Goal: Task Accomplishment & Management: Manage account settings

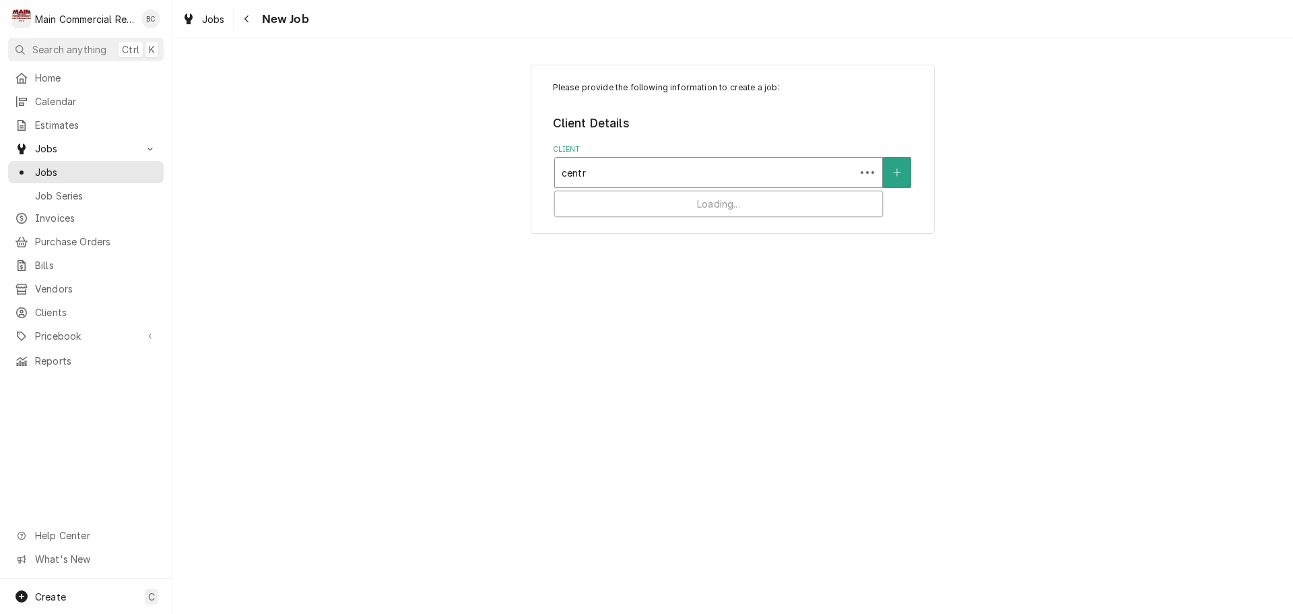
type input "centre"
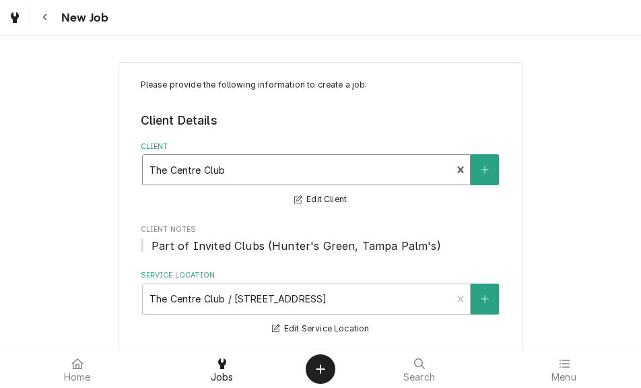
type textarea "x"
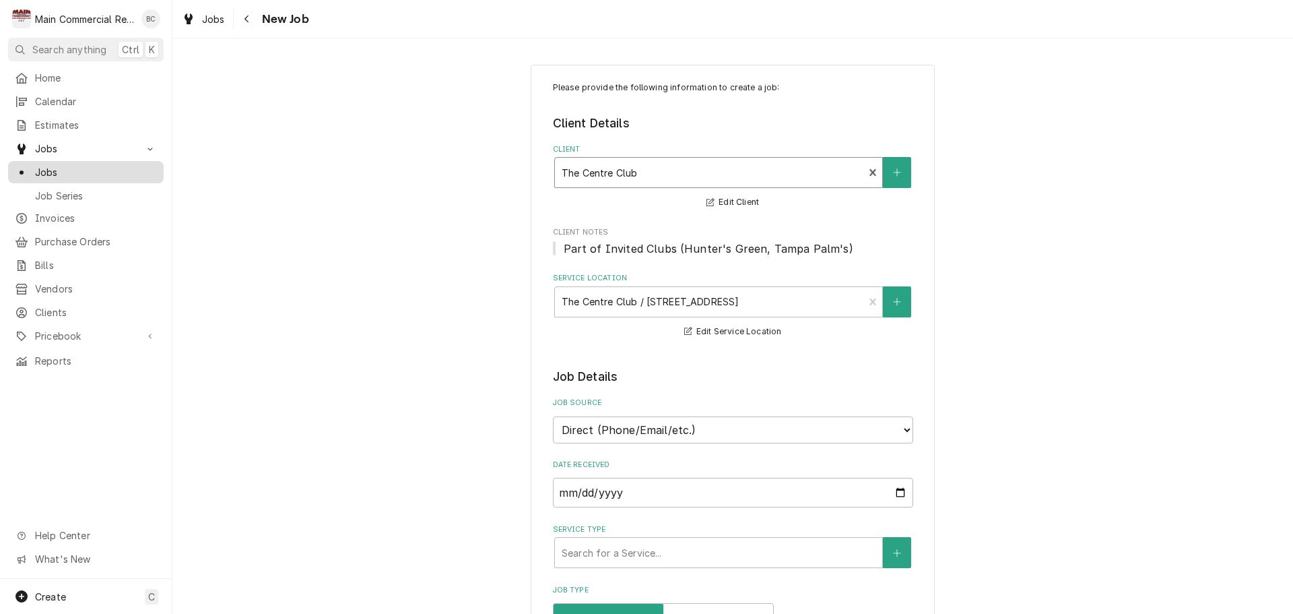
click at [120, 170] on span "Jobs" at bounding box center [96, 172] width 122 height 14
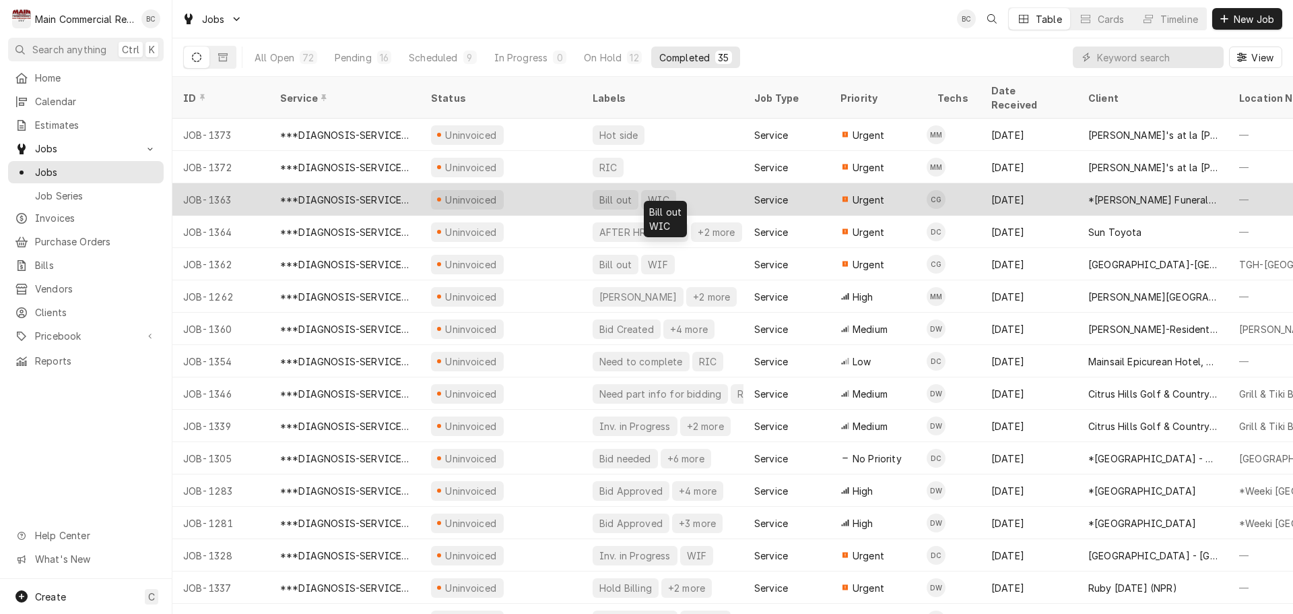
click at [618, 193] on div "Bill out" at bounding box center [615, 200] width 35 height 14
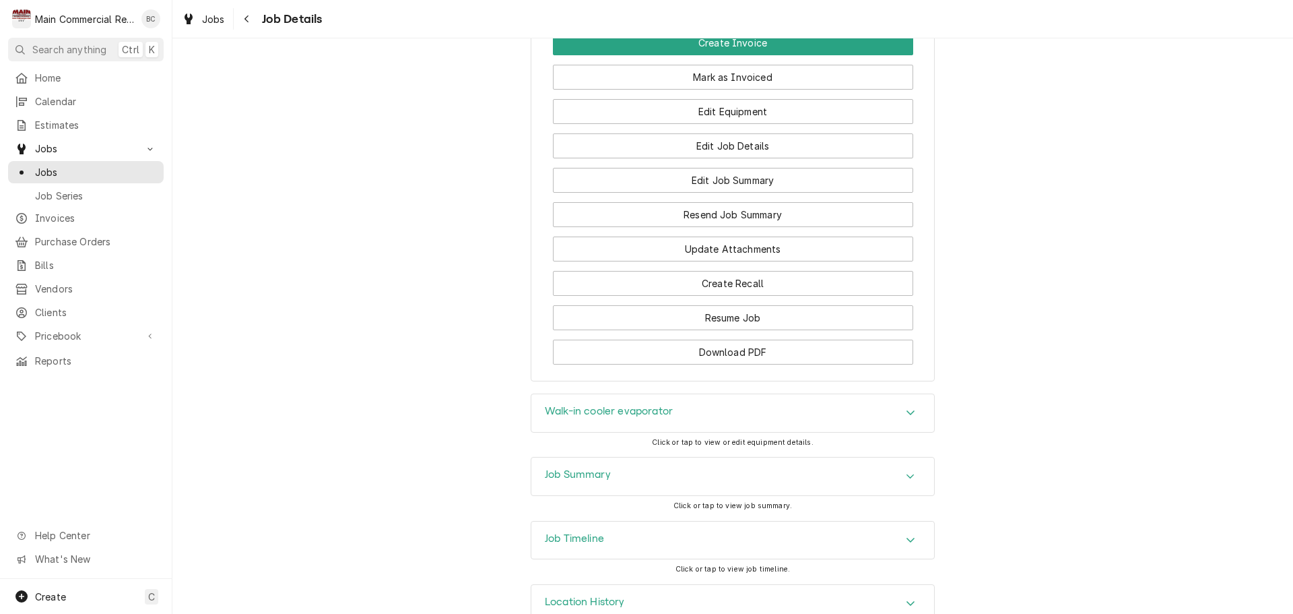
scroll to position [1617, 0]
click at [564, 467] on h3 "Job Summary" at bounding box center [578, 473] width 66 height 13
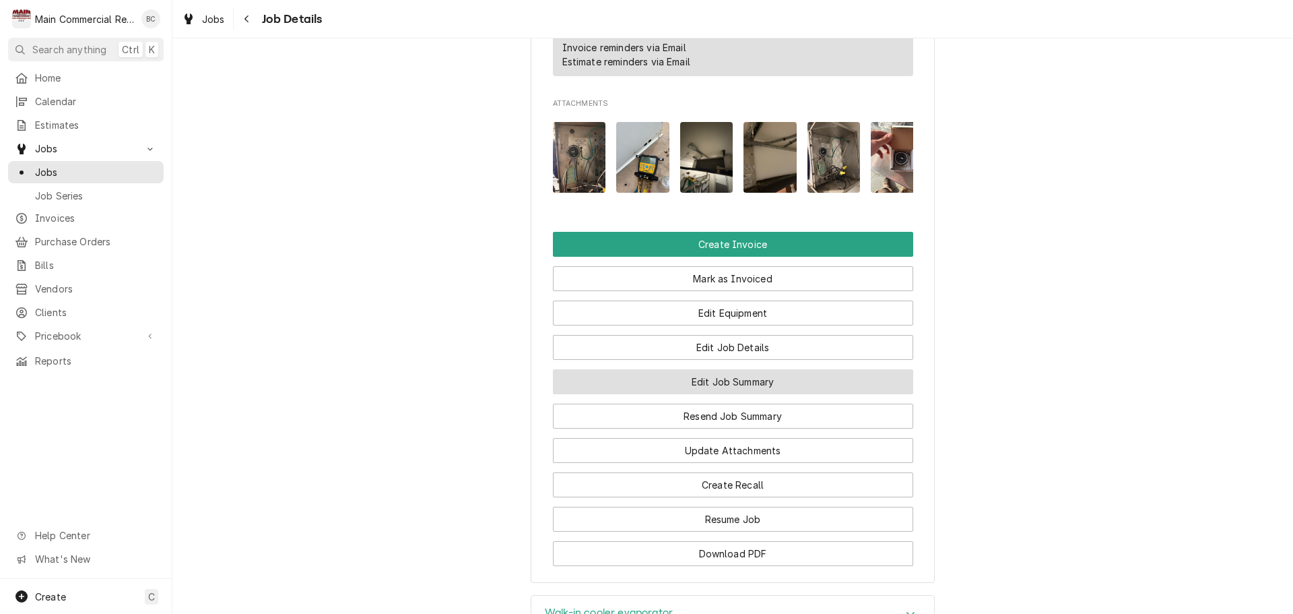
scroll to position [1549, 0]
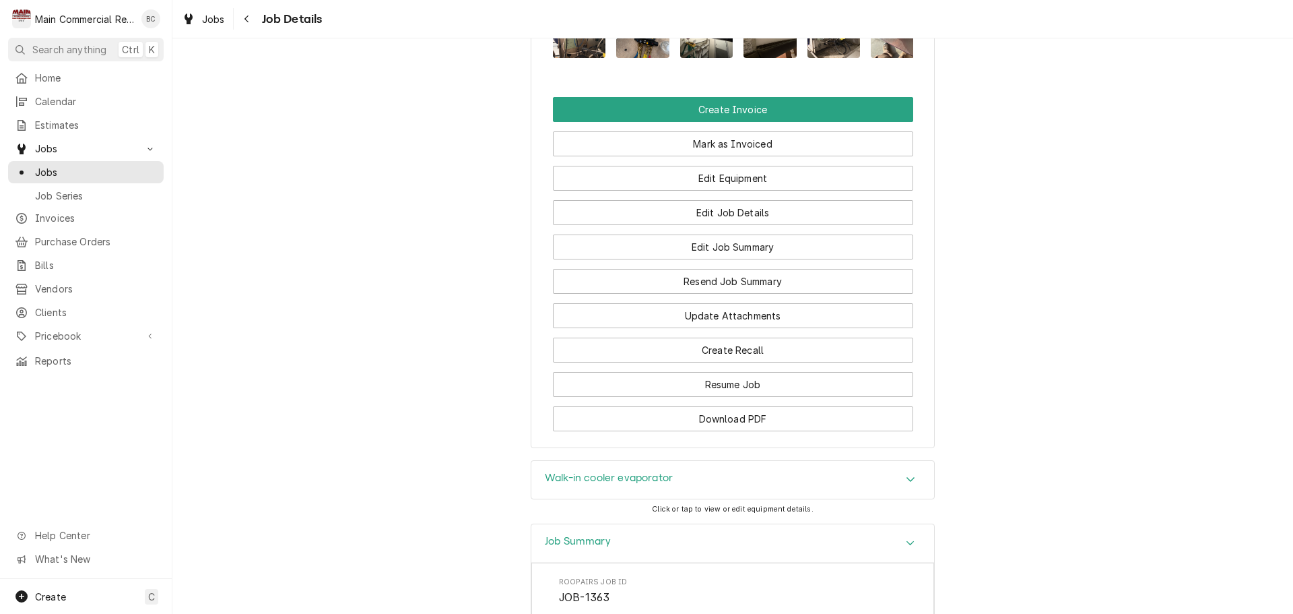
click at [634, 472] on h3 "Walk-in cooler evaporator" at bounding box center [609, 478] width 128 height 13
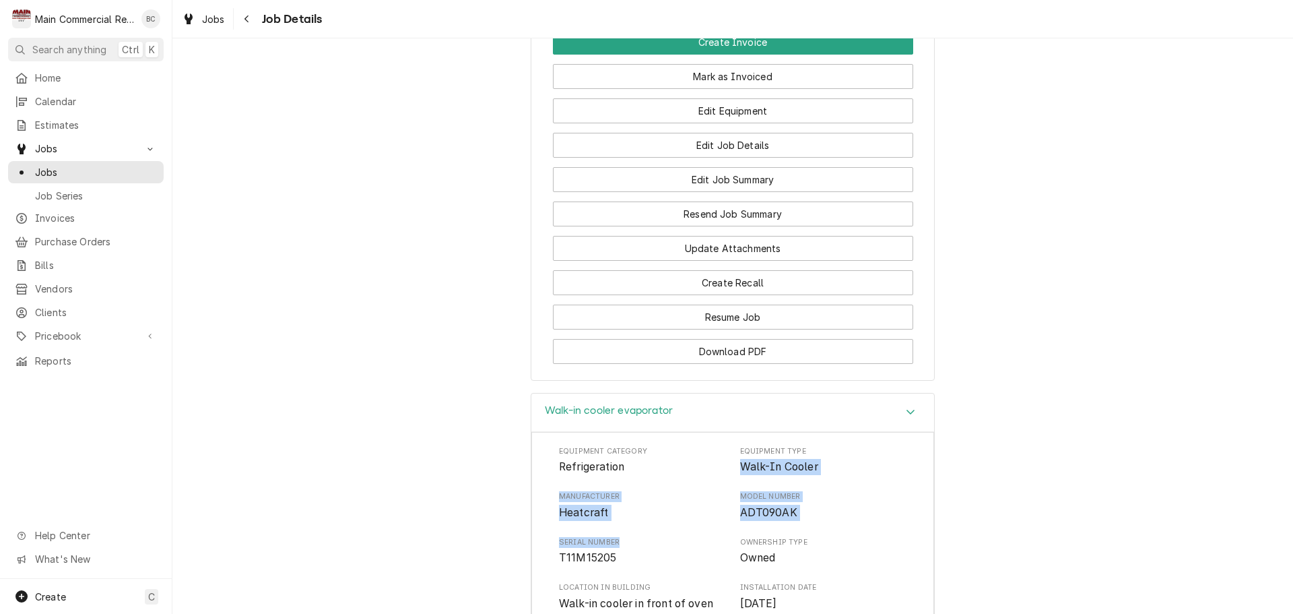
drag, startPoint x: 734, startPoint y: 464, endPoint x: 710, endPoint y: 539, distance: 78.6
click at [710, 539] on div "Equipment Category Refrigeration Equipment Type Walk-In Cooler Manufacturer Hea…" at bounding box center [733, 574] width 348 height 257
copy div "Walk-In Cooler Manufacturer Heatcraft Model Number ADT090AK Serial Number"
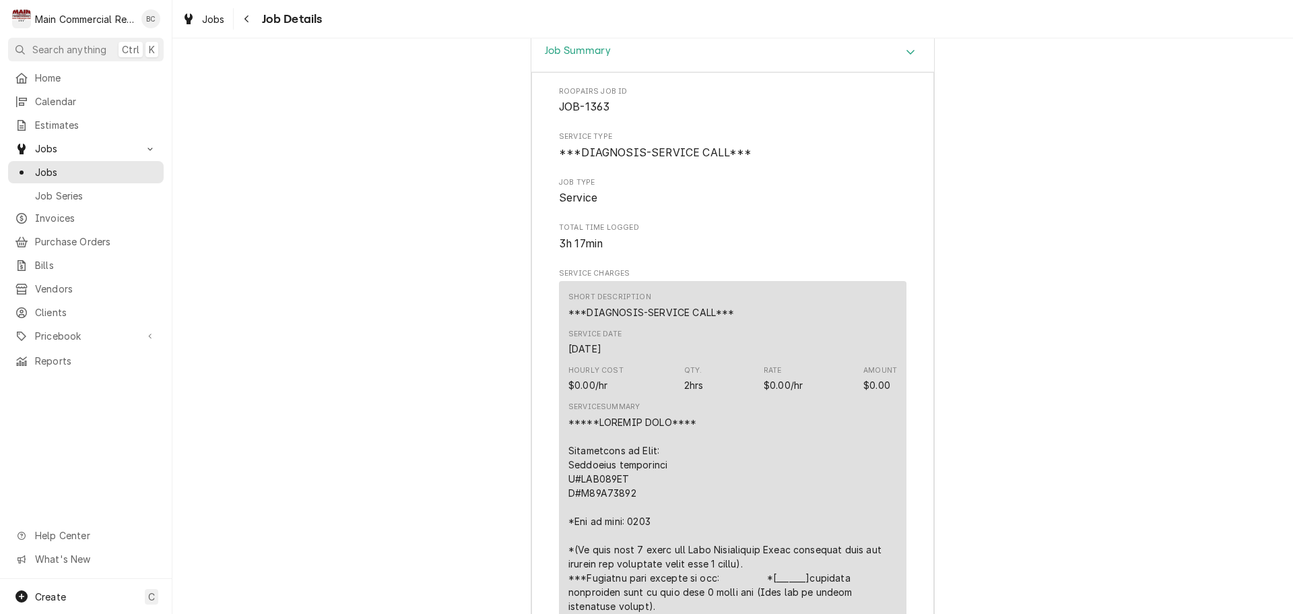
scroll to position [2694, 0]
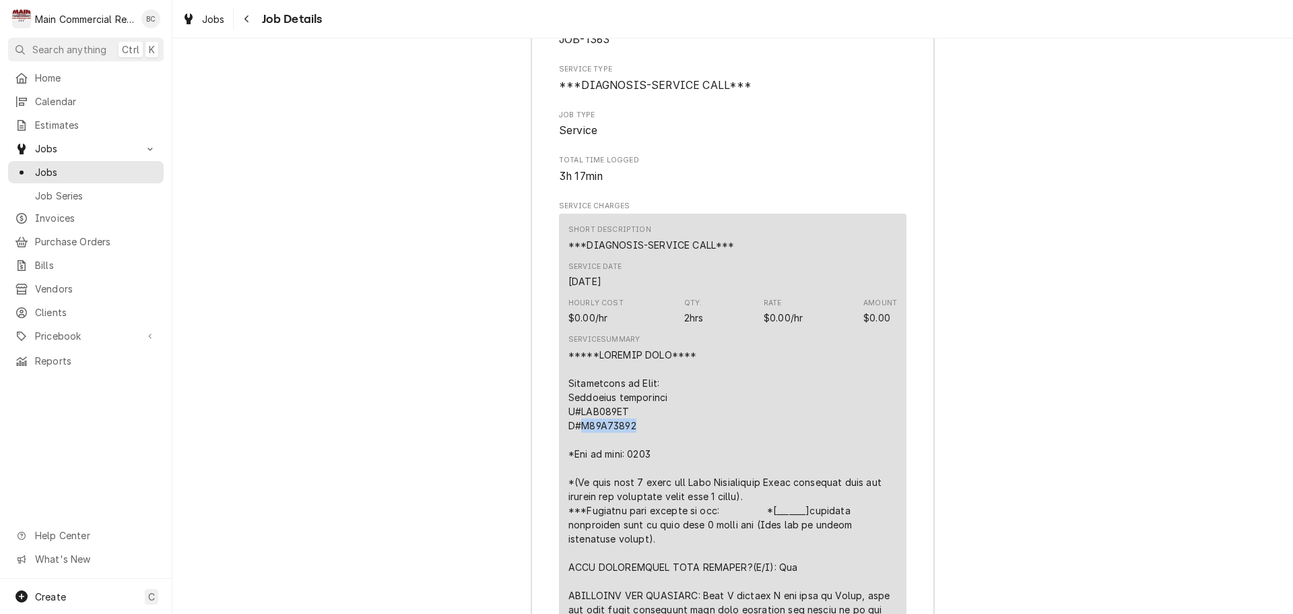
drag, startPoint x: 624, startPoint y: 420, endPoint x: 578, endPoint y: 414, distance: 46.8
copy div "T11M15205"
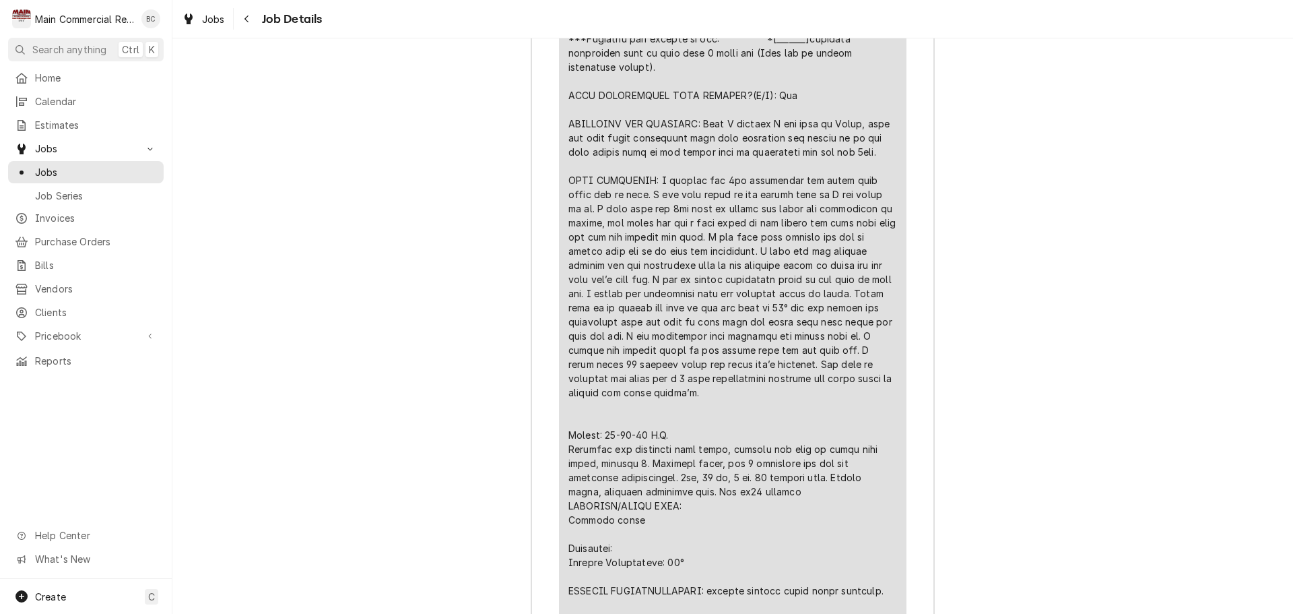
scroll to position [3233, 0]
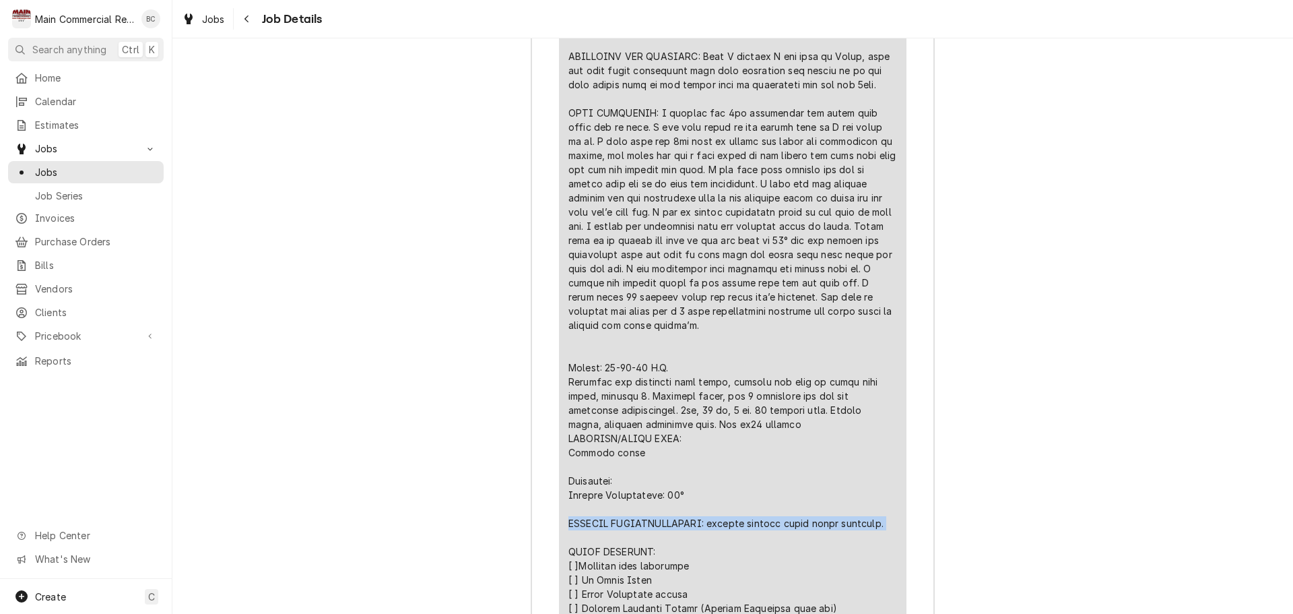
drag, startPoint x: 892, startPoint y: 506, endPoint x: 564, endPoint y: 508, distance: 327.4
click at [569, 508] on div "Line Item" at bounding box center [733, 318] width 329 height 1018
copy div "FURTHER RECOMMENDATIONS: replace defrost clock under warranty."
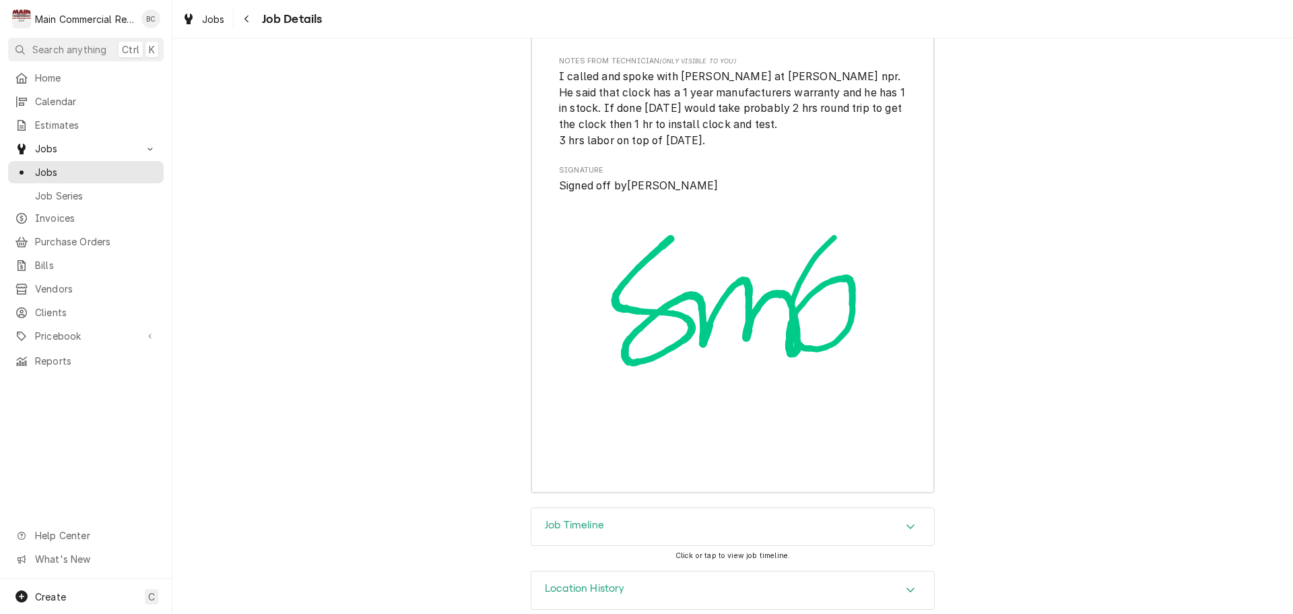
scroll to position [4260, 0]
click at [592, 518] on h3 "Job Timeline" at bounding box center [574, 524] width 59 height 13
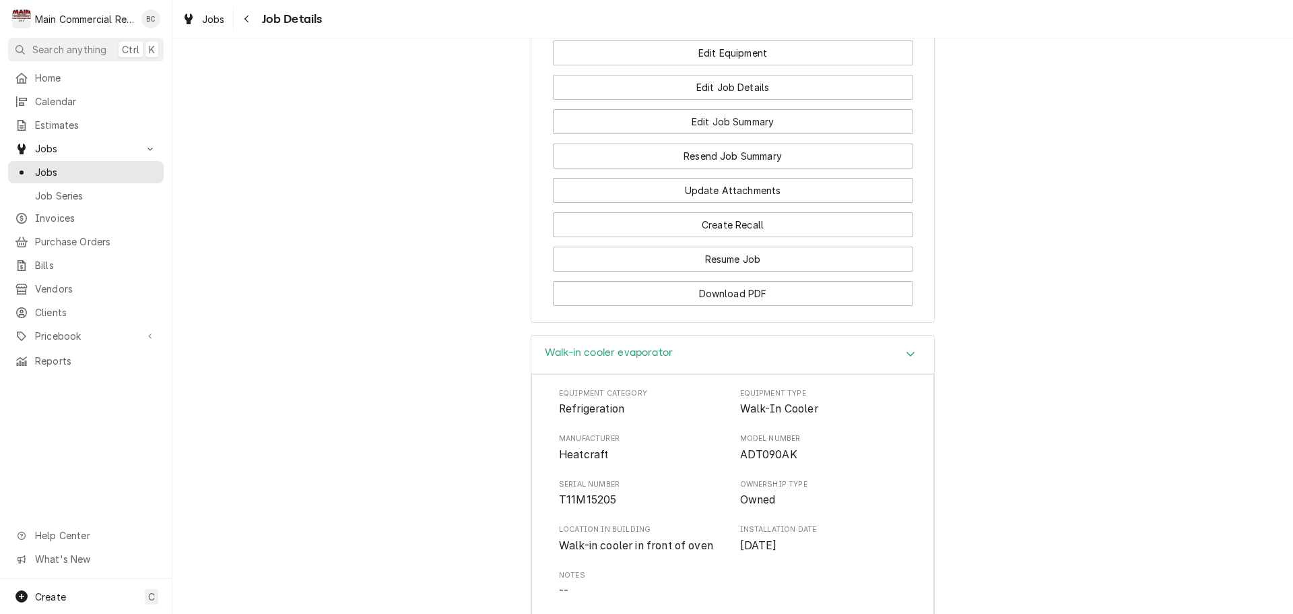
scroll to position [1602, 0]
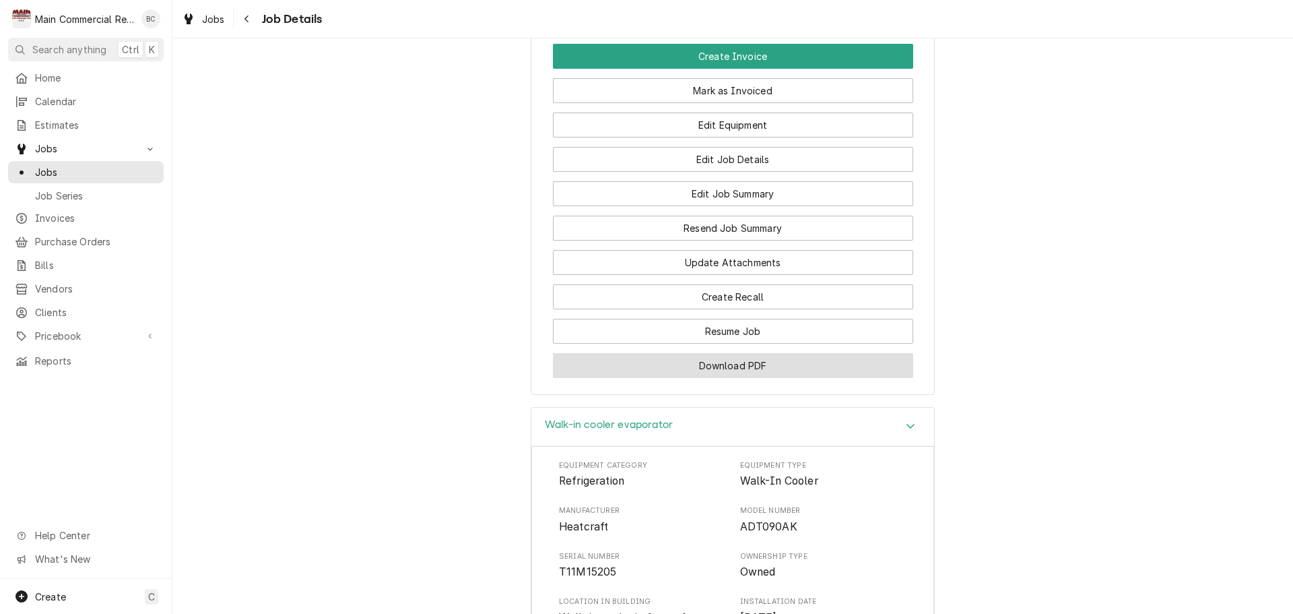
click at [718, 362] on button "Download PDF" at bounding box center [733, 365] width 360 height 25
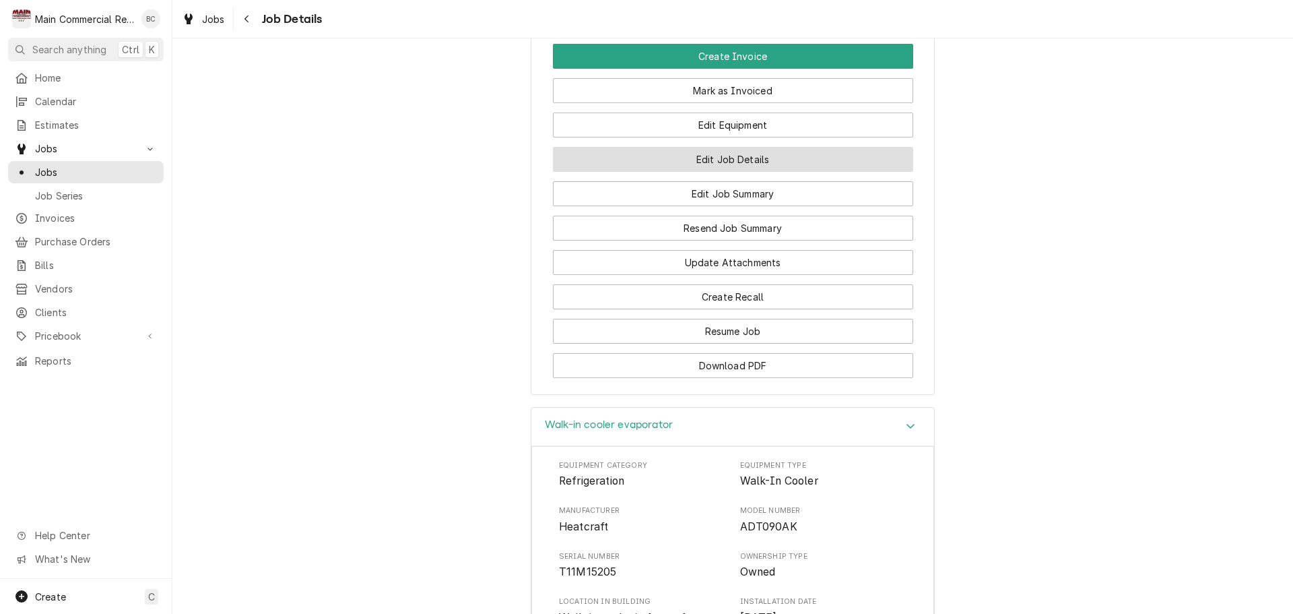
click at [711, 158] on button "Edit Job Details" at bounding box center [733, 159] width 360 height 25
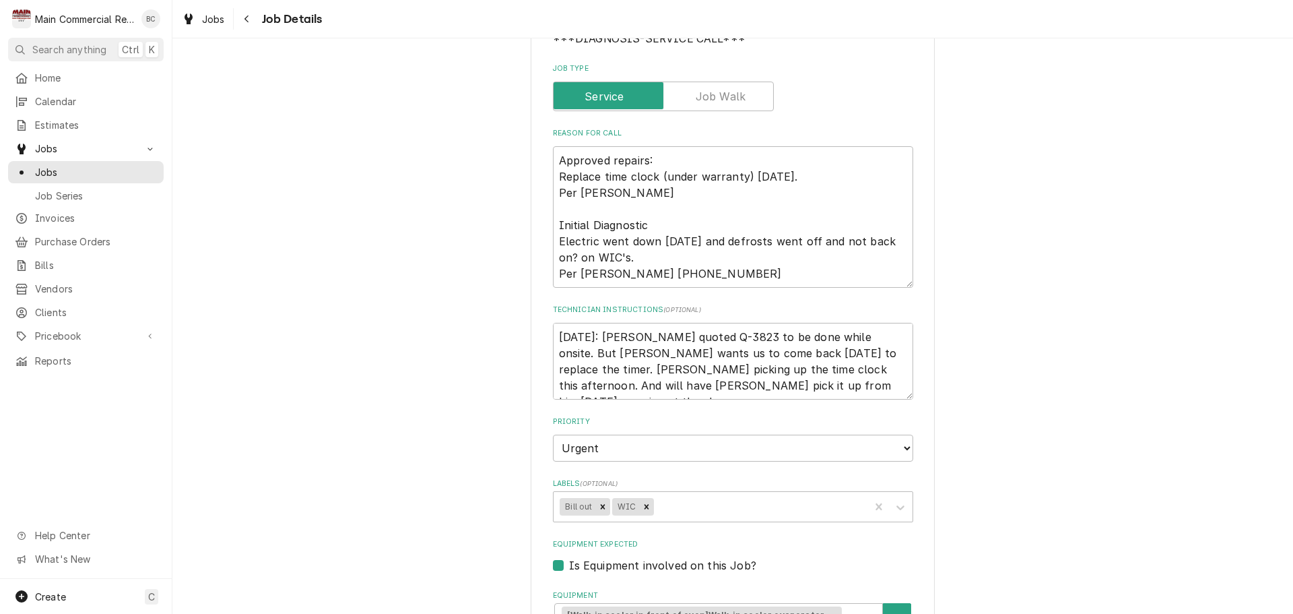
scroll to position [202, 0]
click at [553, 335] on textarea "9/5/25: Dylan quoted Q-3823 to be done while onsite. But Steve wants us to come…" at bounding box center [733, 359] width 360 height 77
type textarea "x"
type textarea "9/5/25: Dylan quoted Q-3823 to be done while onsite. But Steve wants us to come…"
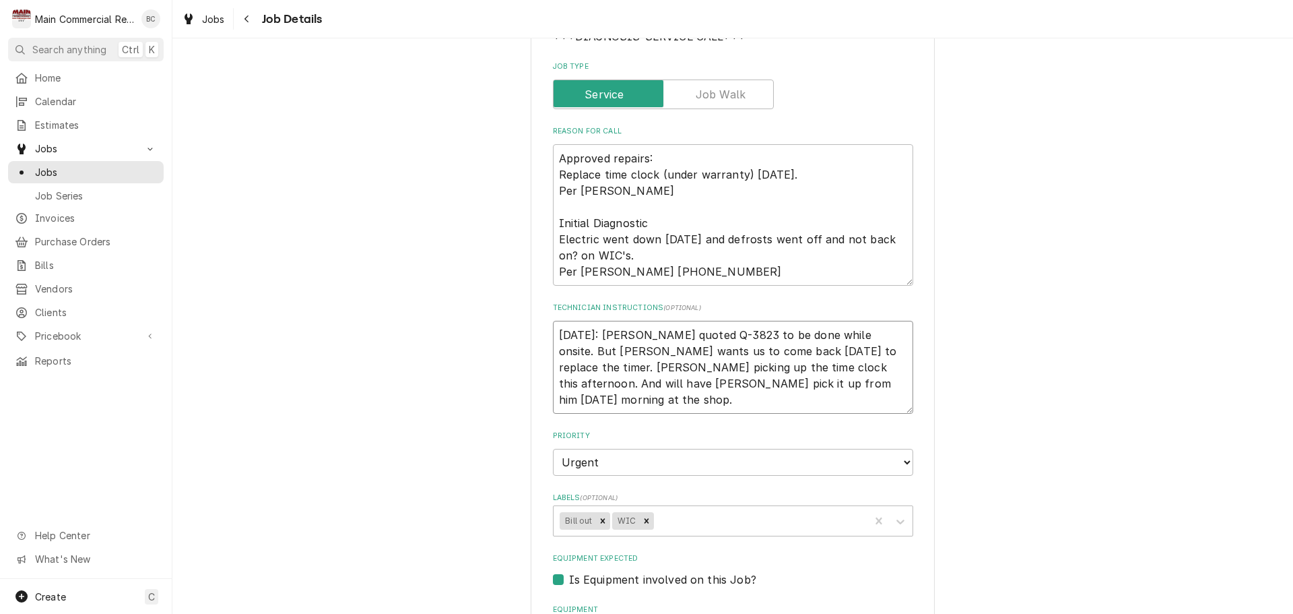
click at [553, 335] on textarea "9/5/25: Dylan quoted Q-3823 to be done while onsite. But Steve wants us to come…" at bounding box center [733, 367] width 360 height 93
type textarea "x"
type textarea "I 9/5/25: Dylan quoted Q-3823 to be done while onsite. But Steve wants us to co…"
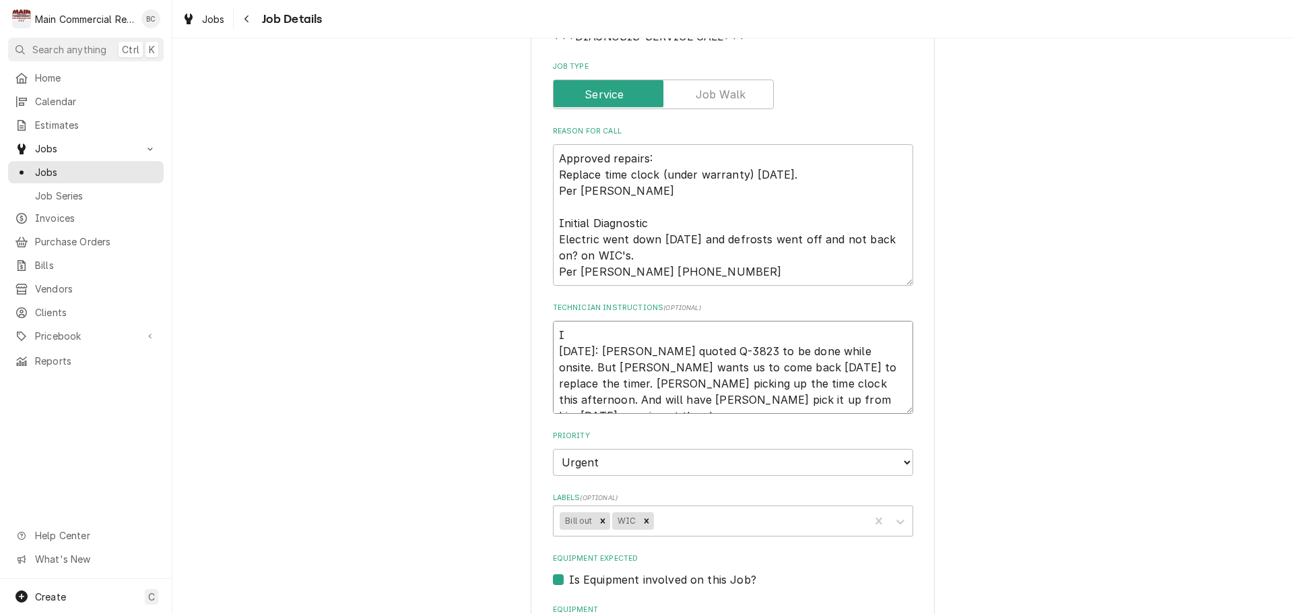
type textarea "x"
type textarea "IN 9/5/25: Dylan quoted Q-3823 to be done while onsite. But Steve wants us to c…"
type textarea "x"
type textarea "INV 9/5/25: Dylan quoted Q-3823 to be done while onsite. But Steve wants us to …"
type textarea "x"
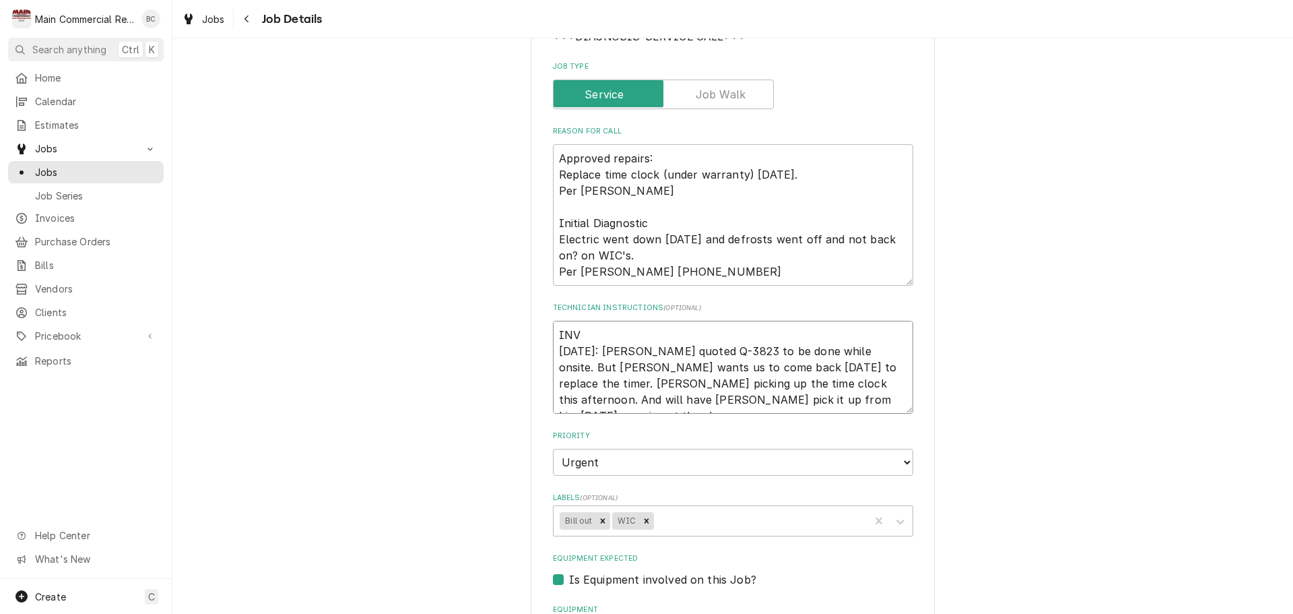
type textarea "INV# 9/5/25: Dylan quoted Q-3823 to be done while onsite. But Steve wants us to…"
type textarea "x"
type textarea "INV#1 9/5/25: Dylan quoted Q-3823 to be done while onsite. But Steve wants us t…"
type textarea "x"
type textarea "INV#15 9/5/25: Dylan quoted Q-3823 to be done while onsite. But Steve wants us …"
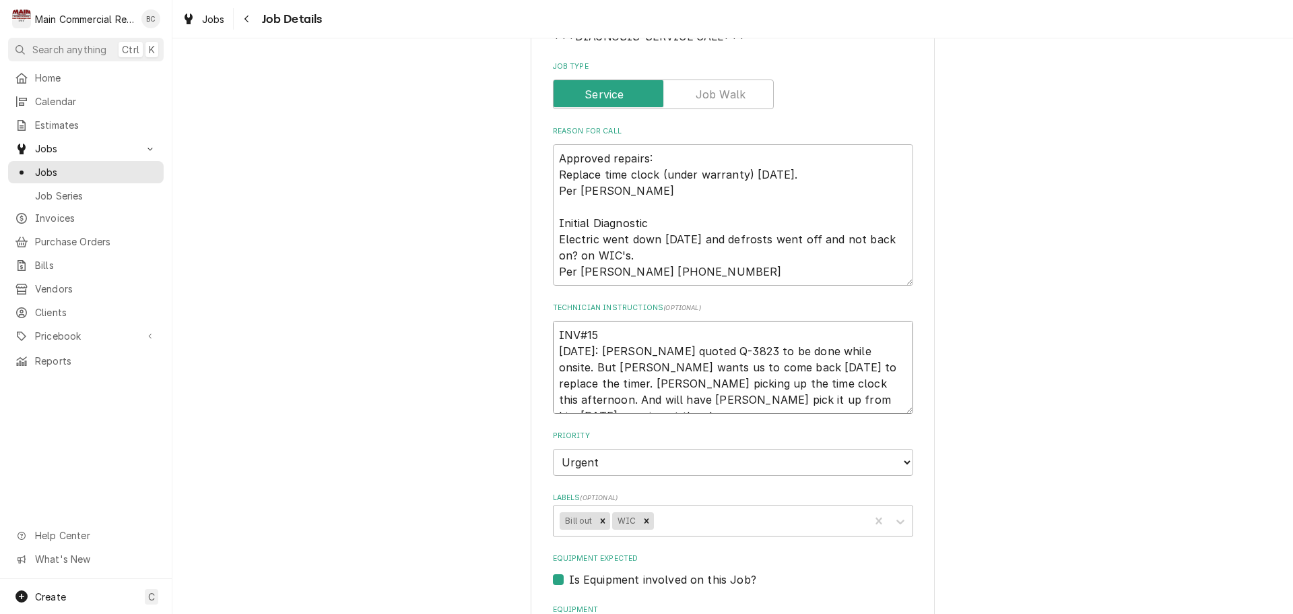
type textarea "x"
type textarea "INV#152 9/5/25: Dylan quoted Q-3823 to be done while onsite. But Steve wants us…"
type textarea "x"
type textarea "INV#1522 9/5/25: Dylan quoted Q-3823 to be done while onsite. But Steve wants u…"
type textarea "x"
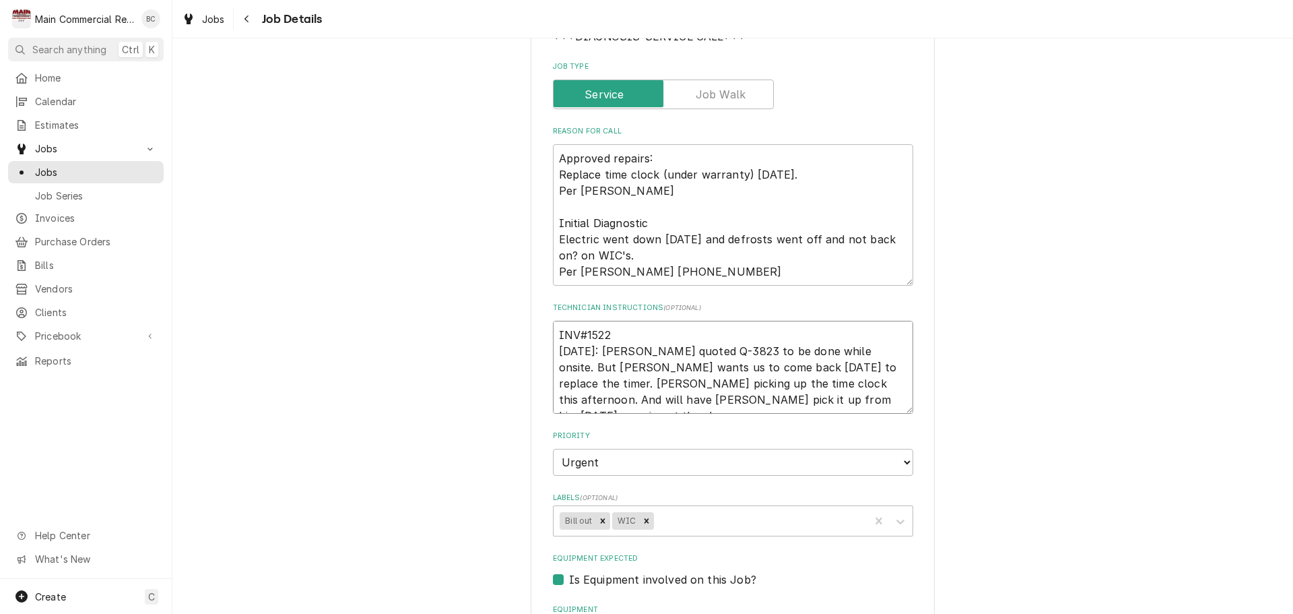
type textarea "INV#15222 9/5/25: Dylan quoted Q-3823 to be done while onsite. But Steve wants …"
type textarea "x"
type textarea "INV#152229 9/5/25: Dylan quoted Q-3823 to be done while onsite. But Steve wants…"
type textarea "x"
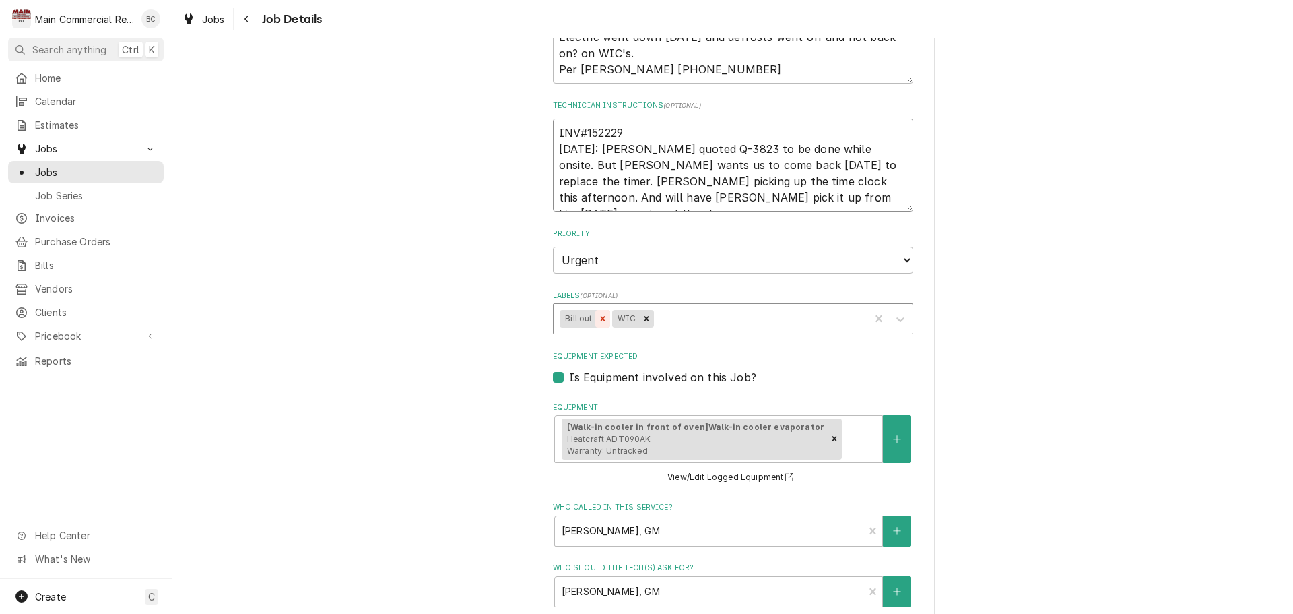
click at [599, 317] on icon "Remove Bill out" at bounding box center [602, 318] width 9 height 9
type textarea "INV#152229 [DATE]: [PERSON_NAME] quoted Q-3823 to be done while onsite. But [PE…"
type textarea "x"
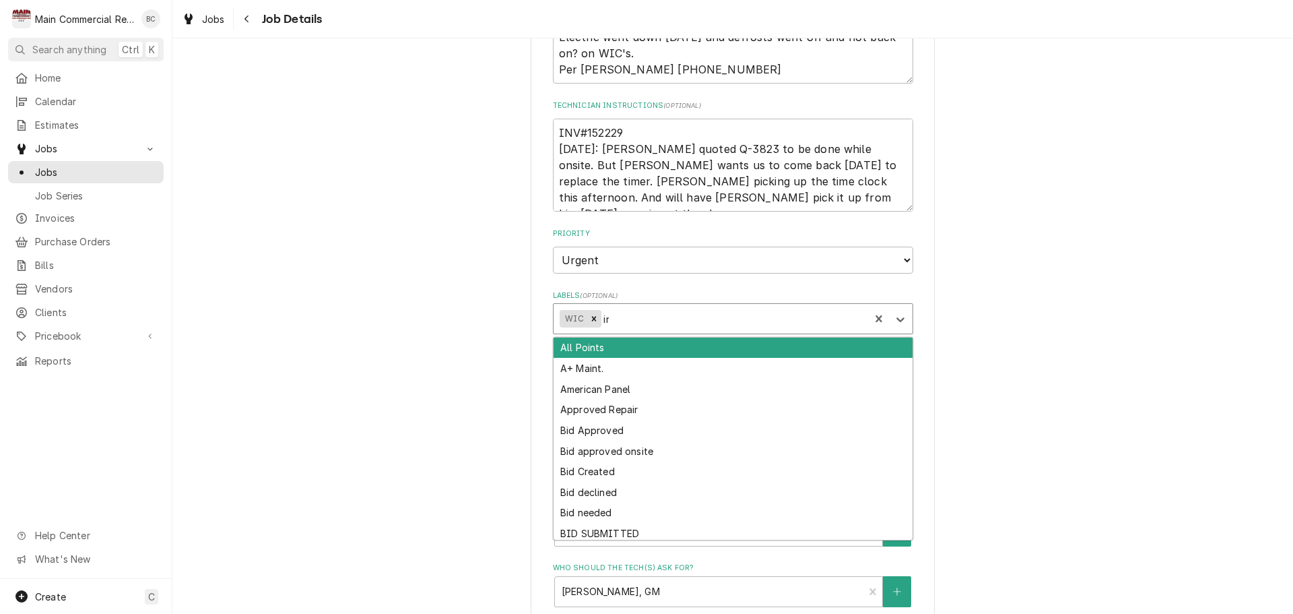
type input "inv"
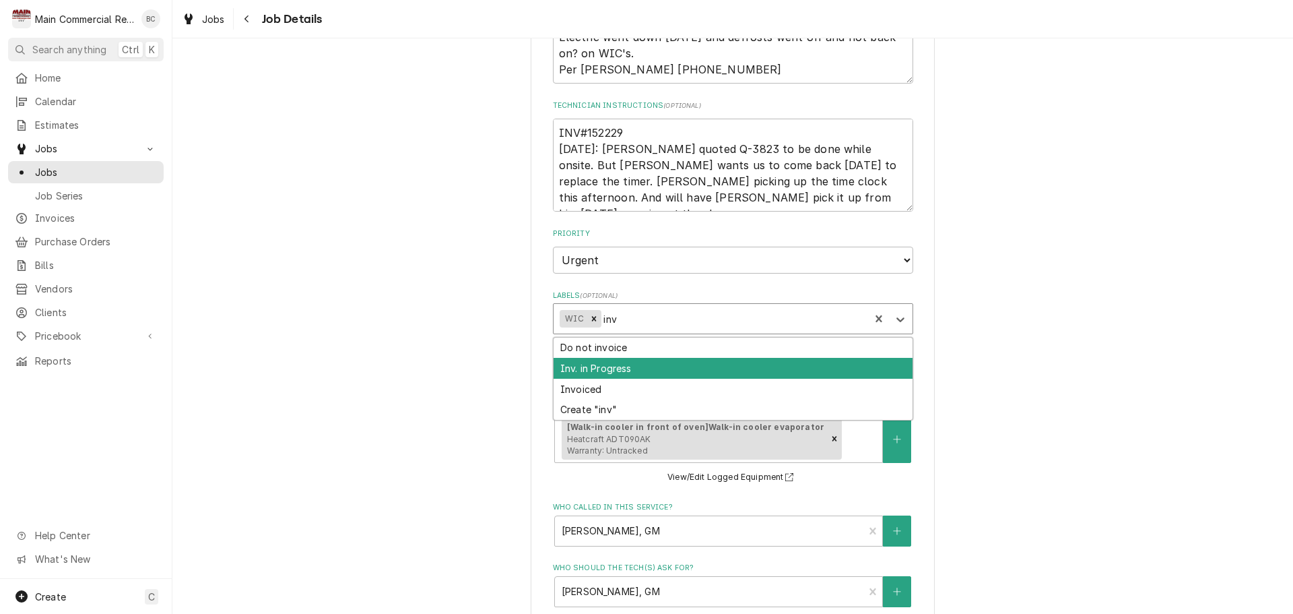
click at [597, 372] on div "Inv. in Progress" at bounding box center [733, 368] width 359 height 21
type textarea "x"
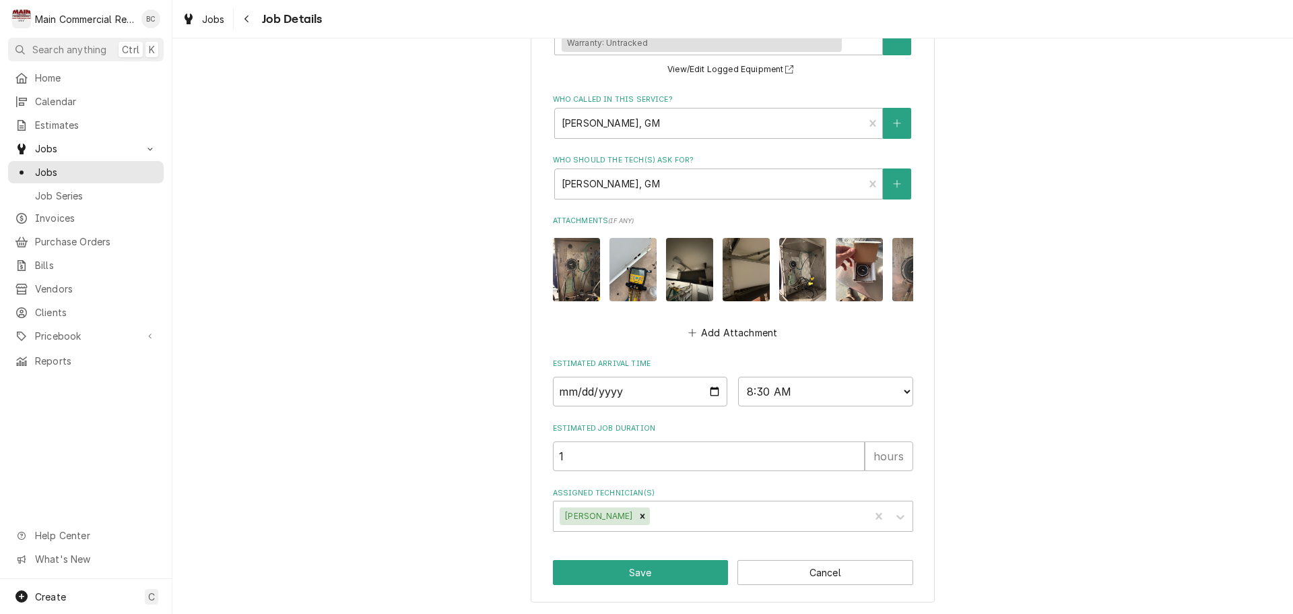
scroll to position [822, 0]
click at [642, 577] on button "Save" at bounding box center [641, 572] width 176 height 25
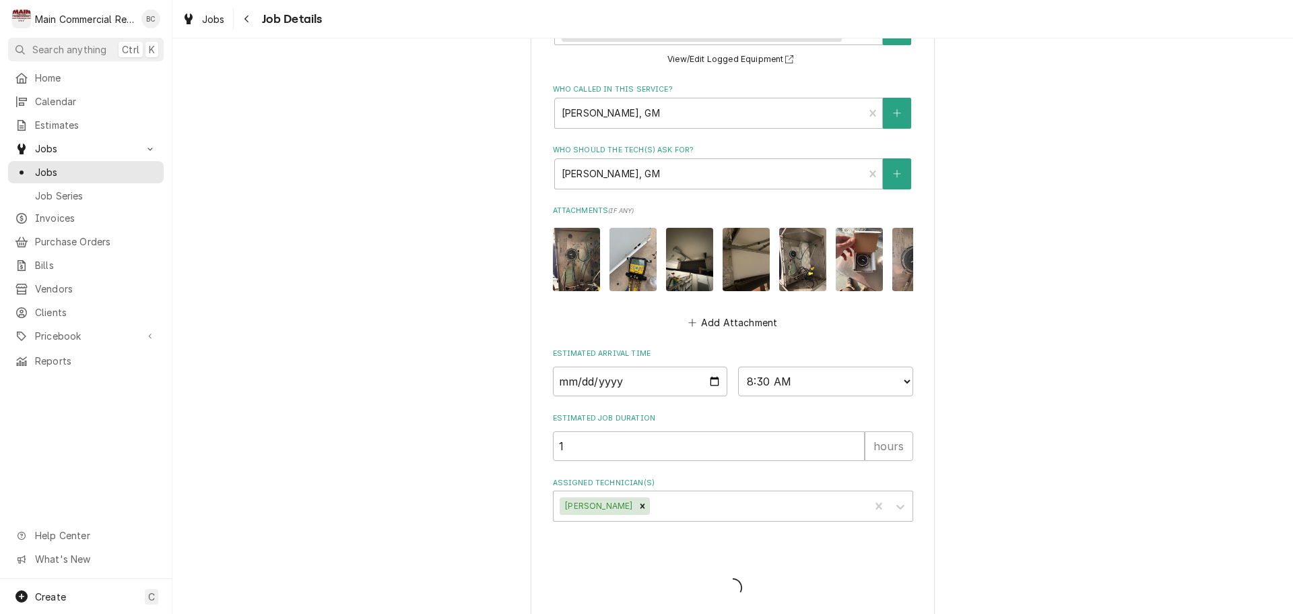
type textarea "x"
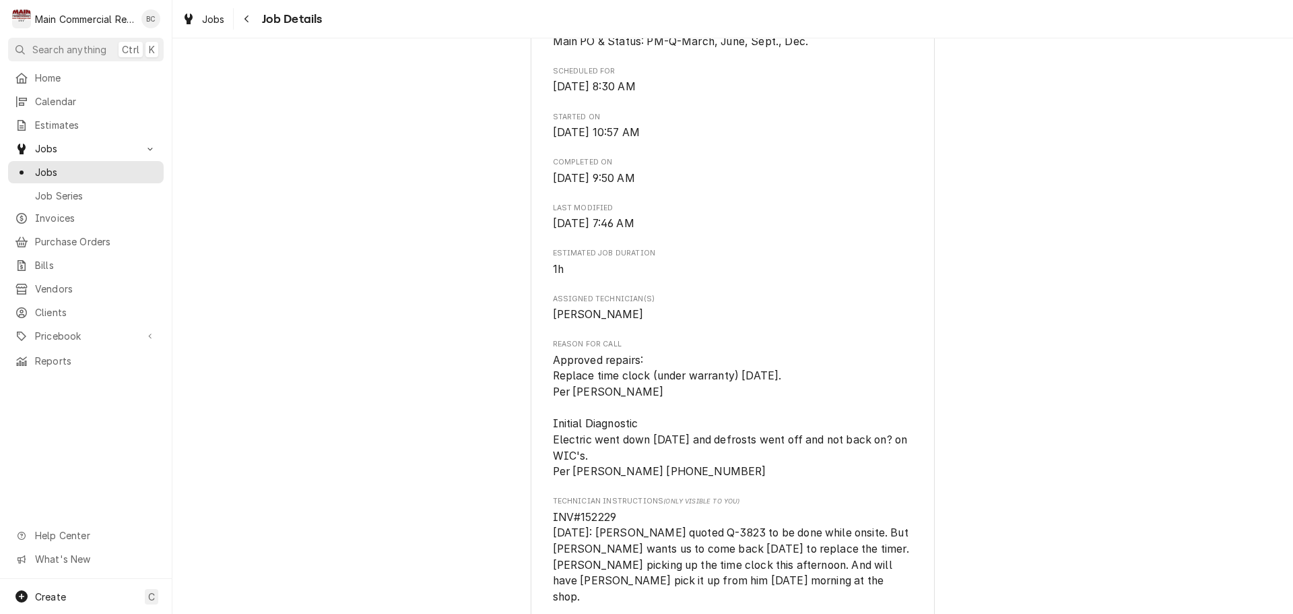
scroll to position [539, 0]
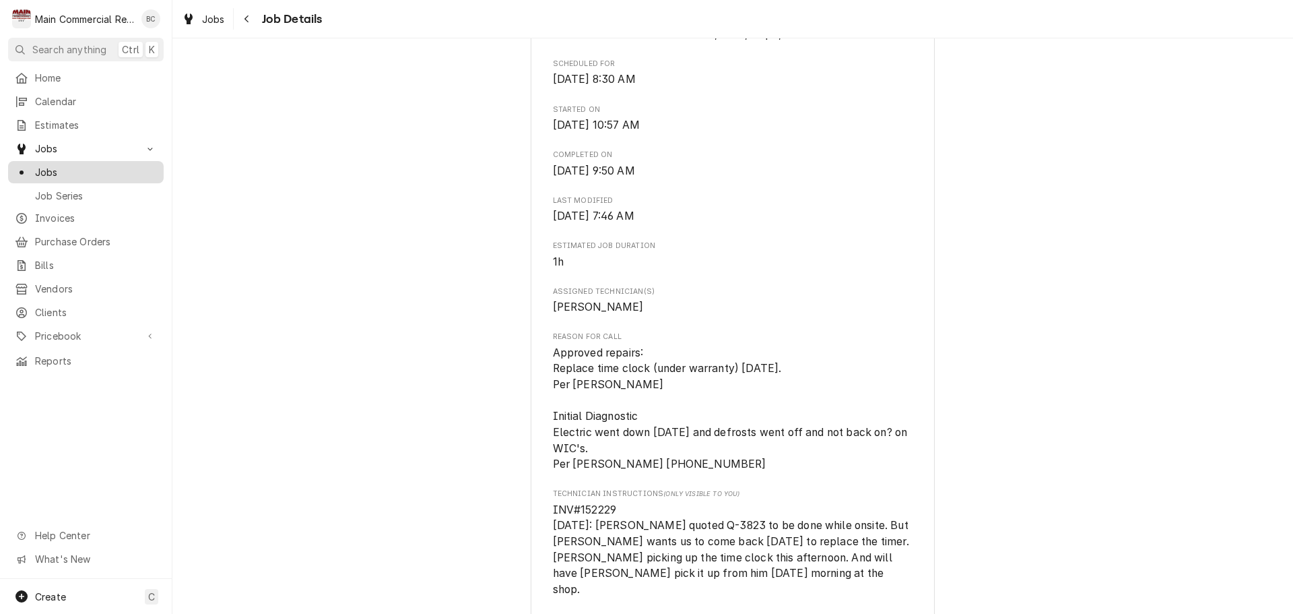
click at [59, 166] on span "Jobs" at bounding box center [96, 172] width 122 height 14
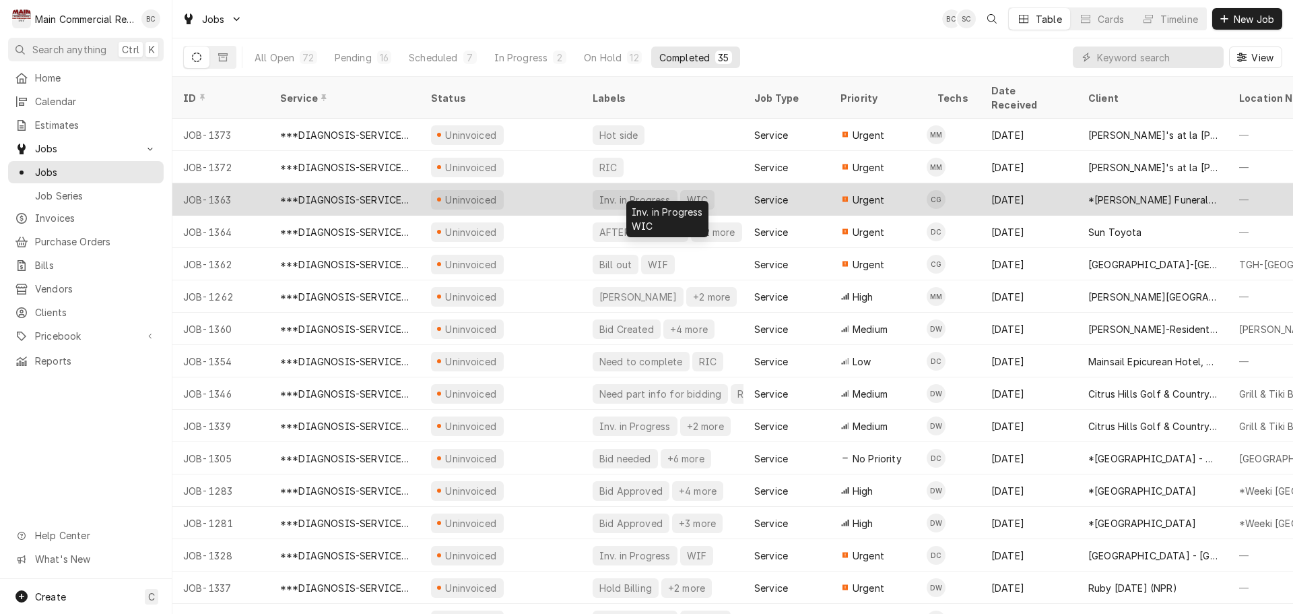
click at [622, 193] on div "Inv. in Progress" at bounding box center [635, 200] width 74 height 14
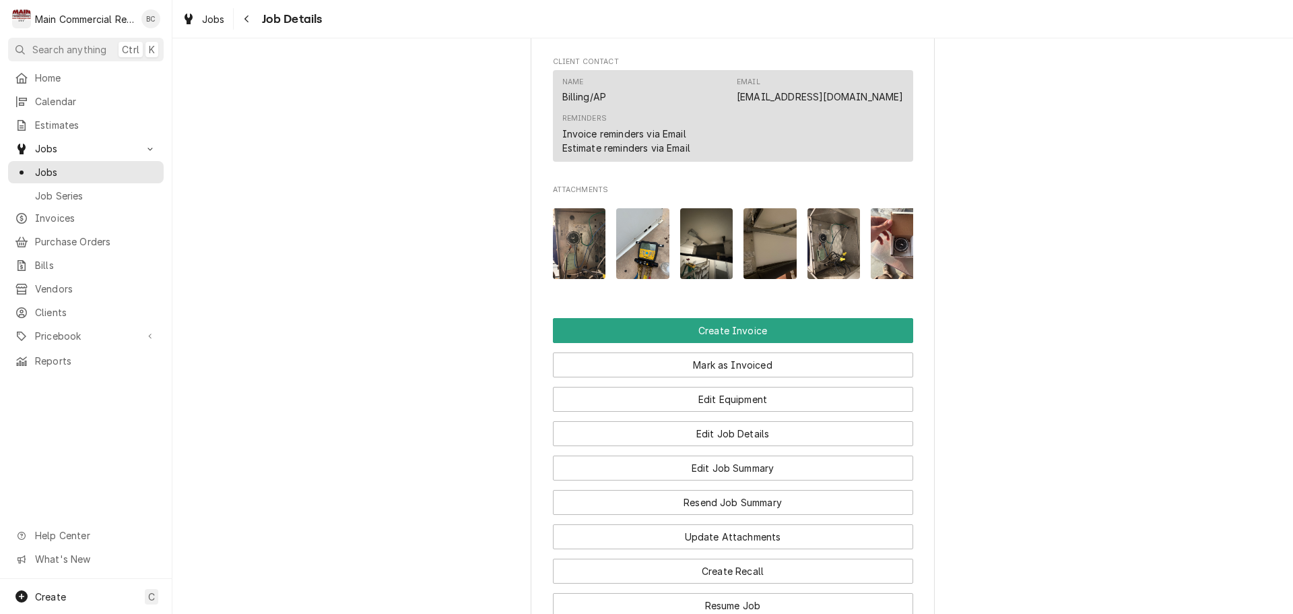
scroll to position [1347, 0]
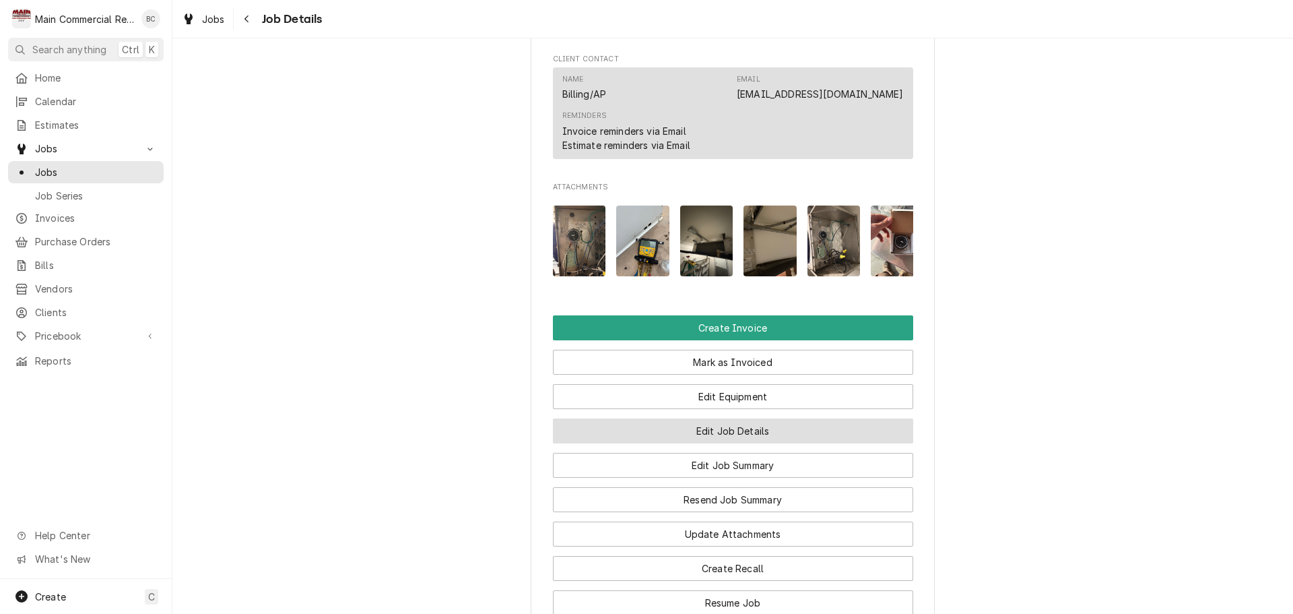
click at [651, 427] on button "Edit Job Details" at bounding box center [733, 430] width 360 height 25
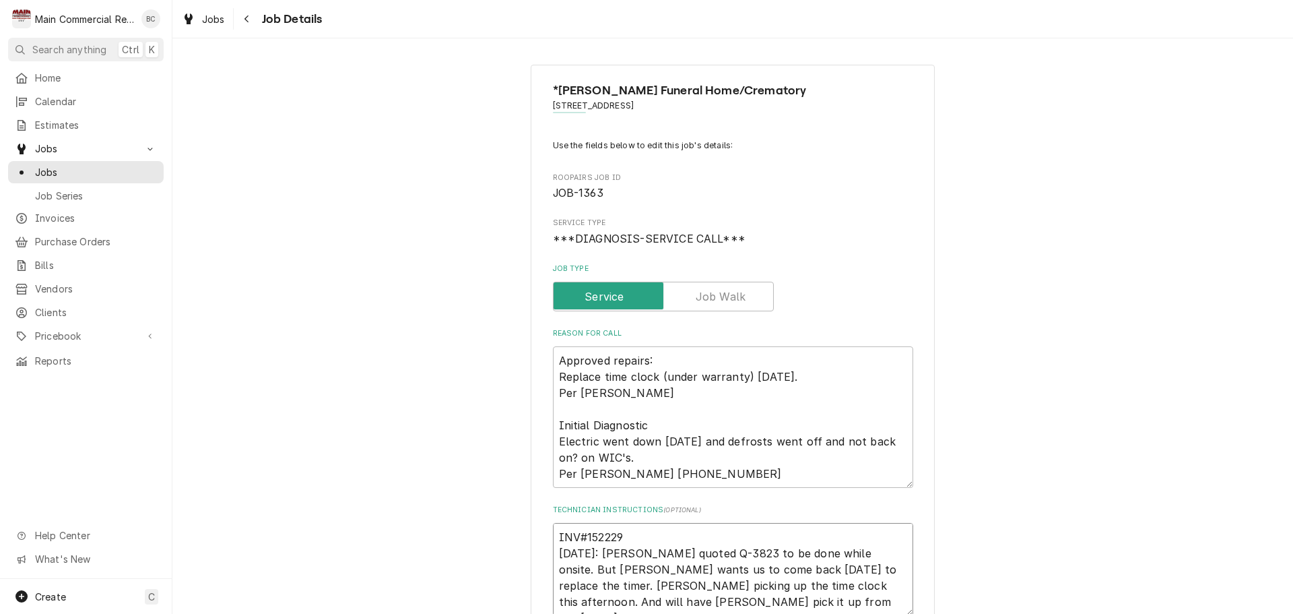
drag, startPoint x: 627, startPoint y: 535, endPoint x: 540, endPoint y: 529, distance: 87.8
type textarea "x"
type textarea "[DATE]: [PERSON_NAME] quoted Q-3823 to be done while onsite. But [PERSON_NAME] …"
type textarea "x"
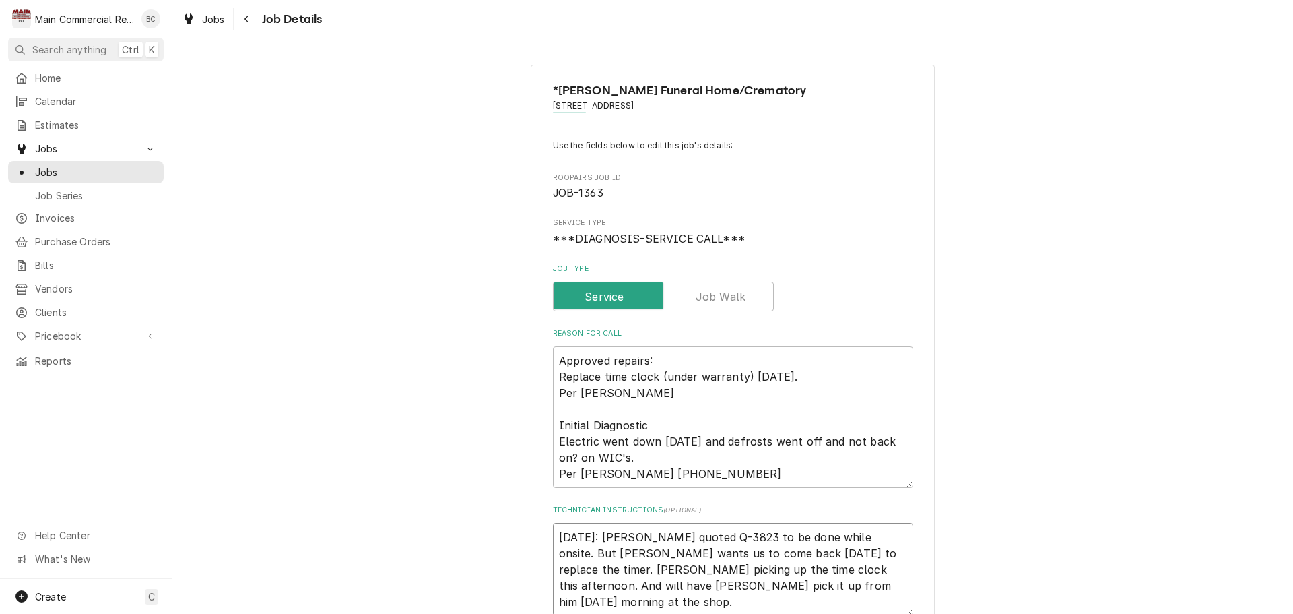
type textarea "[DATE]: [PERSON_NAME] quoted Q-3823 to be done while onsite. But [PERSON_NAME] …"
type textarea "x"
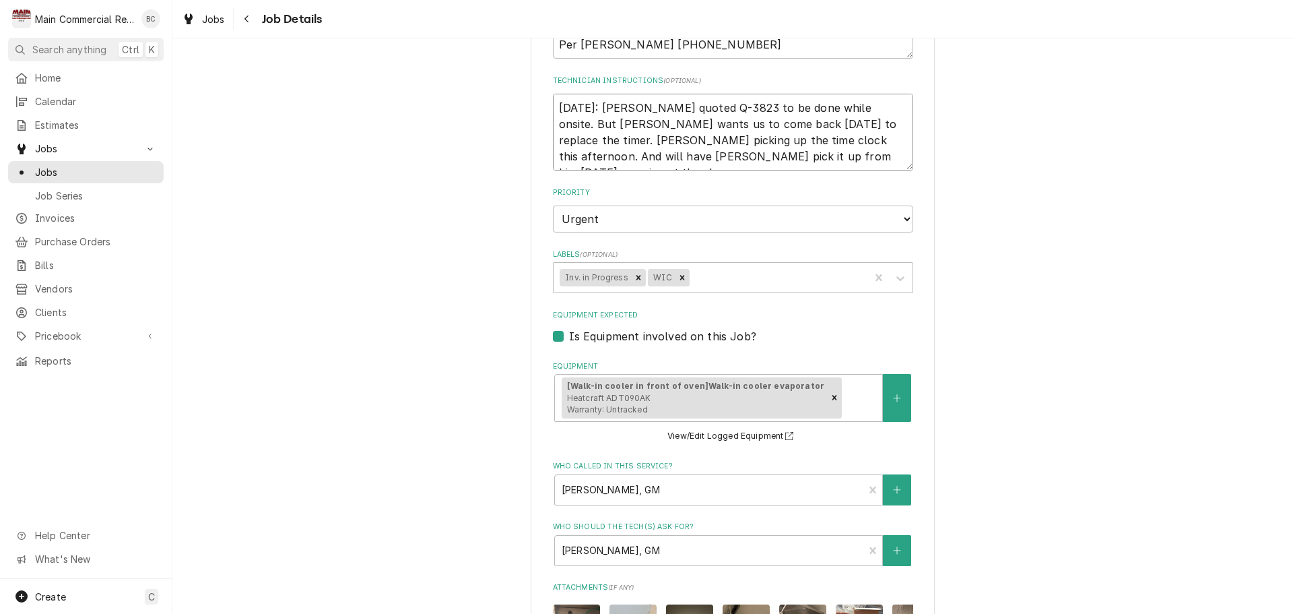
scroll to position [401, 0]
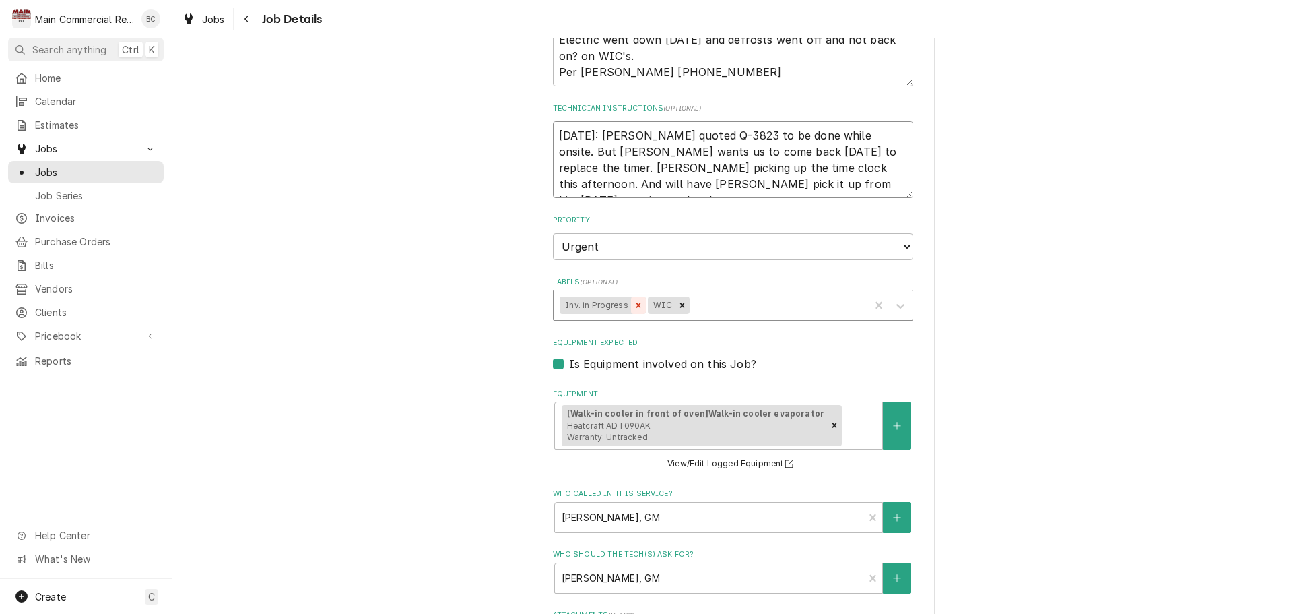
click at [637, 307] on icon "Remove Inv. in Progress" at bounding box center [639, 304] width 5 height 5
type textarea "9/5/25: Dylan quoted Q-3823 to be done while onsite. But Steve wants us to come…"
type textarea "x"
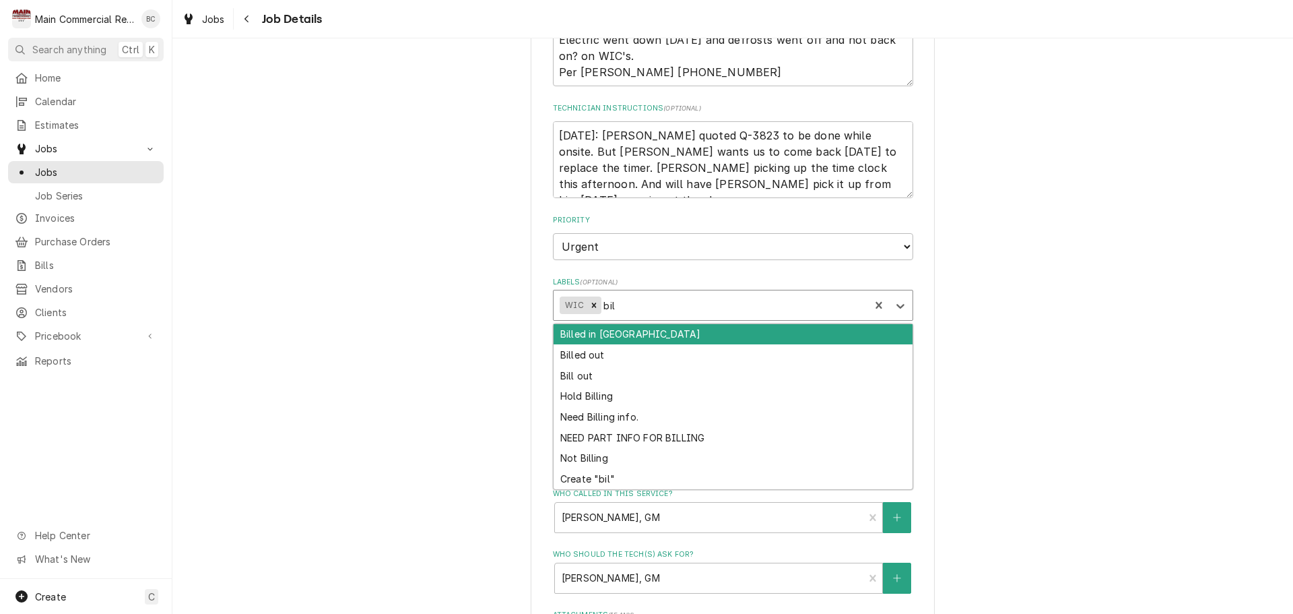
type input "bill"
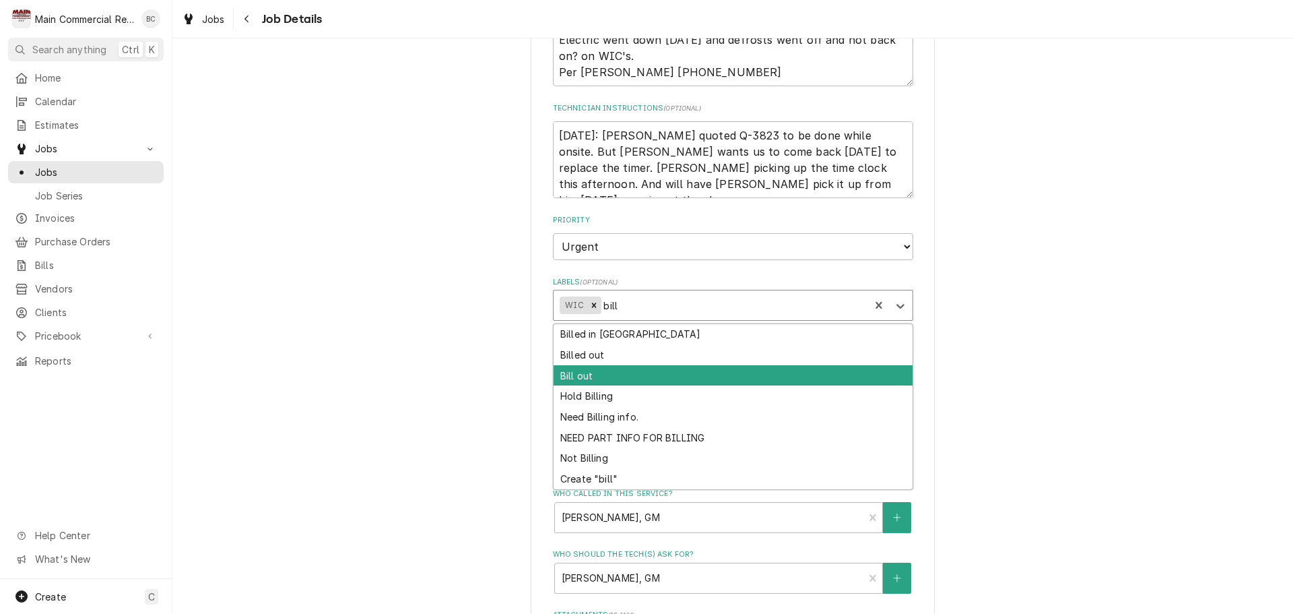
click at [593, 378] on div "Bill out" at bounding box center [733, 375] width 359 height 21
type textarea "x"
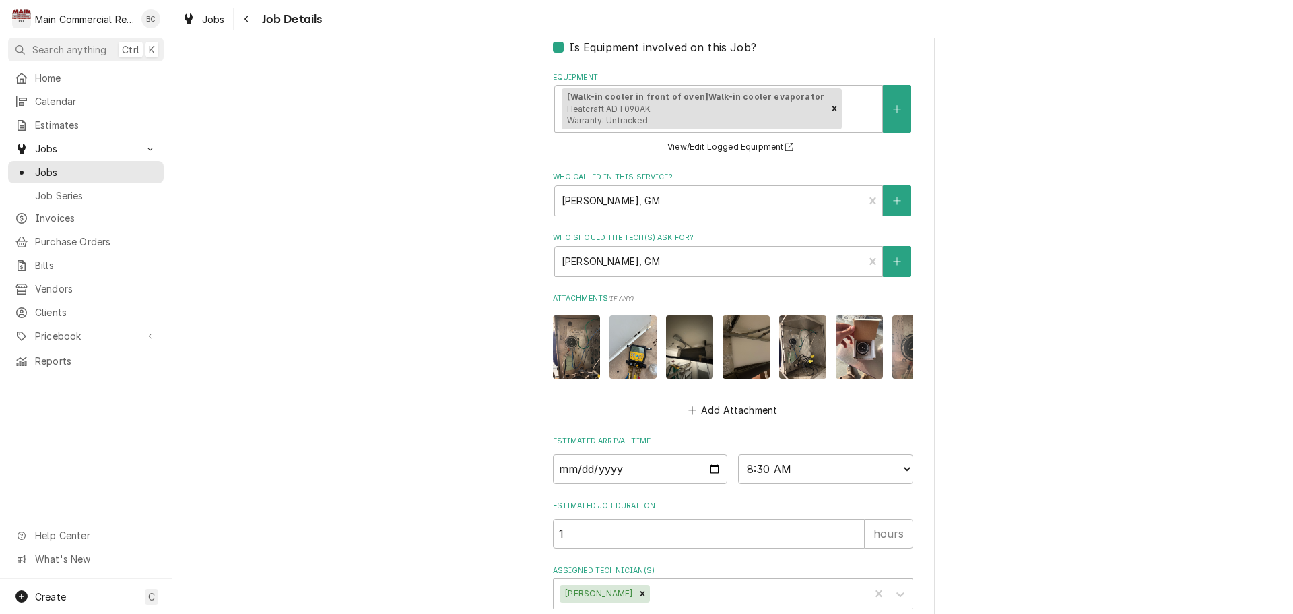
scroll to position [806, 0]
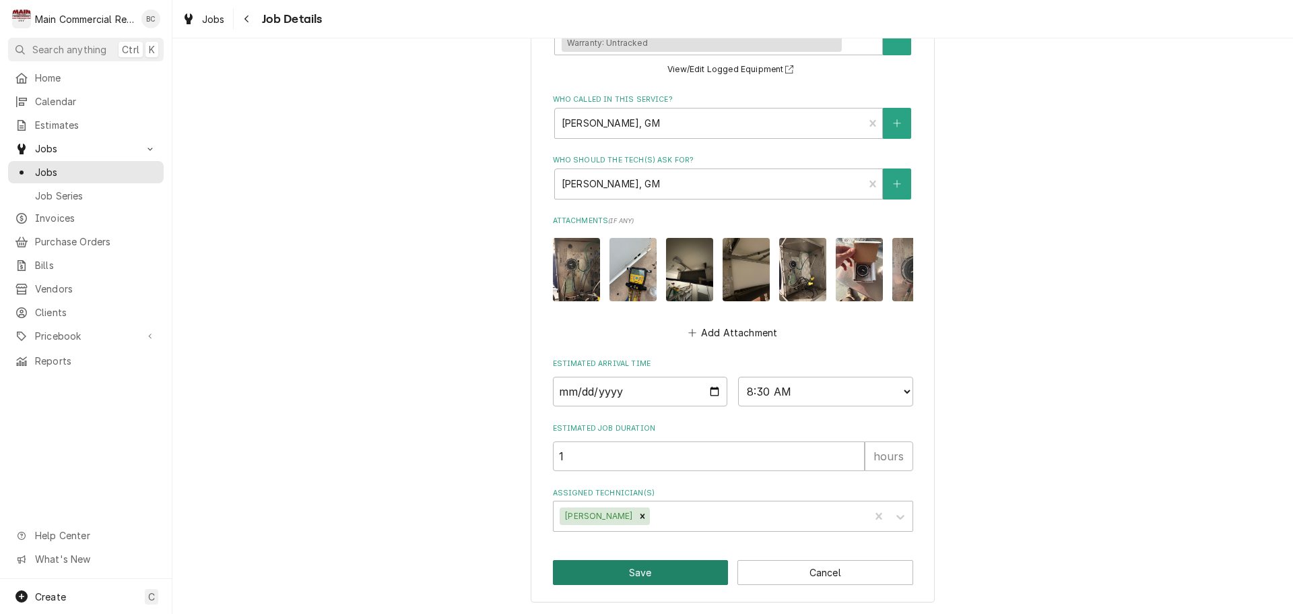
click at [632, 573] on button "Save" at bounding box center [641, 572] width 176 height 25
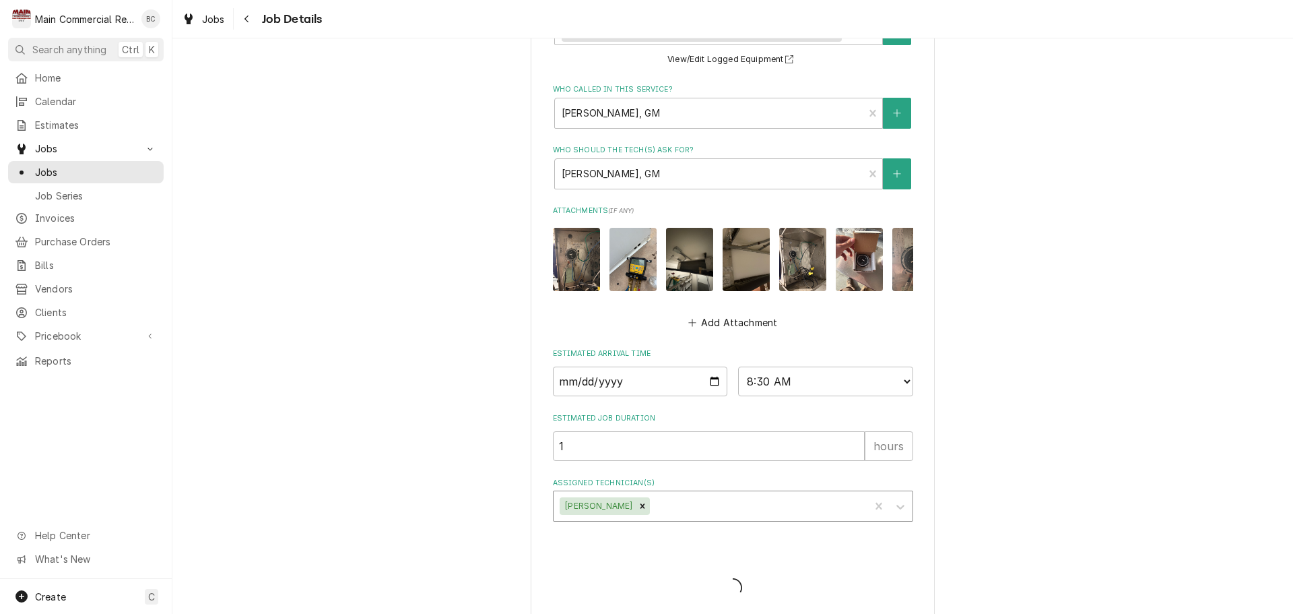
type textarea "x"
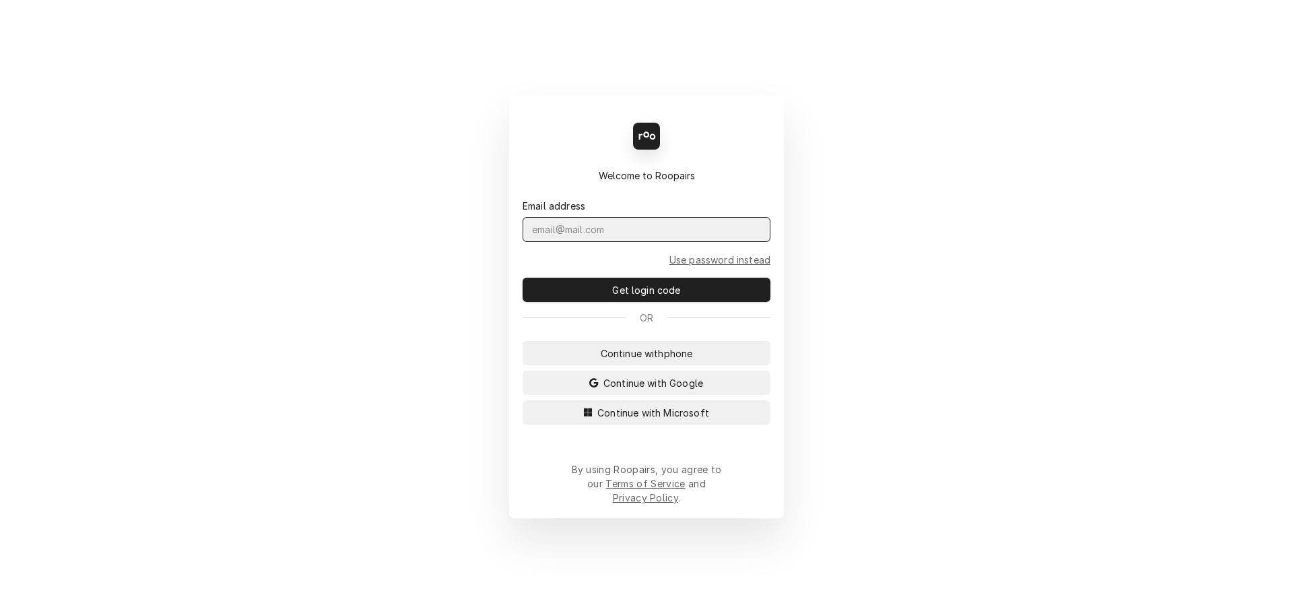
click at [655, 242] on input "Dynamic Content Wrapper" at bounding box center [647, 229] width 248 height 25
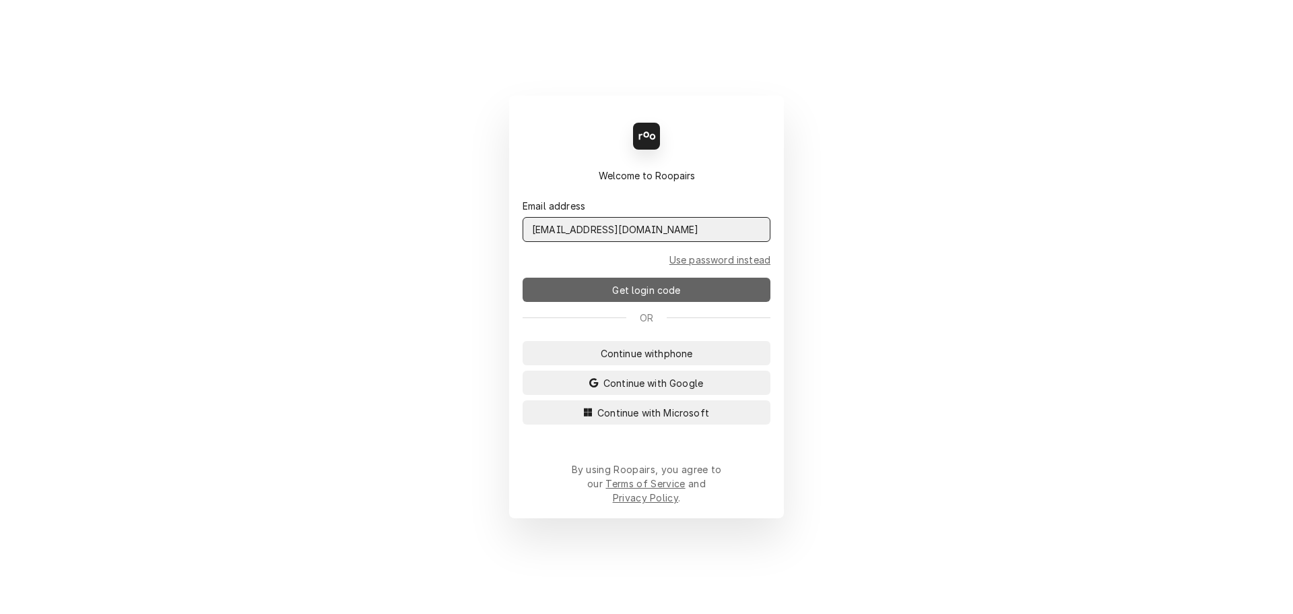
type input "[EMAIL_ADDRESS][DOMAIN_NAME]"
click at [649, 296] on span "Get login code" at bounding box center [646, 290] width 73 height 14
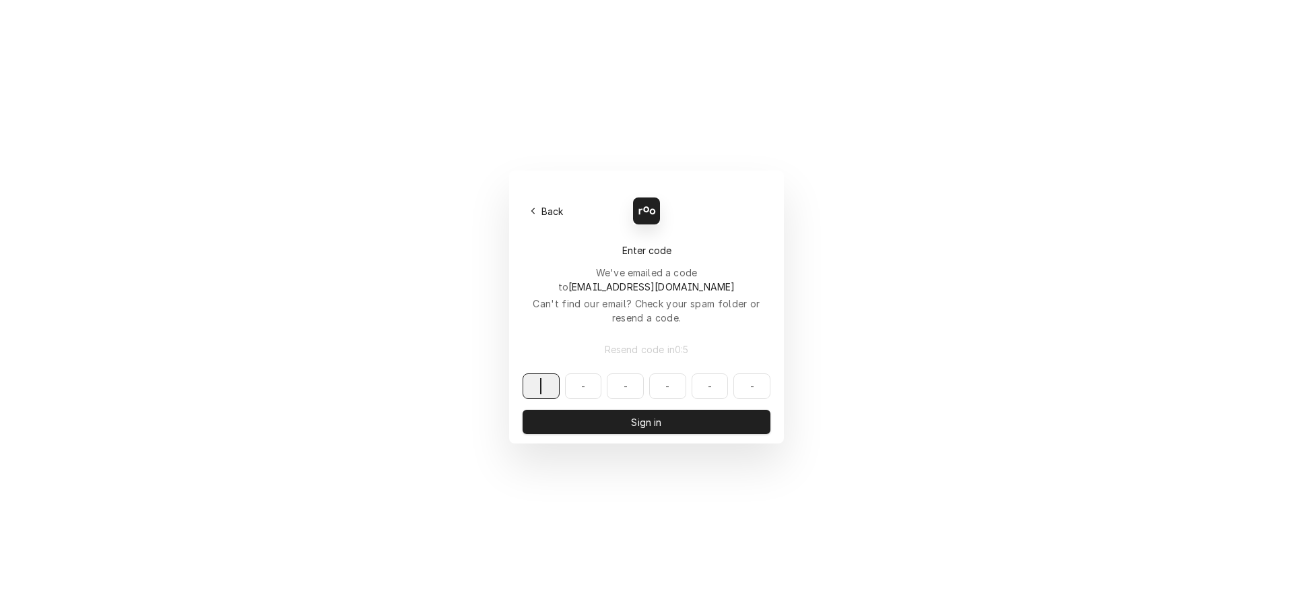
paste input "445537"
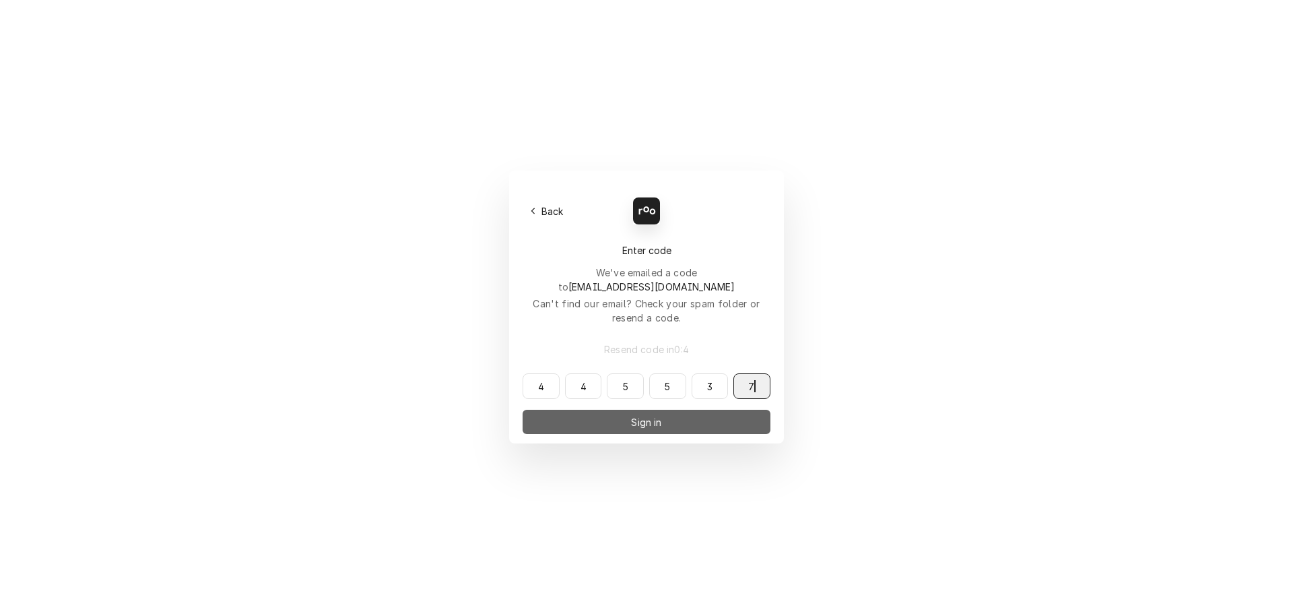
type input "445537"
click at [651, 415] on span "Sign in" at bounding box center [646, 422] width 36 height 14
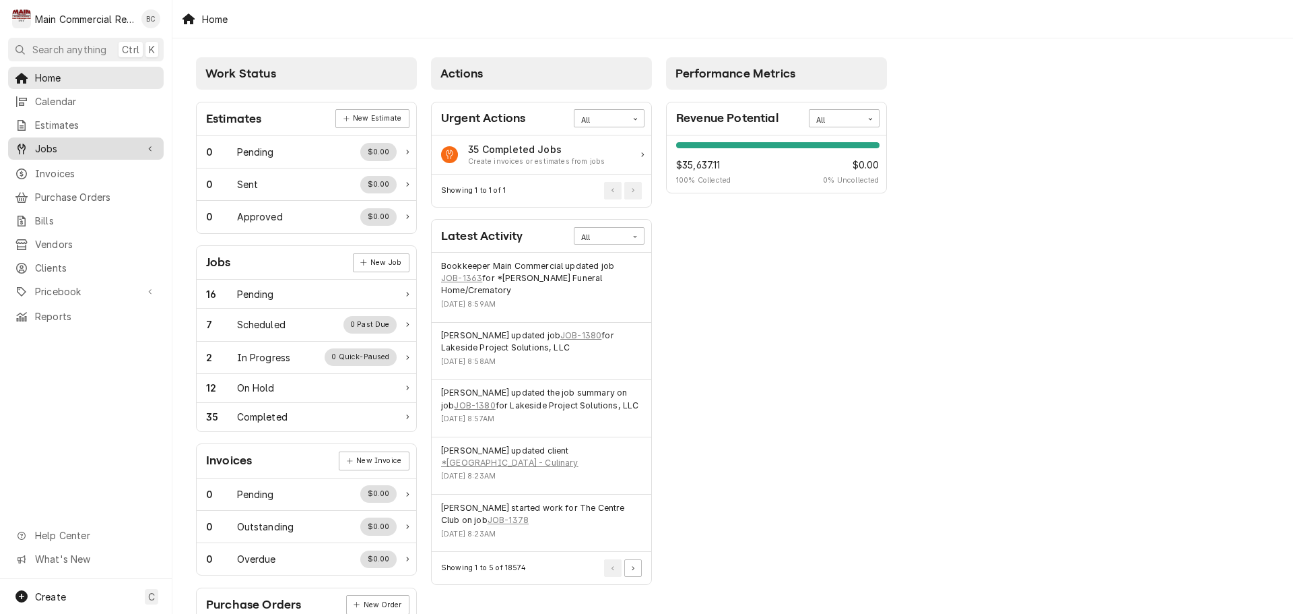
click at [58, 151] on div "Jobs" at bounding box center [86, 148] width 150 height 17
click at [59, 145] on span "Jobs" at bounding box center [86, 148] width 102 height 14
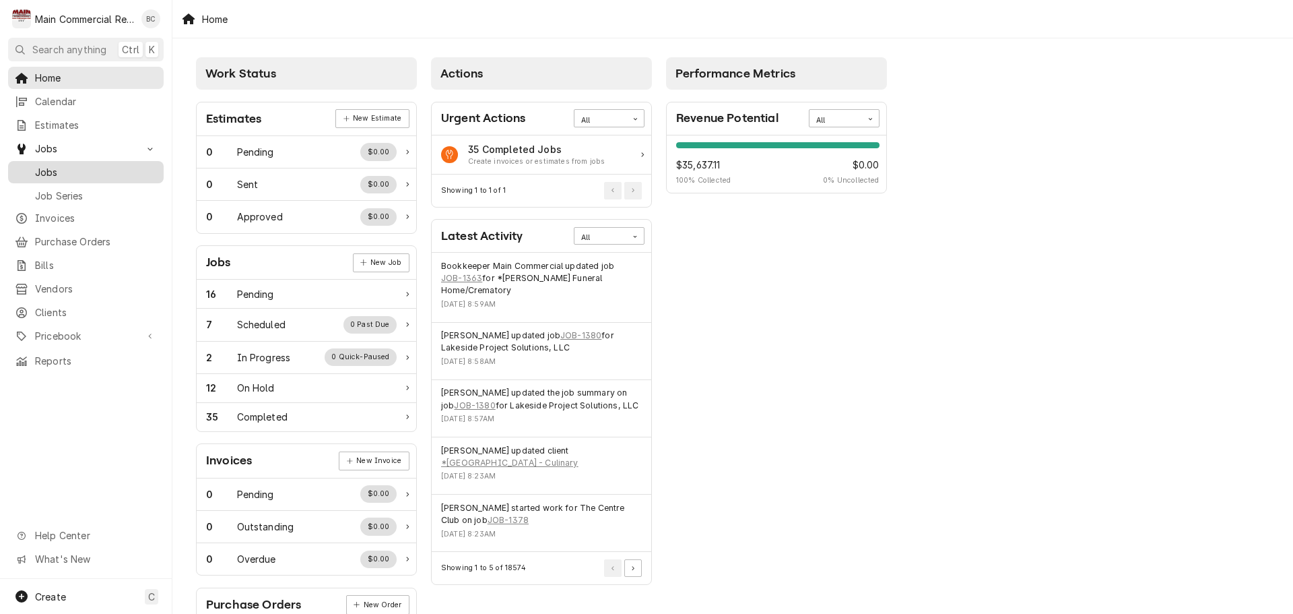
click at [59, 166] on span "Jobs" at bounding box center [96, 172] width 122 height 14
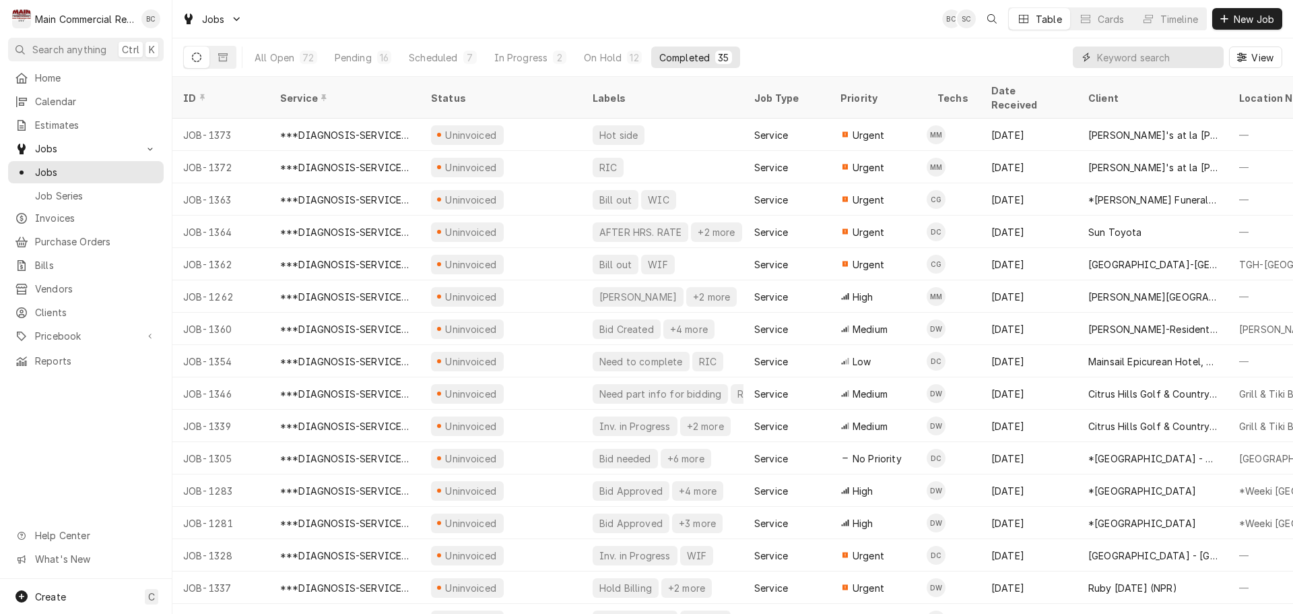
click at [1122, 59] on input "Dynamic Content Wrapper" at bounding box center [1157, 57] width 120 height 22
type input "1240"
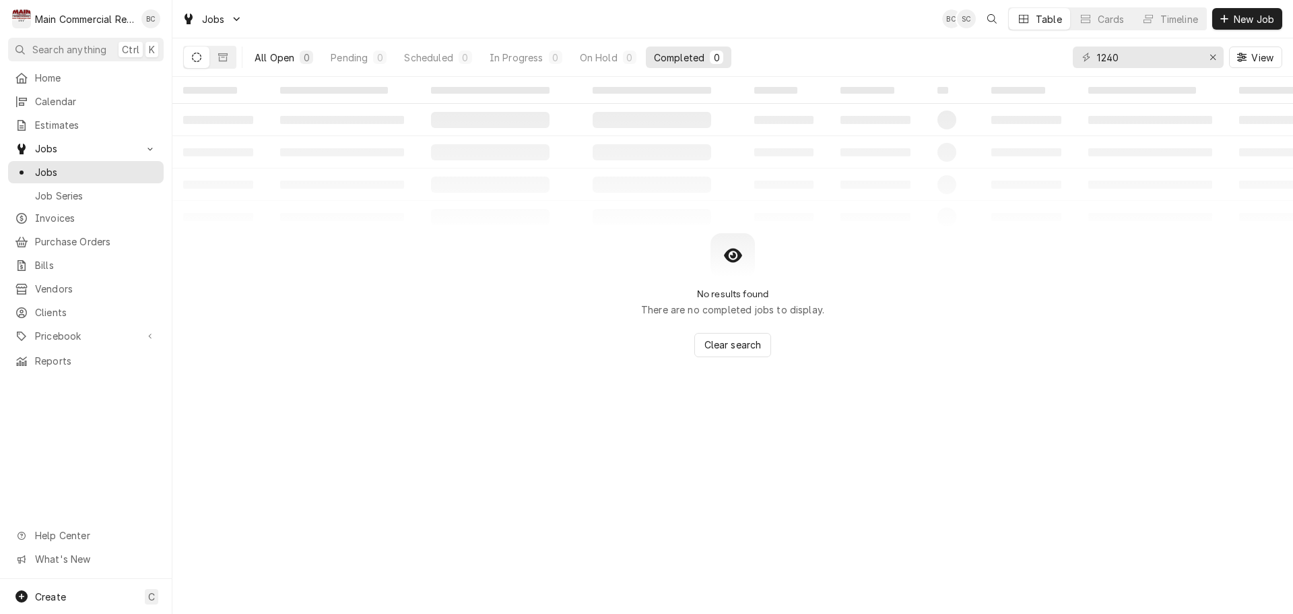
click at [272, 59] on div "All Open" at bounding box center [275, 58] width 40 height 14
click at [224, 62] on button "Dynamic Content Wrapper" at bounding box center [223, 57] width 26 height 22
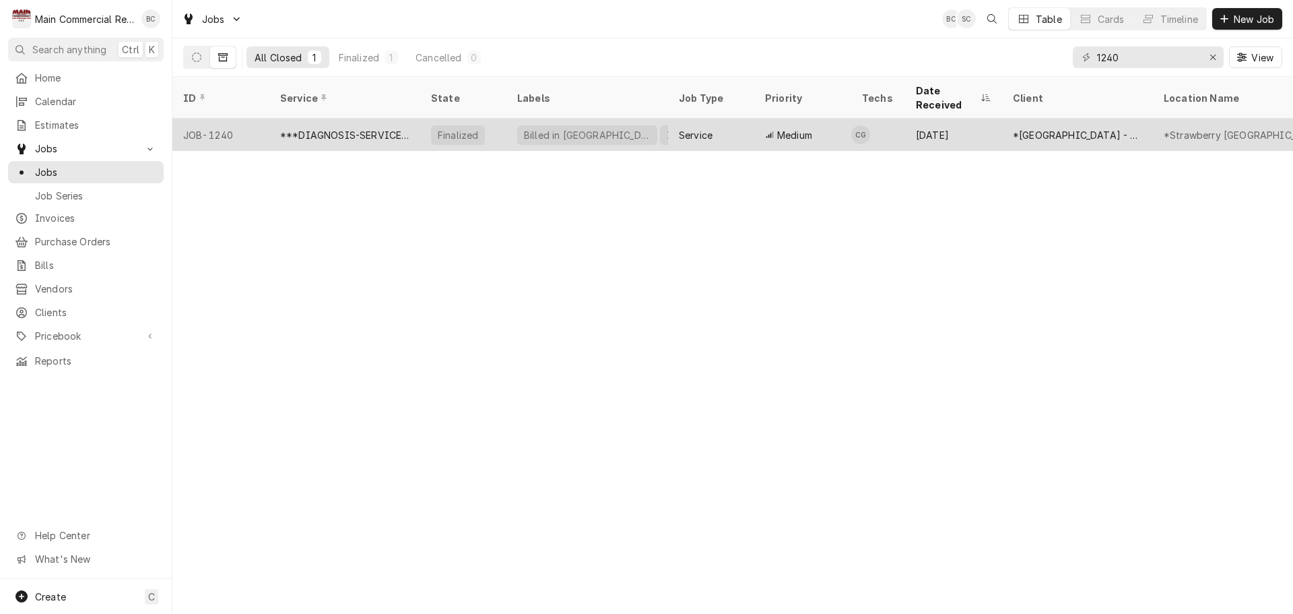
click at [231, 119] on div "JOB-1240" at bounding box center [220, 135] width 97 height 32
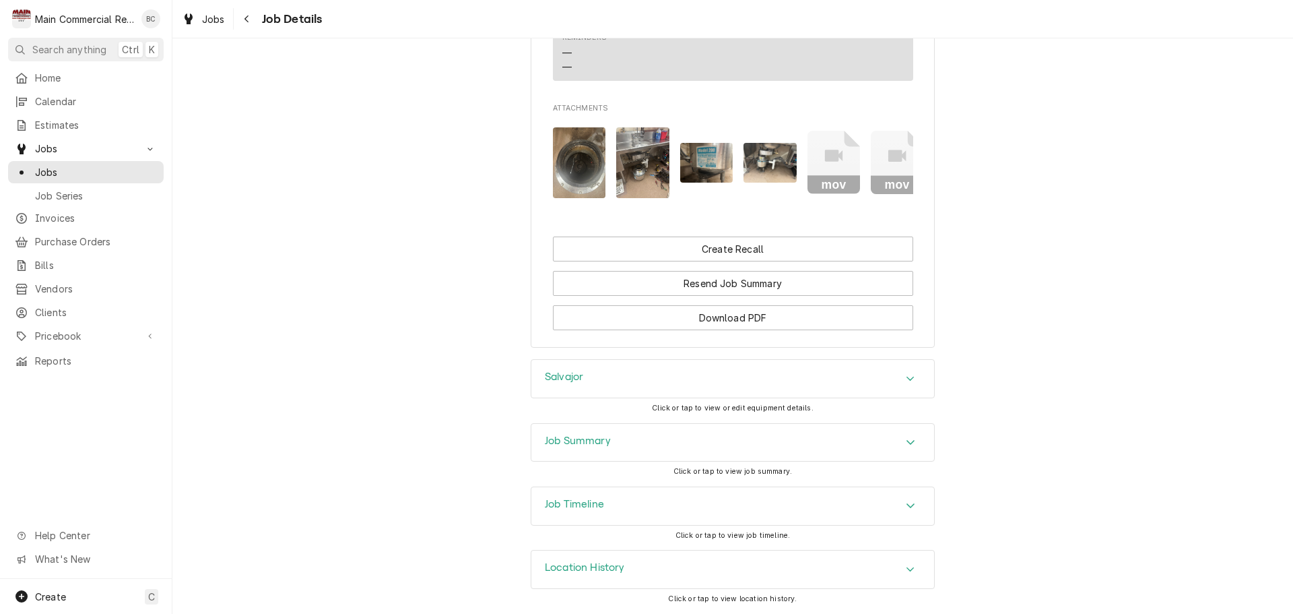
scroll to position [1332, 0]
click at [553, 565] on h3 "Location History" at bounding box center [585, 567] width 80 height 13
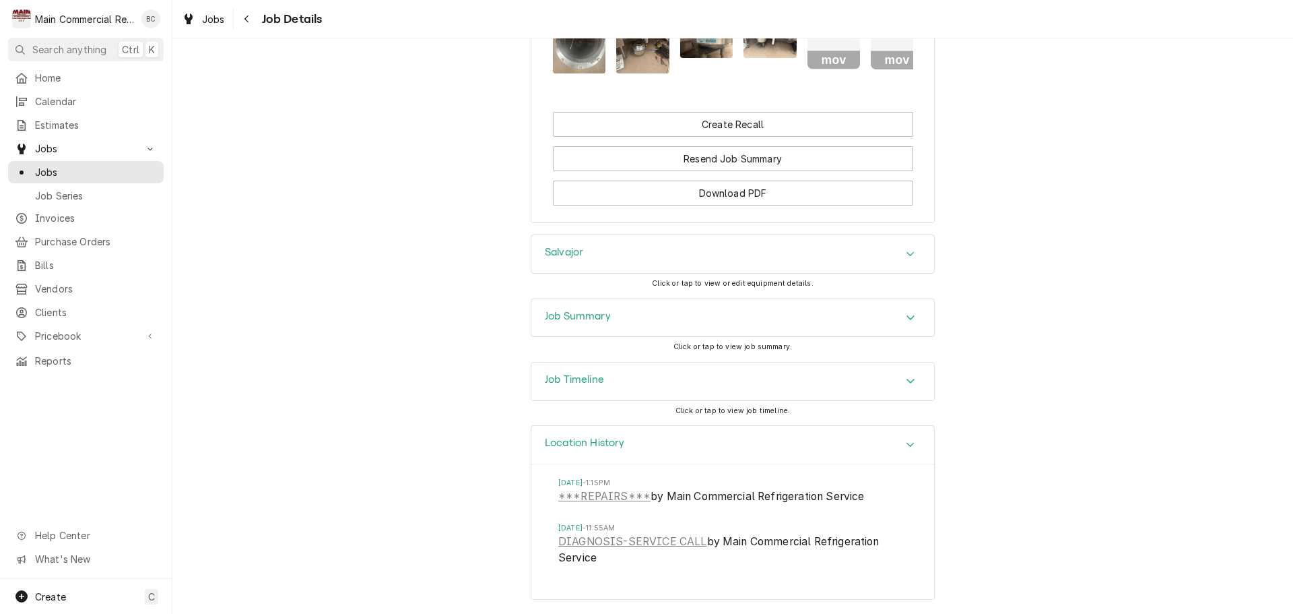
scroll to position [1457, 0]
click at [575, 321] on h3 "Job Summary" at bounding box center [578, 316] width 66 height 13
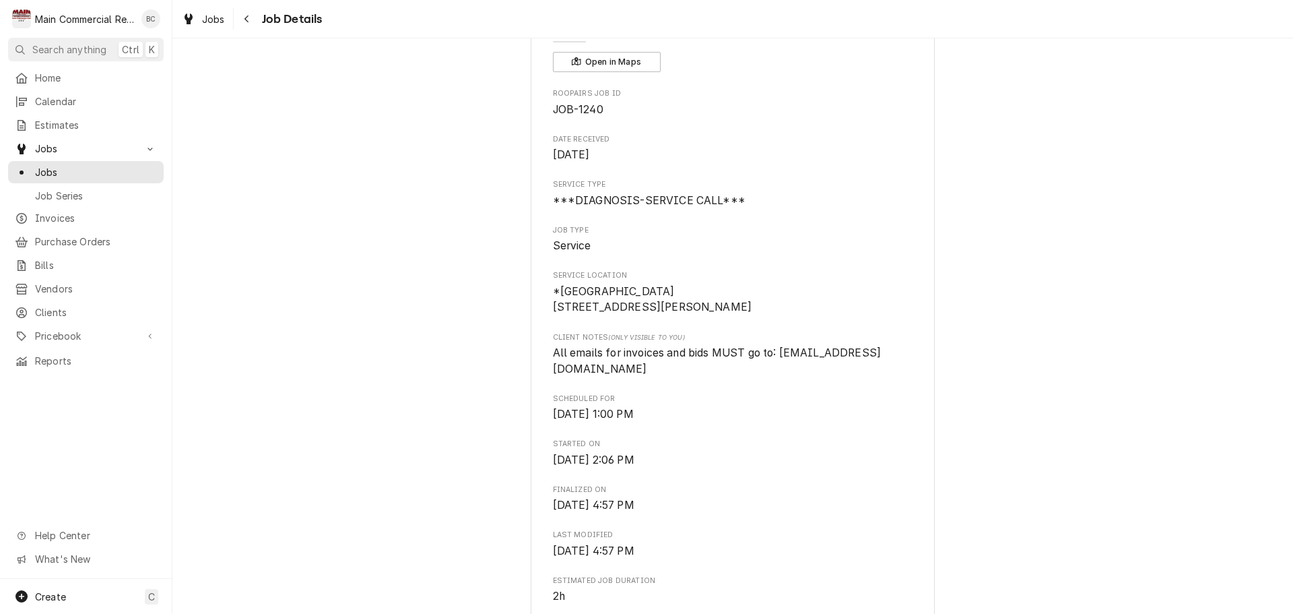
scroll to position [177, 0]
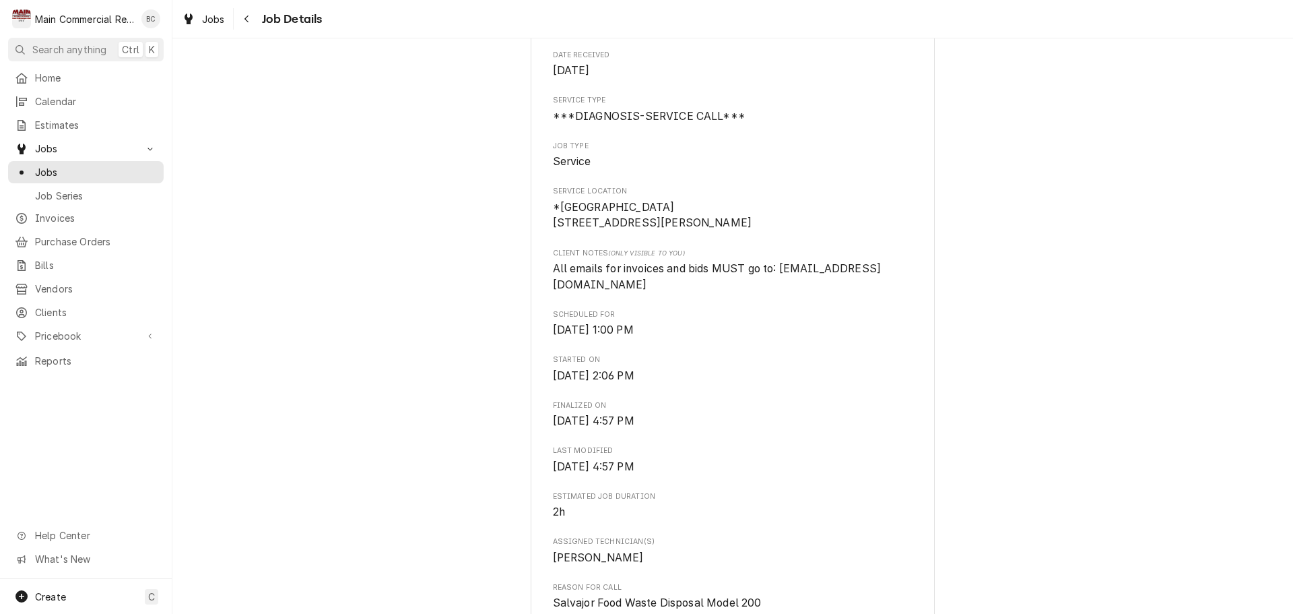
drag, startPoint x: 422, startPoint y: 318, endPoint x: 450, endPoint y: 308, distance: 30.0
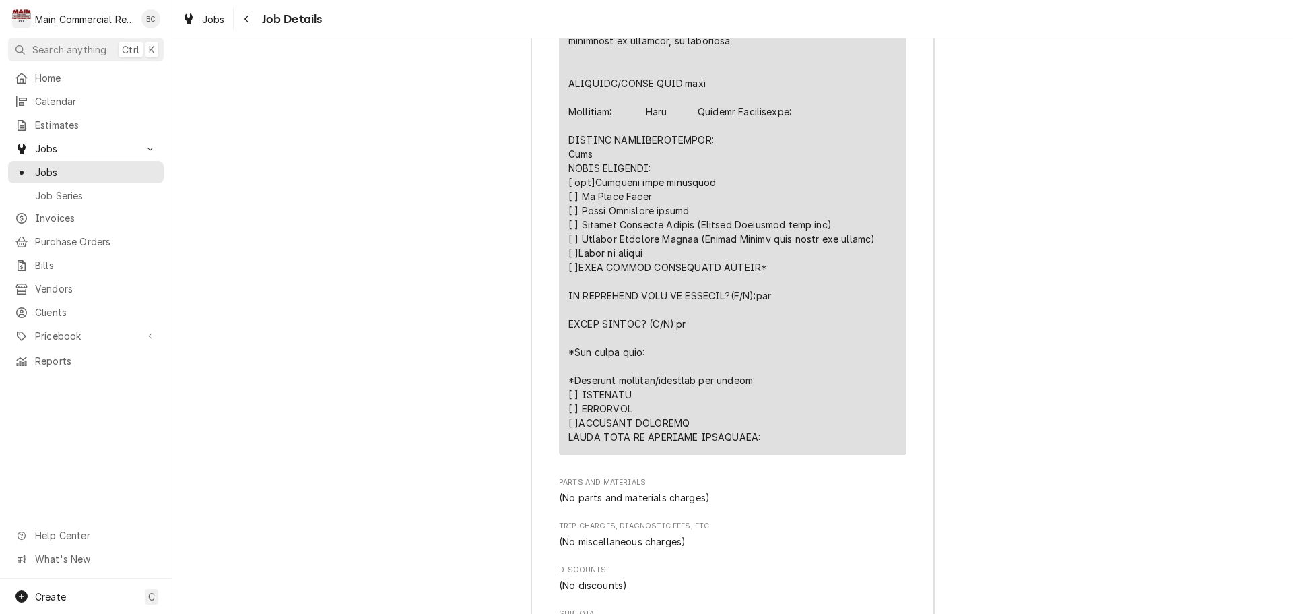
scroll to position [2311, 0]
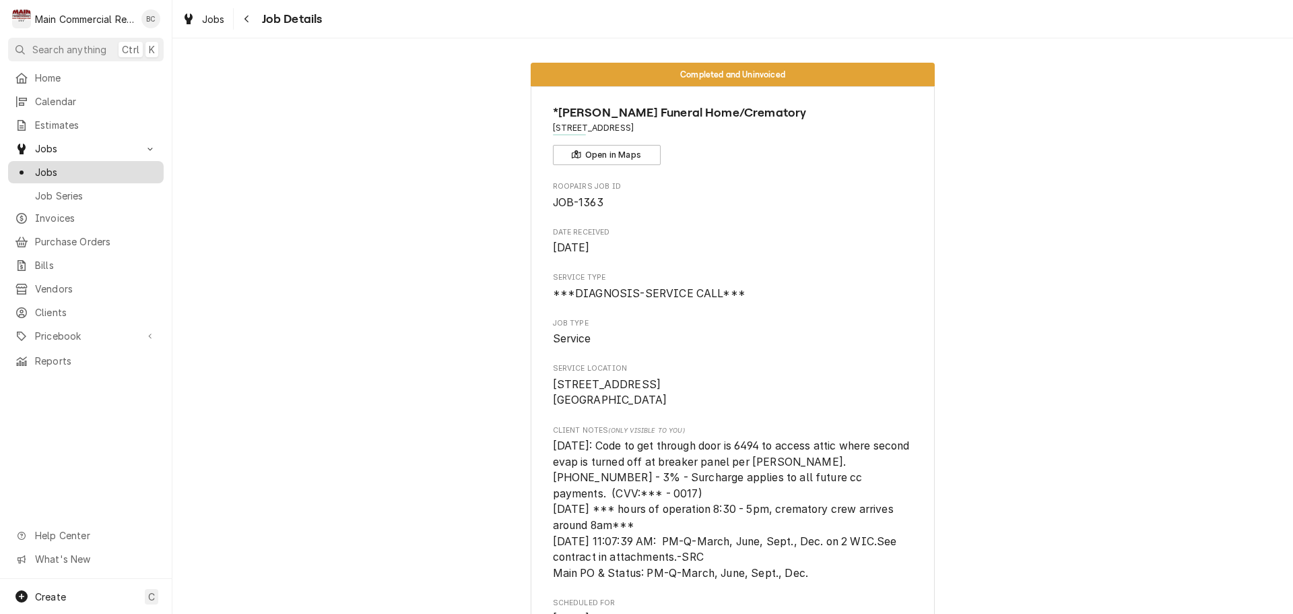
click at [100, 172] on span "Jobs" at bounding box center [96, 172] width 122 height 14
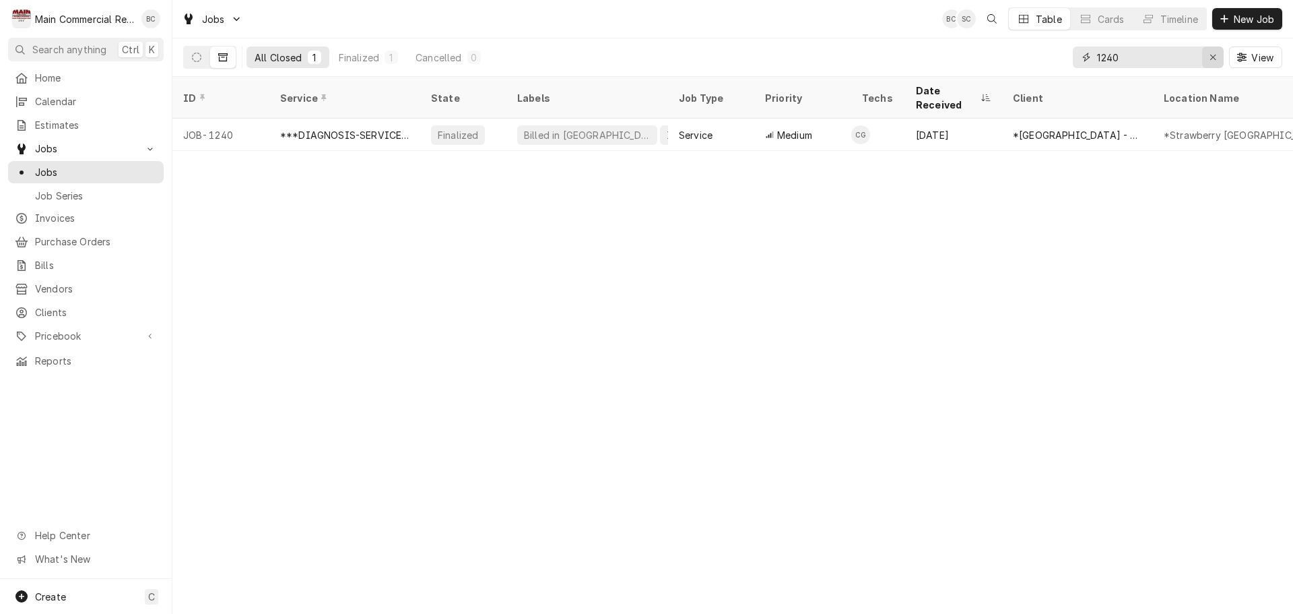
click at [1215, 58] on icon "Erase input" at bounding box center [1213, 57] width 7 height 9
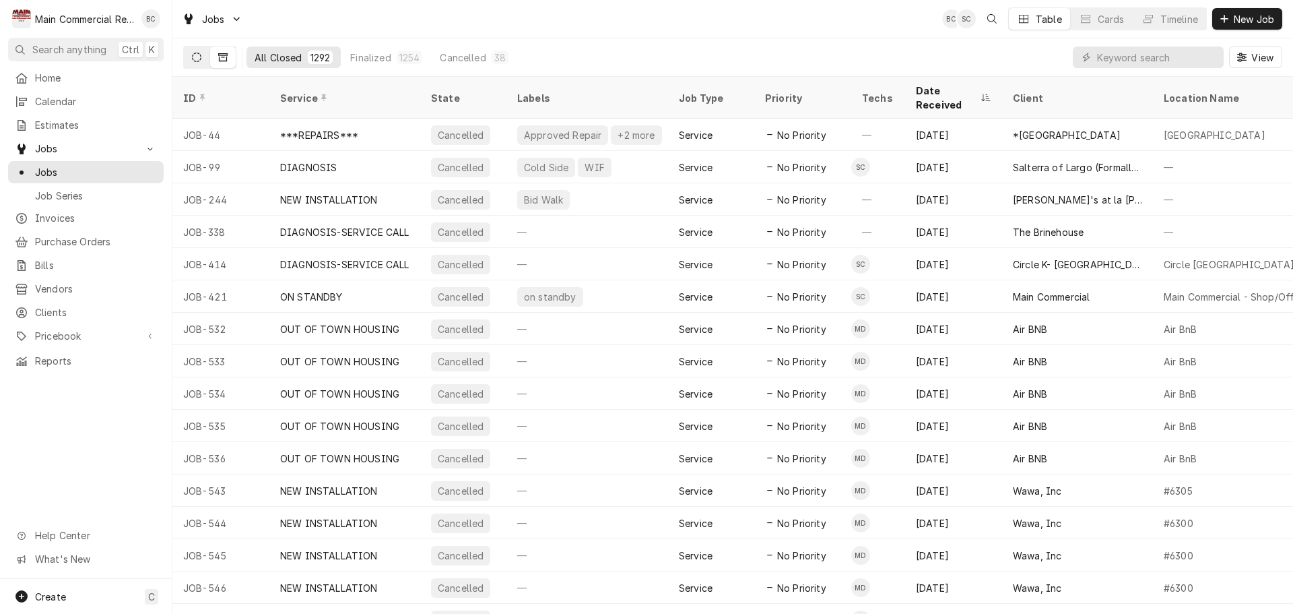
click at [198, 58] on icon "Dynamic Content Wrapper" at bounding box center [196, 57] width 9 height 9
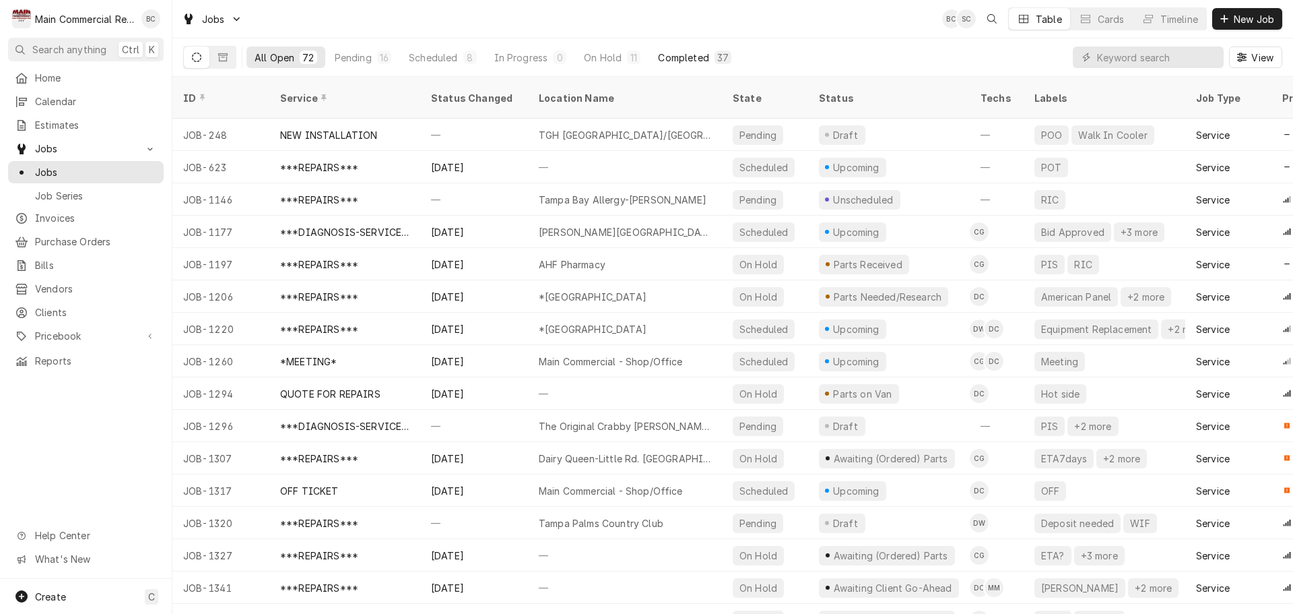
click at [685, 58] on div "Completed" at bounding box center [683, 58] width 51 height 14
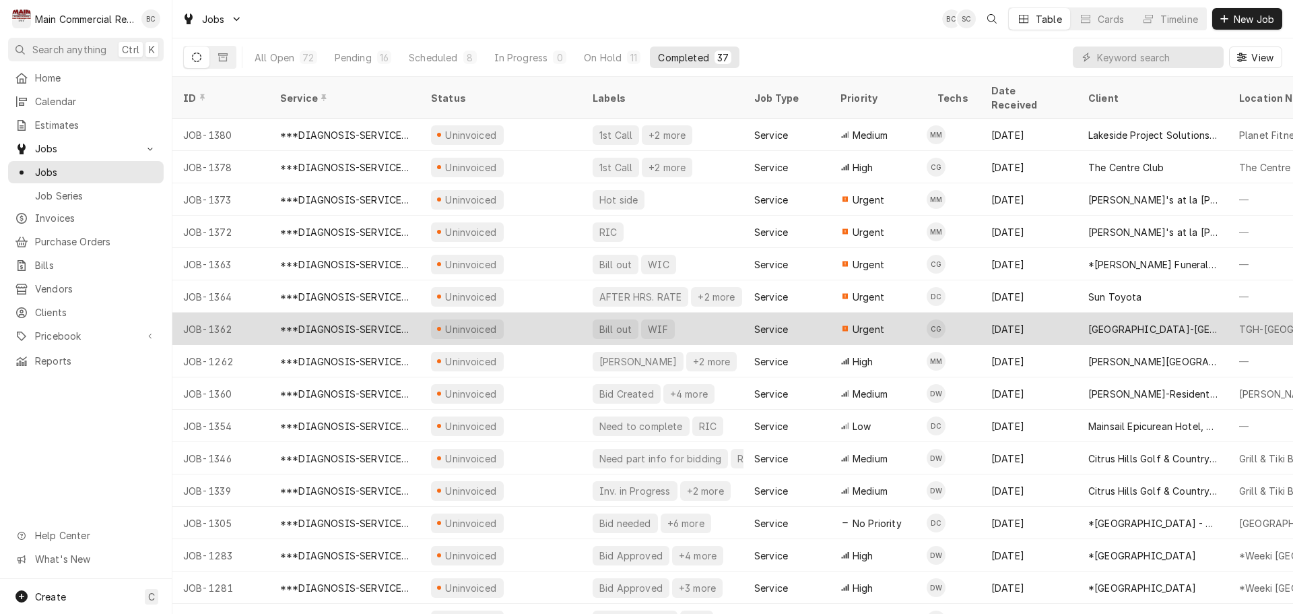
click at [606, 322] on div "Bill out" at bounding box center [615, 329] width 35 height 14
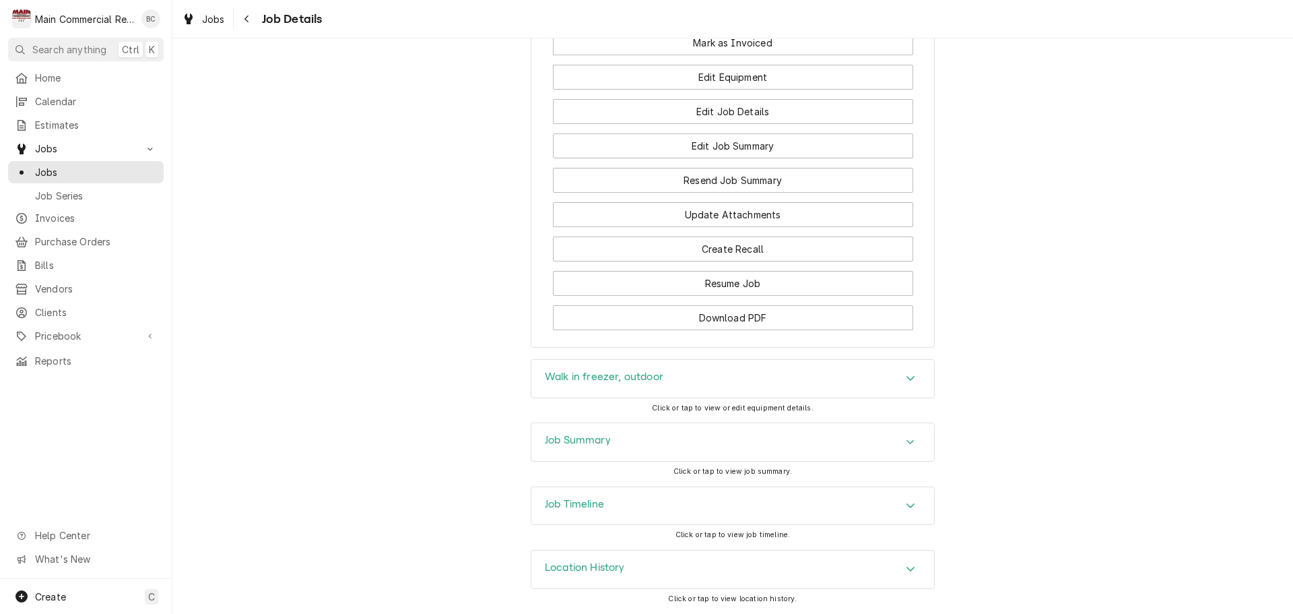
scroll to position [1555, 0]
click at [615, 383] on h3 "Walk in freezer, outdoor" at bounding box center [604, 376] width 119 height 13
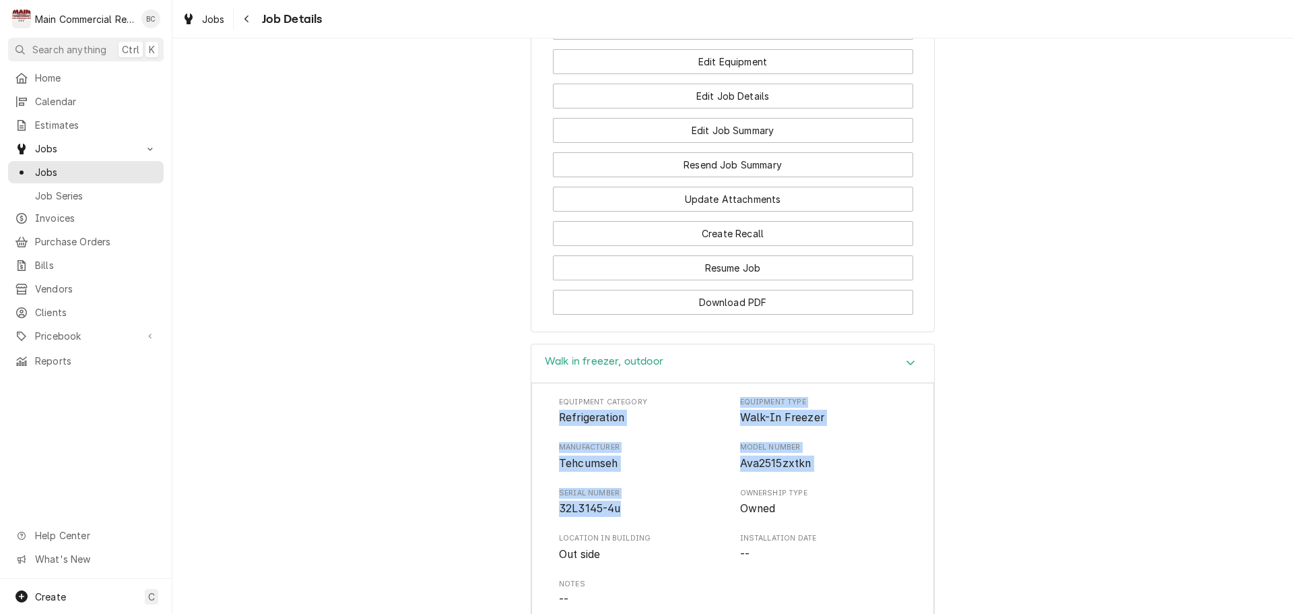
drag, startPoint x: 553, startPoint y: 432, endPoint x: 617, endPoint y: 527, distance: 114.0
click at [617, 527] on div "Equipment Category Refrigeration Equipment Type Walk-In Freezer Manufacturer Te…" at bounding box center [732, 597] width 403 height 429
copy div "Refrigeration Equipment Type Walk-In Freezer Manufacturer Tehcumseh Model Numbe…"
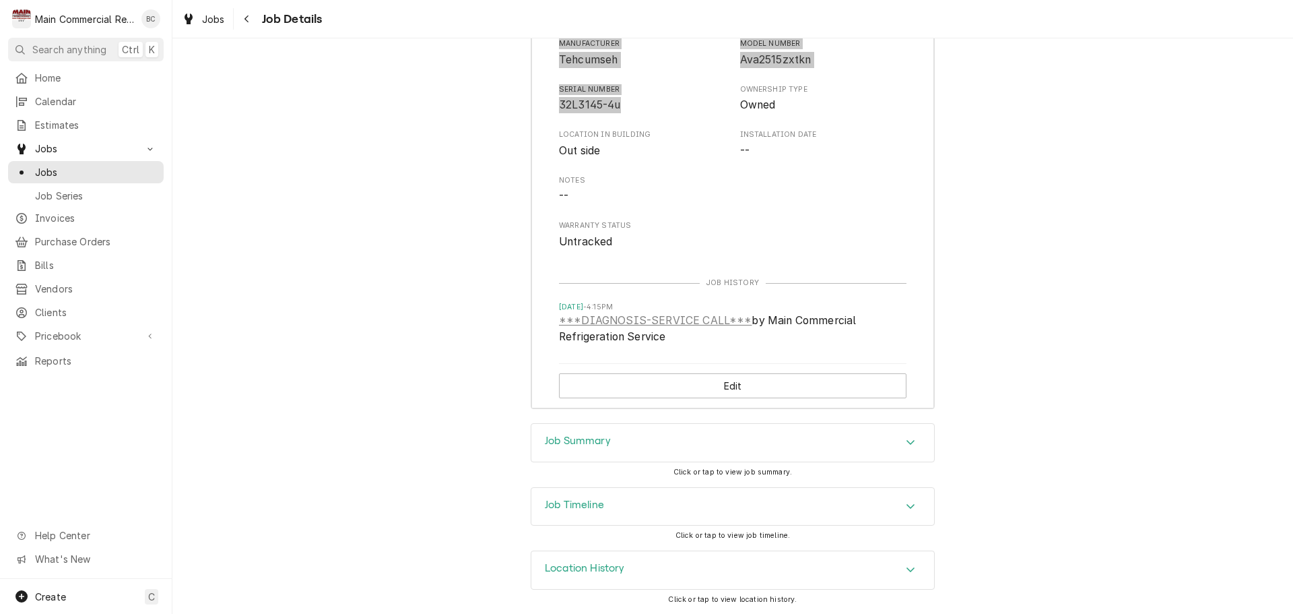
scroll to position [1974, 0]
click at [586, 441] on h3 "Job Summary" at bounding box center [578, 440] width 66 height 13
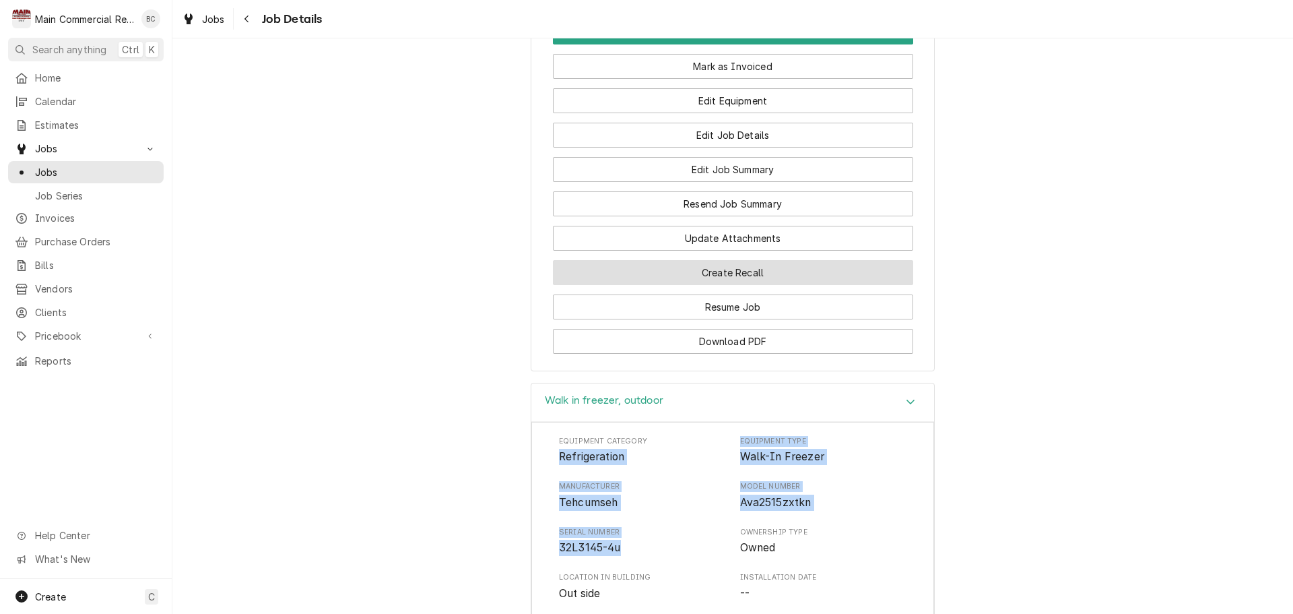
scroll to position [1414, 0]
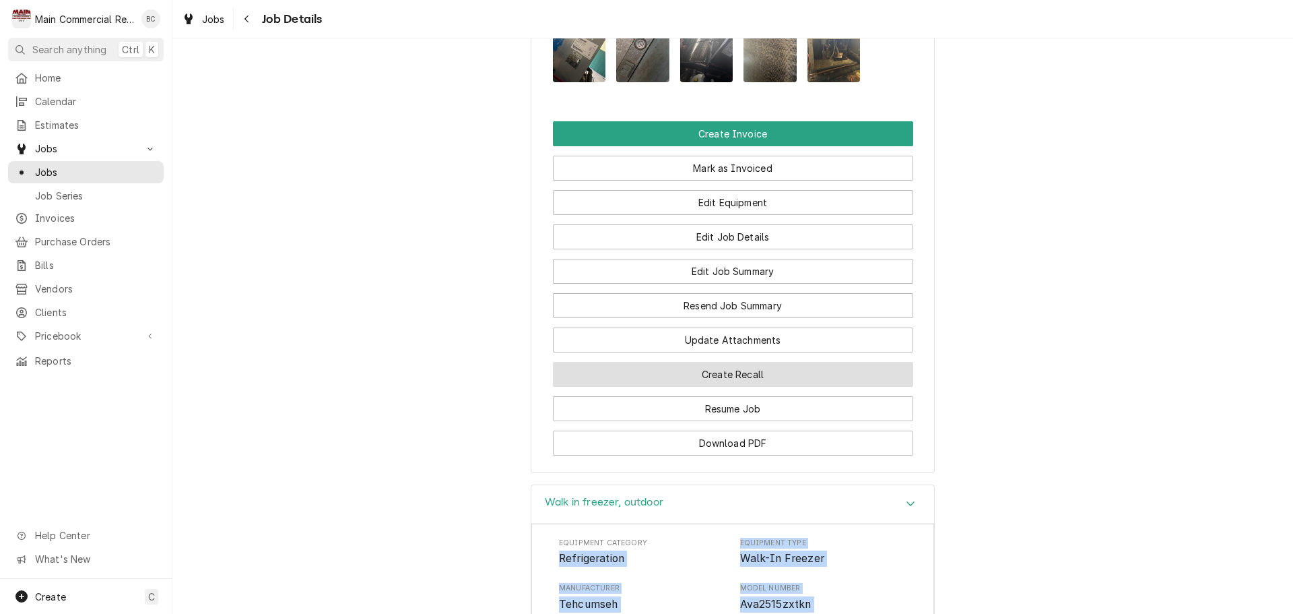
click at [749, 387] on button "Create Recall" at bounding box center [733, 374] width 360 height 25
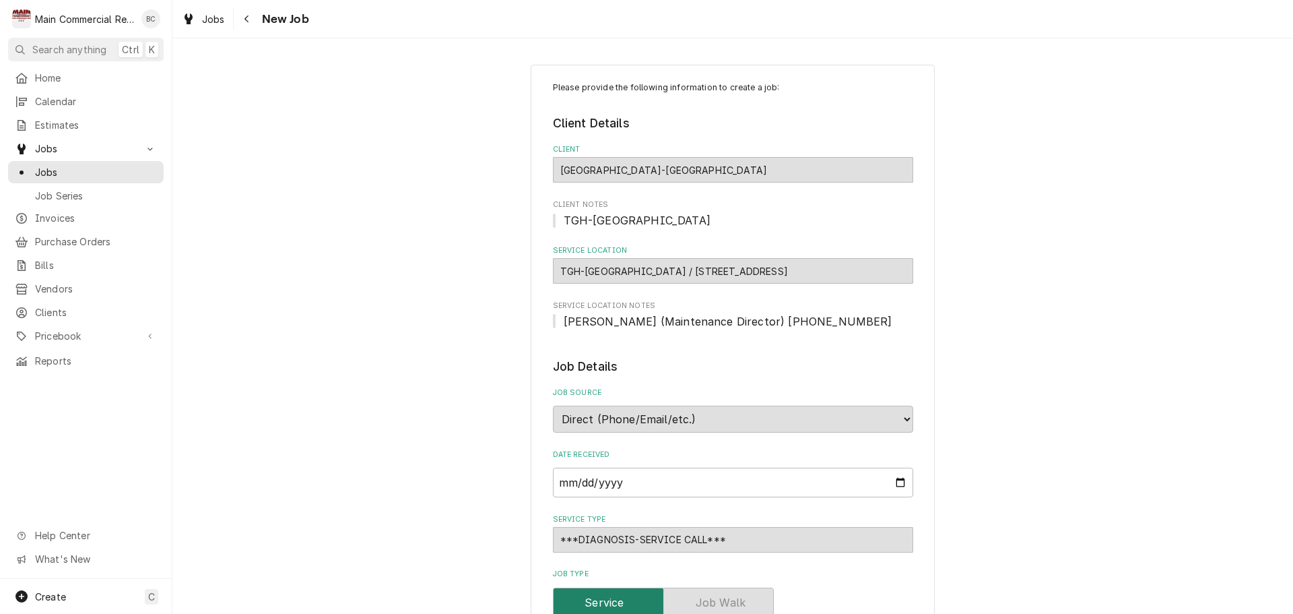
type textarea "x"
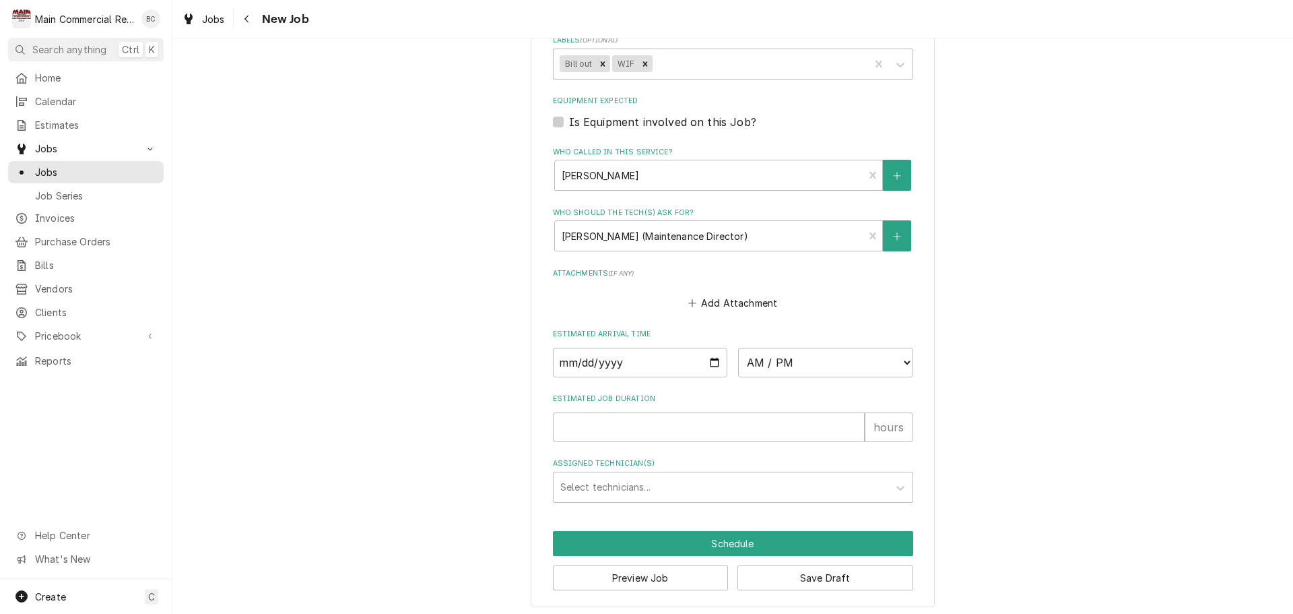
scroll to position [889, 0]
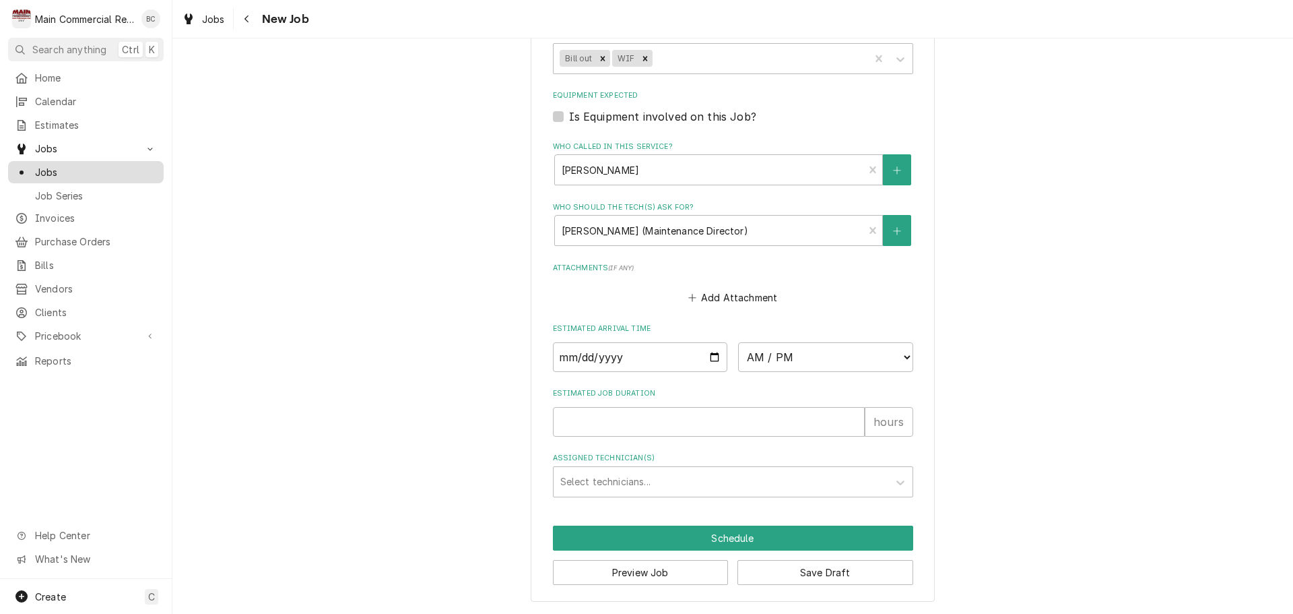
click at [53, 166] on span "Jobs" at bounding box center [96, 172] width 122 height 14
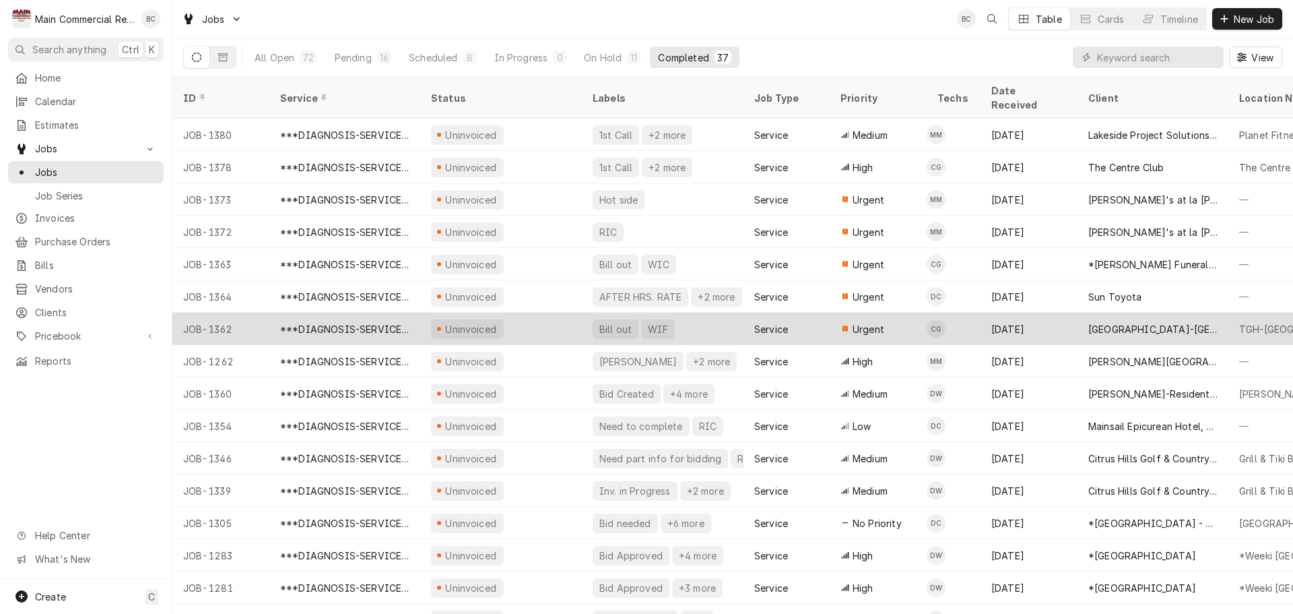
click at [606, 322] on div "Bill out" at bounding box center [615, 329] width 35 height 14
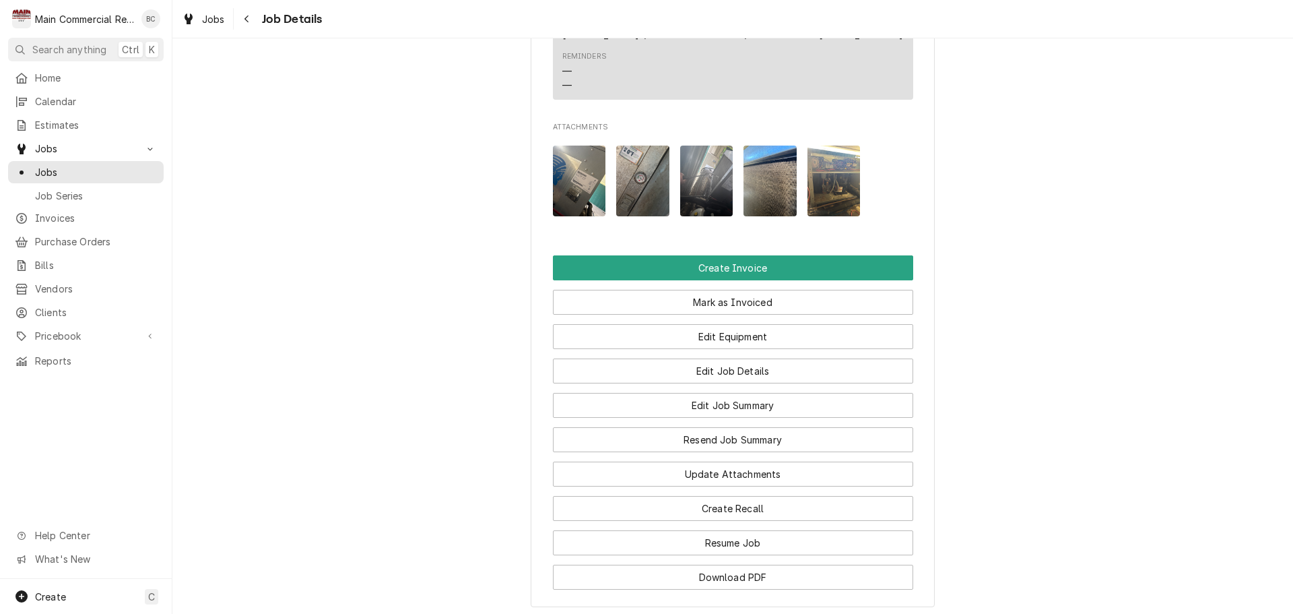
scroll to position [1415, 0]
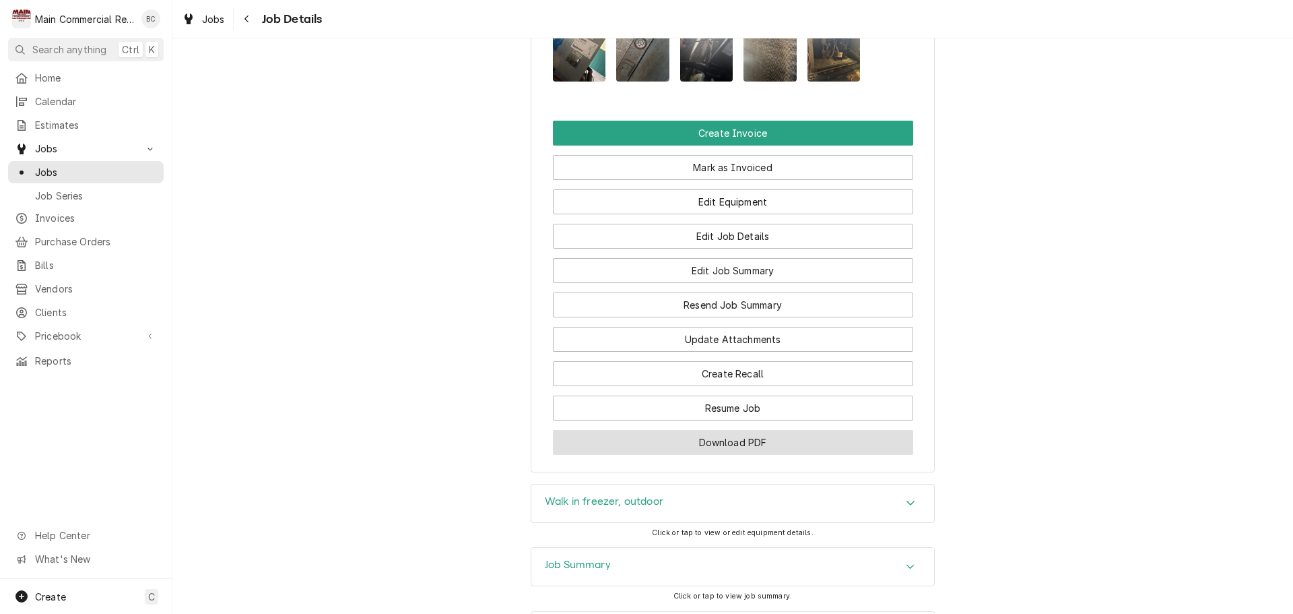
click at [715, 455] on button "Download PDF" at bounding box center [733, 442] width 360 height 25
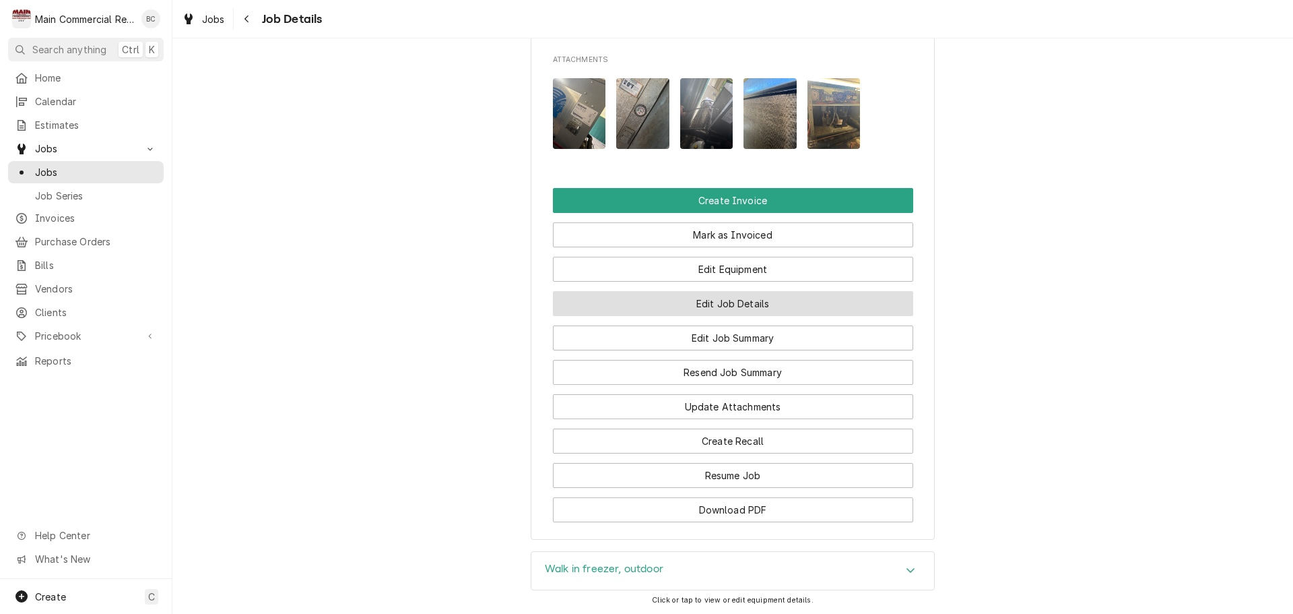
click at [712, 316] on button "Edit Job Details" at bounding box center [733, 303] width 360 height 25
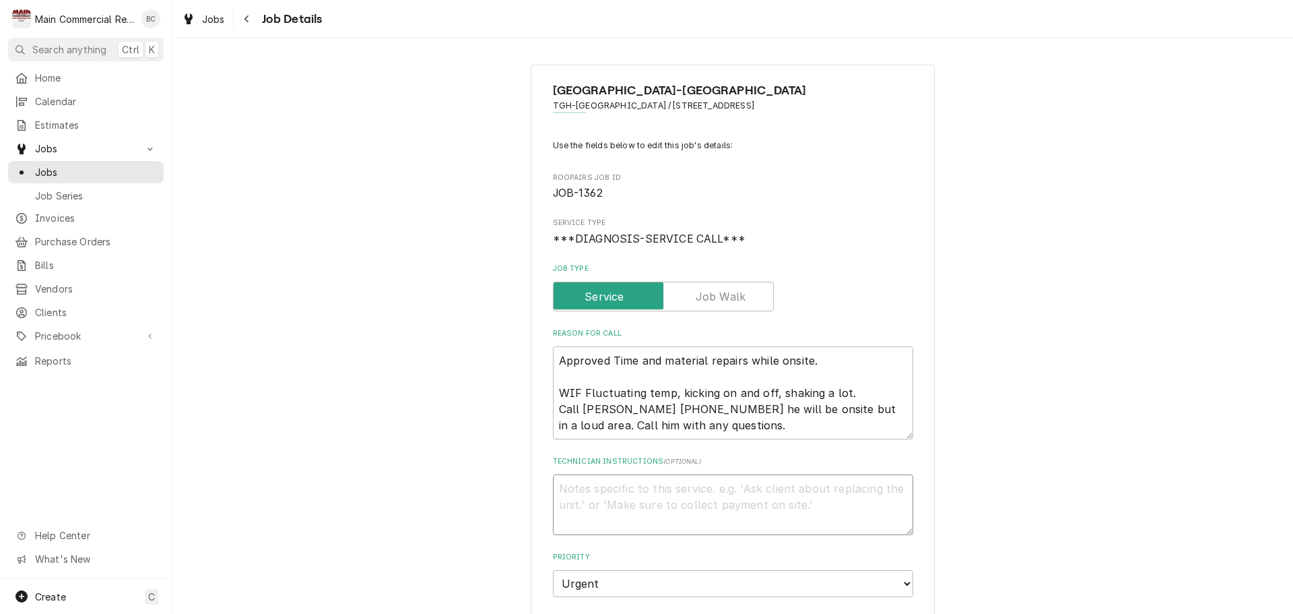
click at [577, 505] on textarea "Technician Instructions ( optional )" at bounding box center [733, 504] width 360 height 61
type textarea "x"
type textarea "I"
type textarea "x"
type textarea "IN"
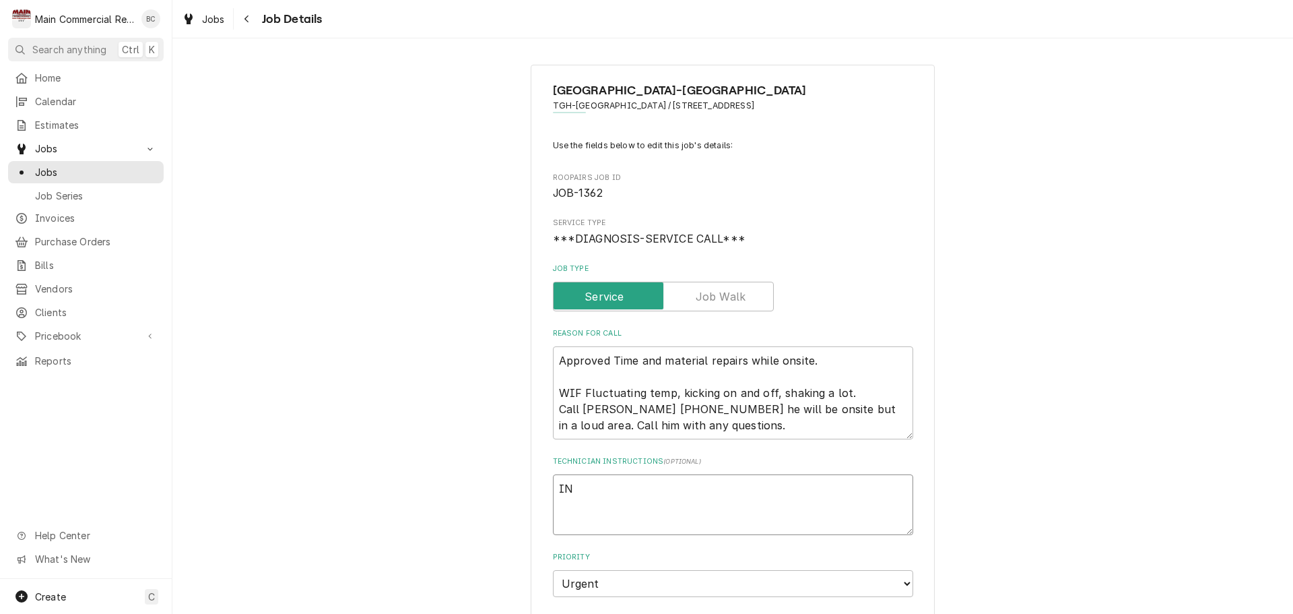
type textarea "x"
type textarea "INV"
type textarea "x"
type textarea "INV#"
type textarea "x"
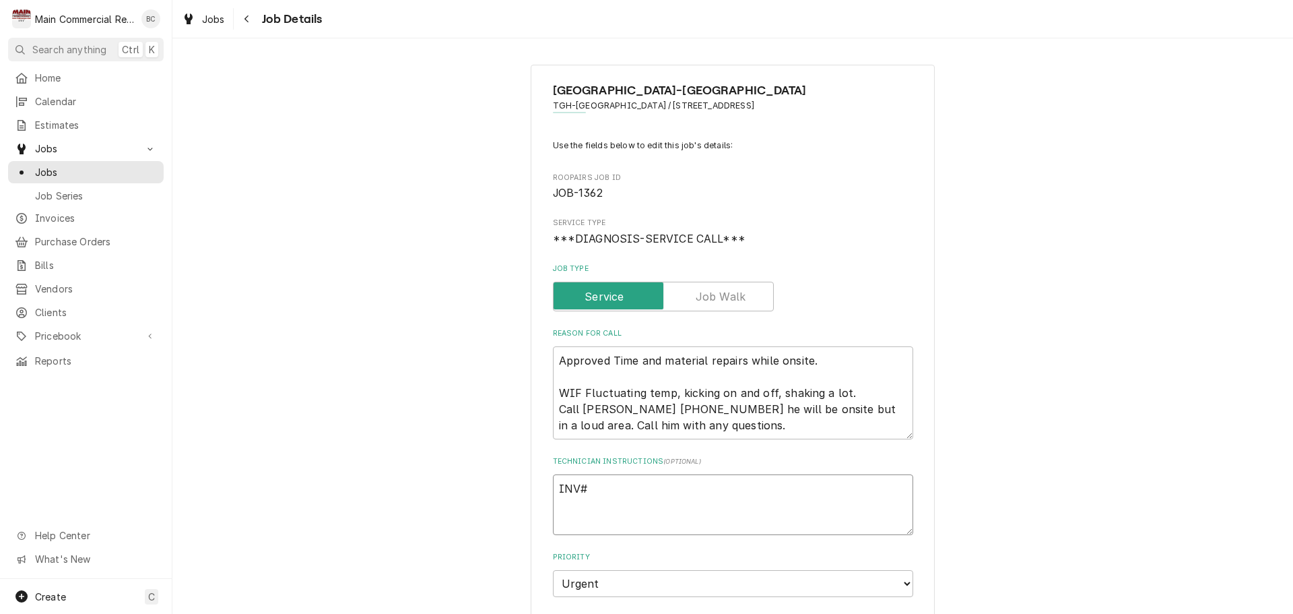
type textarea "INV#1"
type textarea "x"
type textarea "INV#15"
type textarea "x"
type textarea "INV#152"
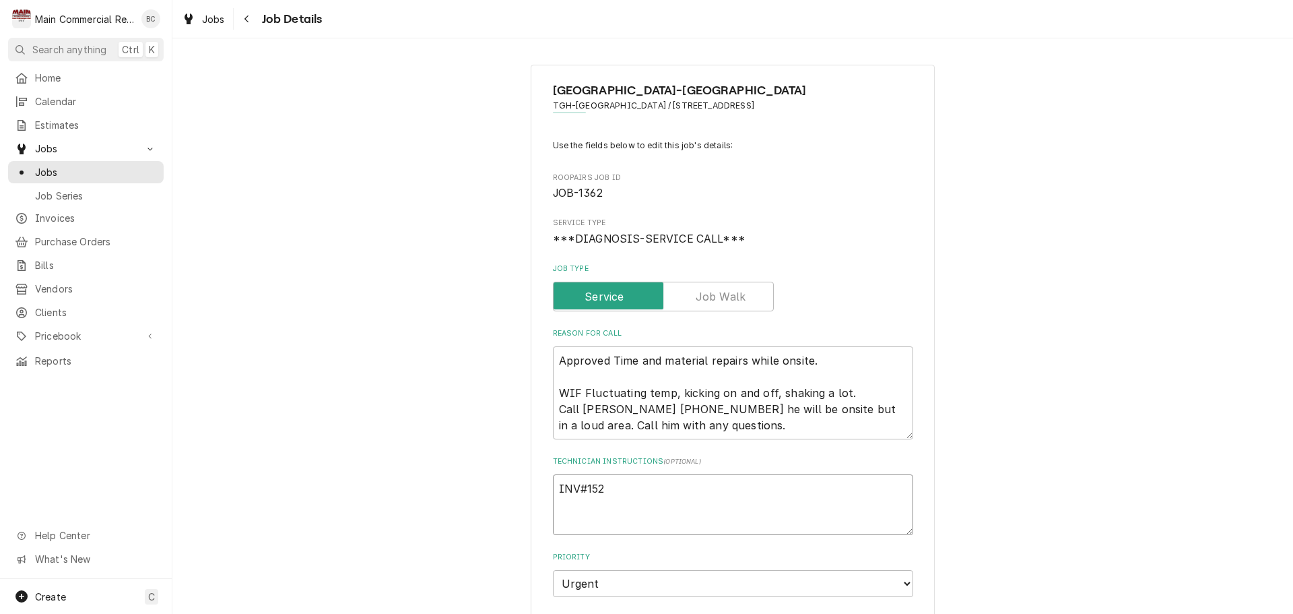
type textarea "x"
type textarea "INV#1522"
type textarea "x"
type textarea "INV#15223"
type textarea "x"
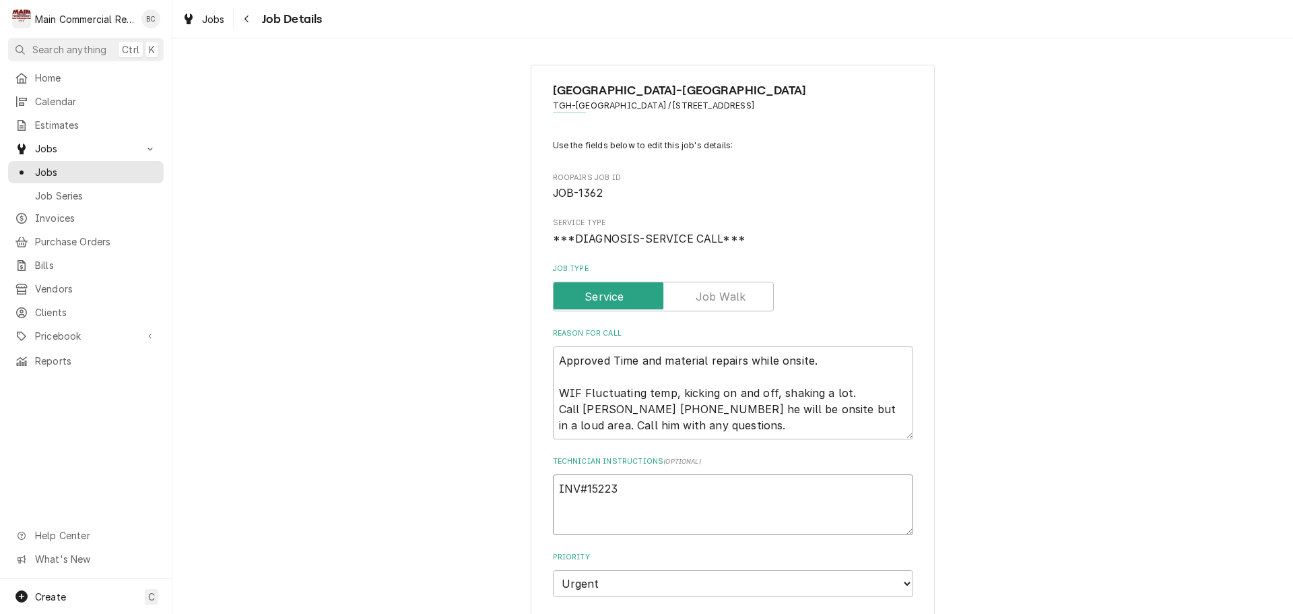
type textarea "INV#152230"
type textarea "x"
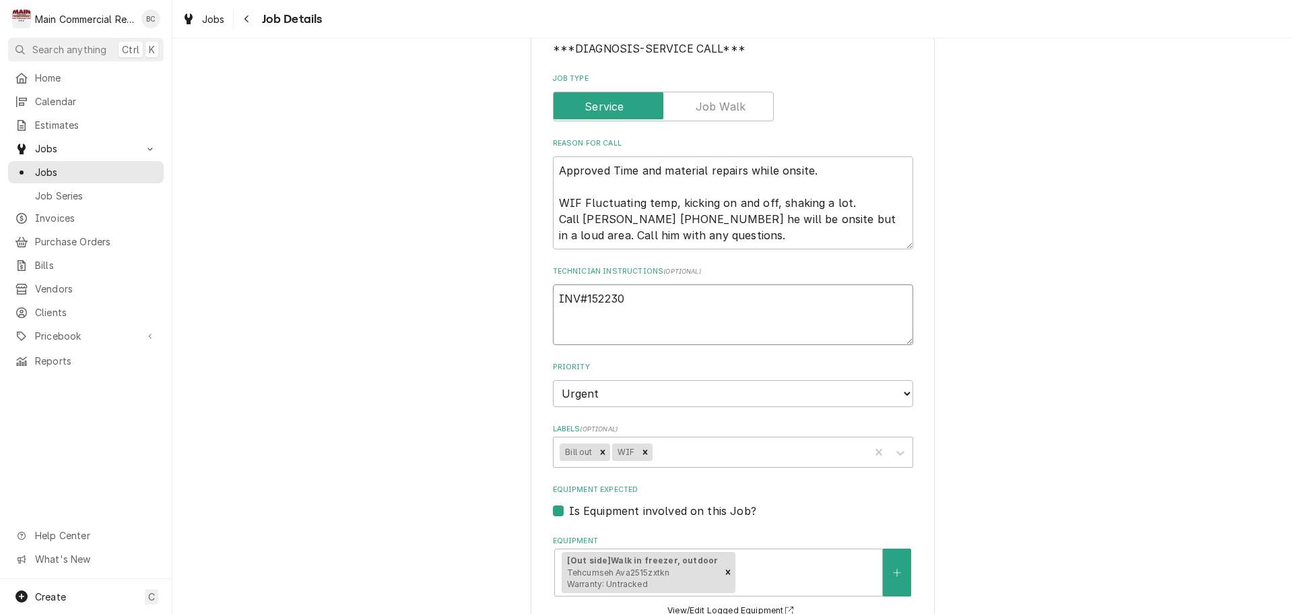
scroll to position [202, 0]
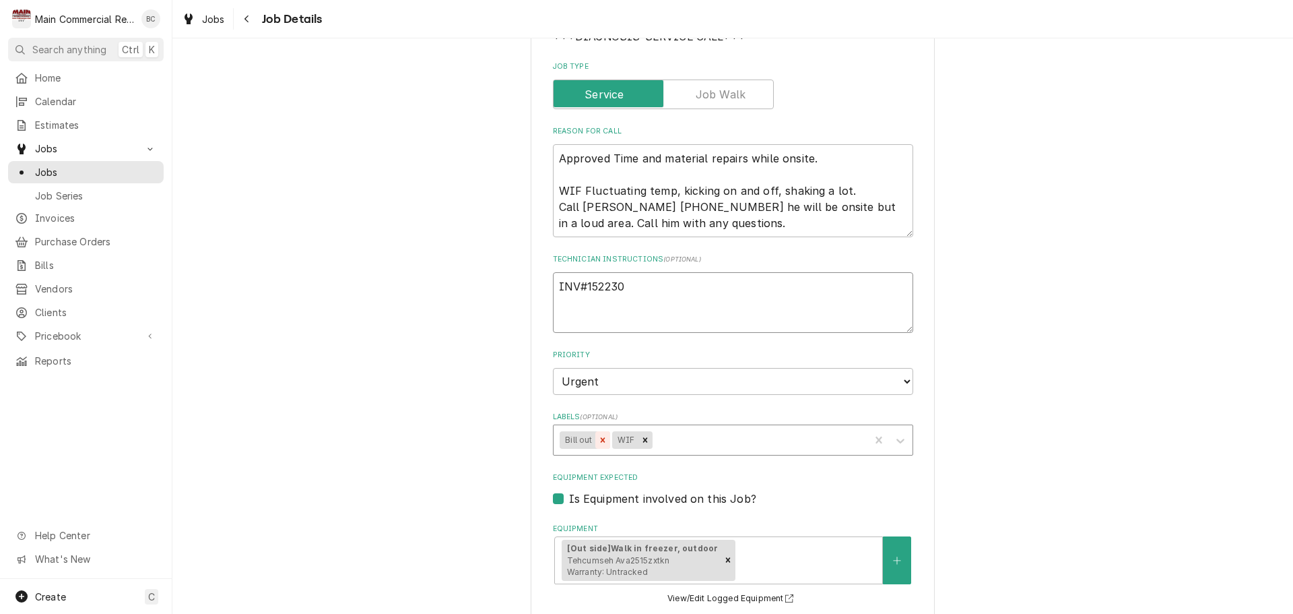
click at [598, 442] on icon "Remove Bill out" at bounding box center [602, 439] width 9 height 9
type textarea "INV#152230"
type textarea "x"
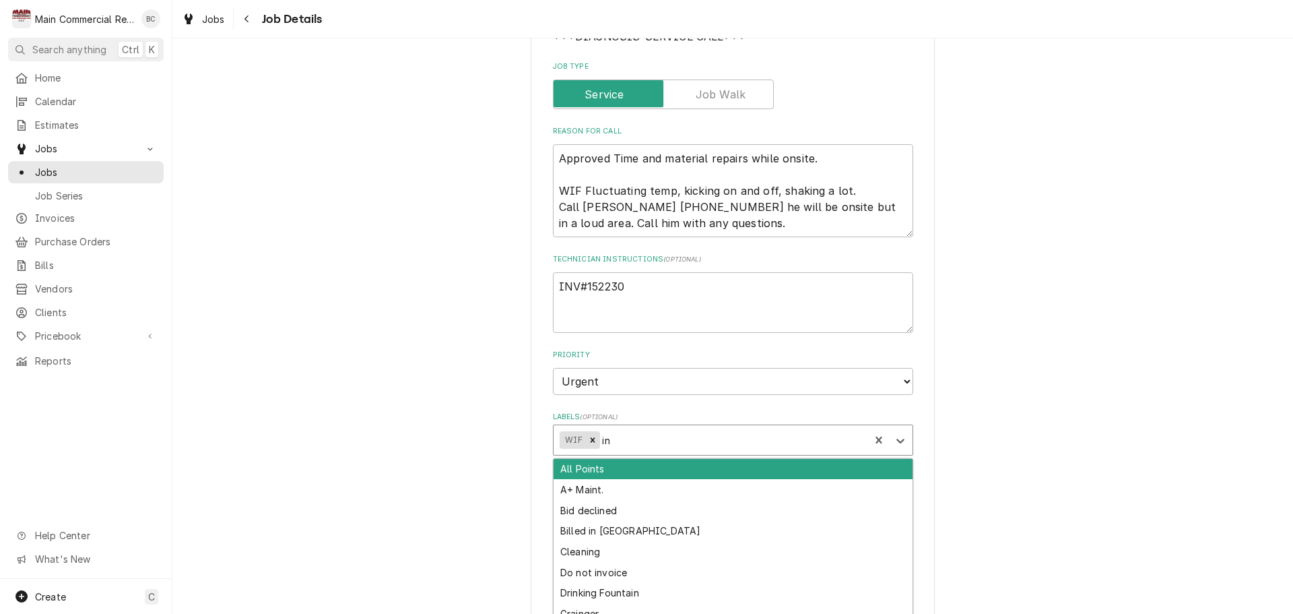
type input "inv"
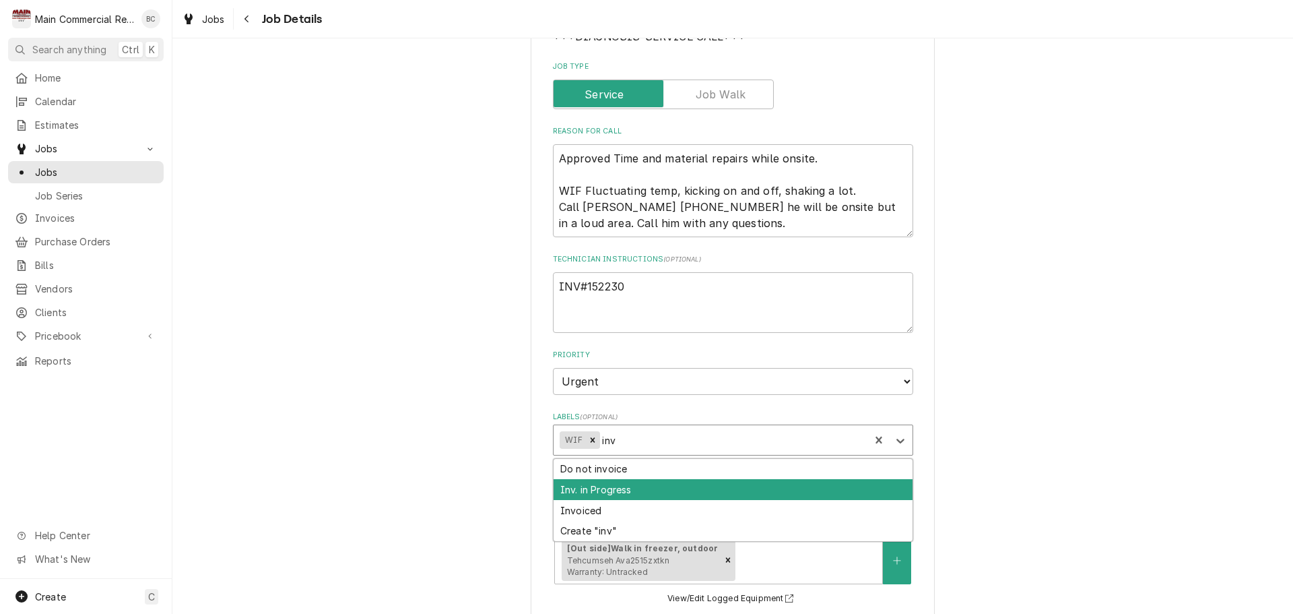
click at [616, 488] on div "Inv. in Progress" at bounding box center [733, 489] width 359 height 21
type textarea "x"
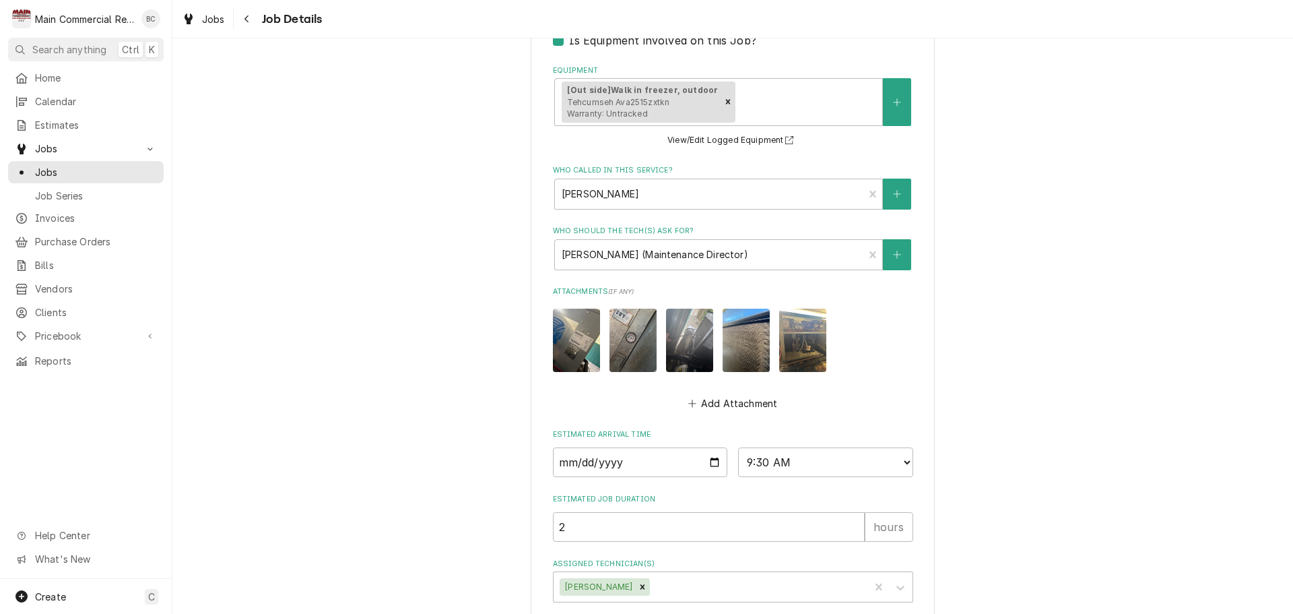
scroll to position [731, 0]
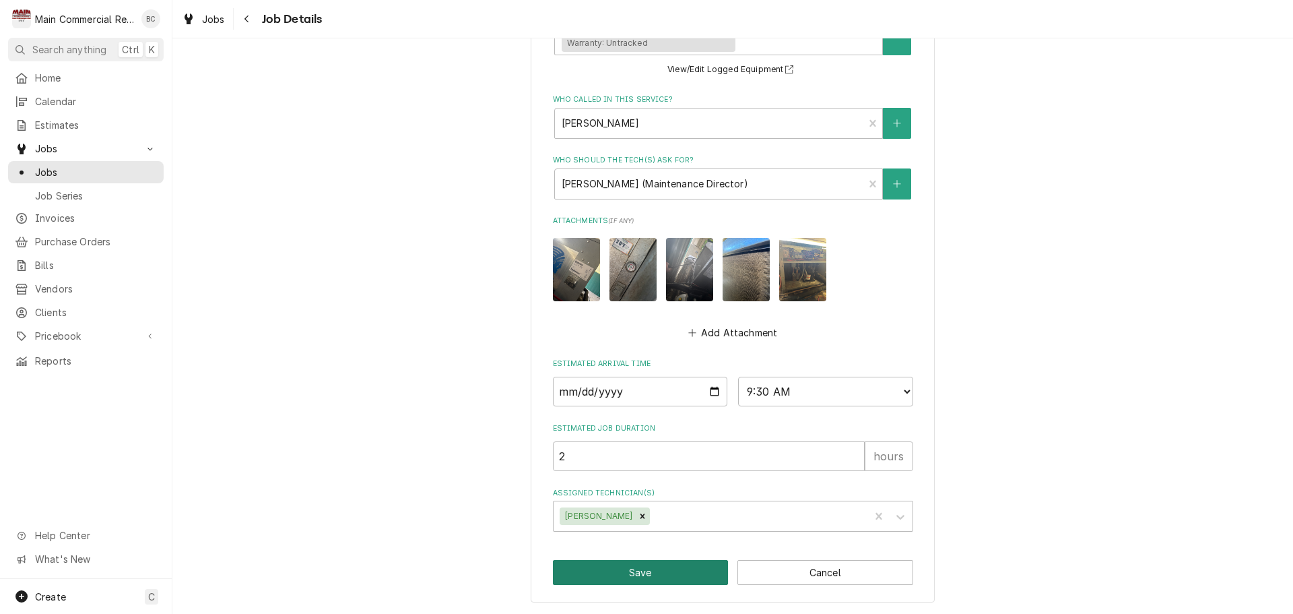
click at [655, 577] on button "Save" at bounding box center [641, 572] width 176 height 25
type textarea "x"
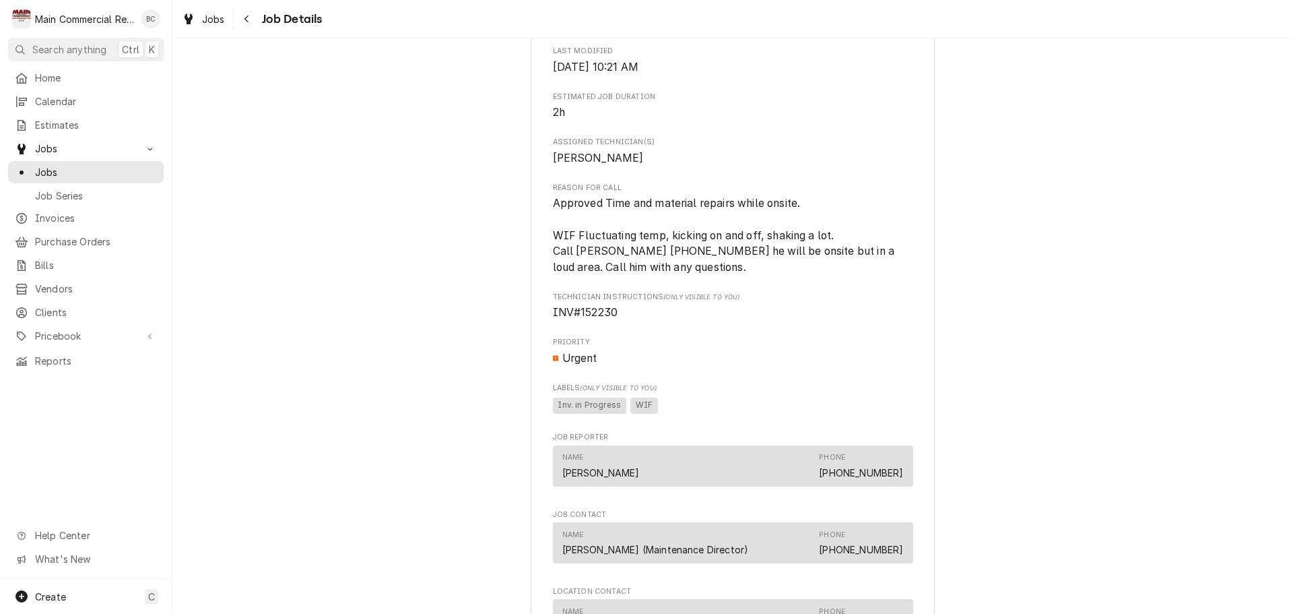
scroll to position [472, 0]
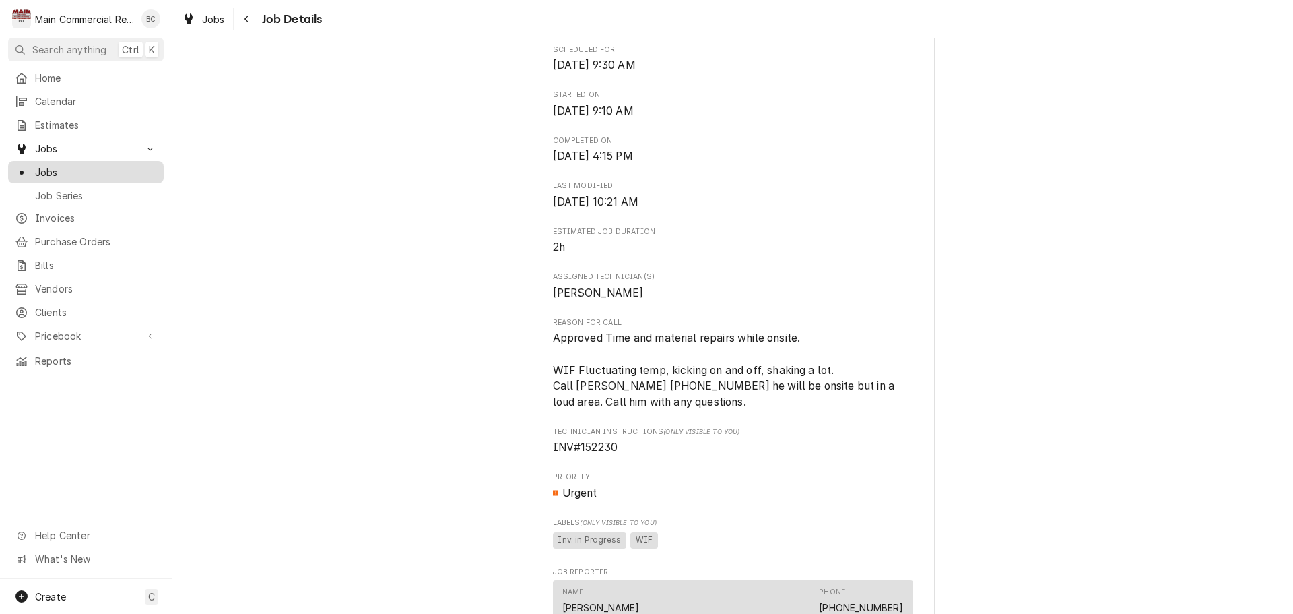
click at [77, 170] on span "Jobs" at bounding box center [96, 172] width 122 height 14
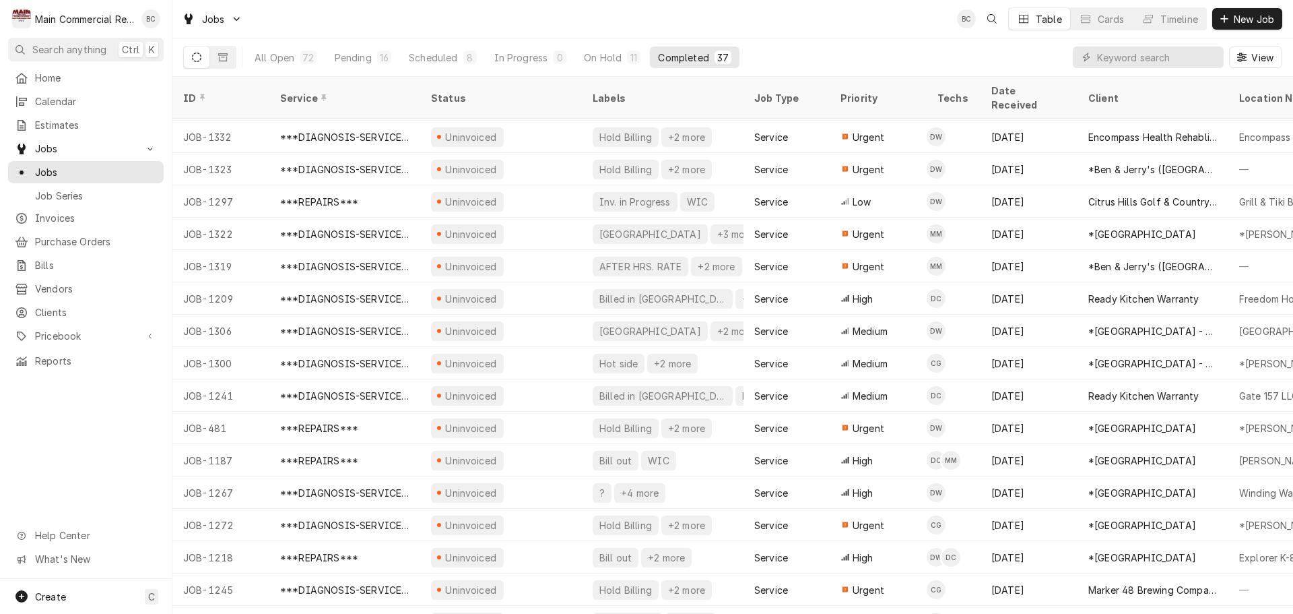
scroll to position [695, 0]
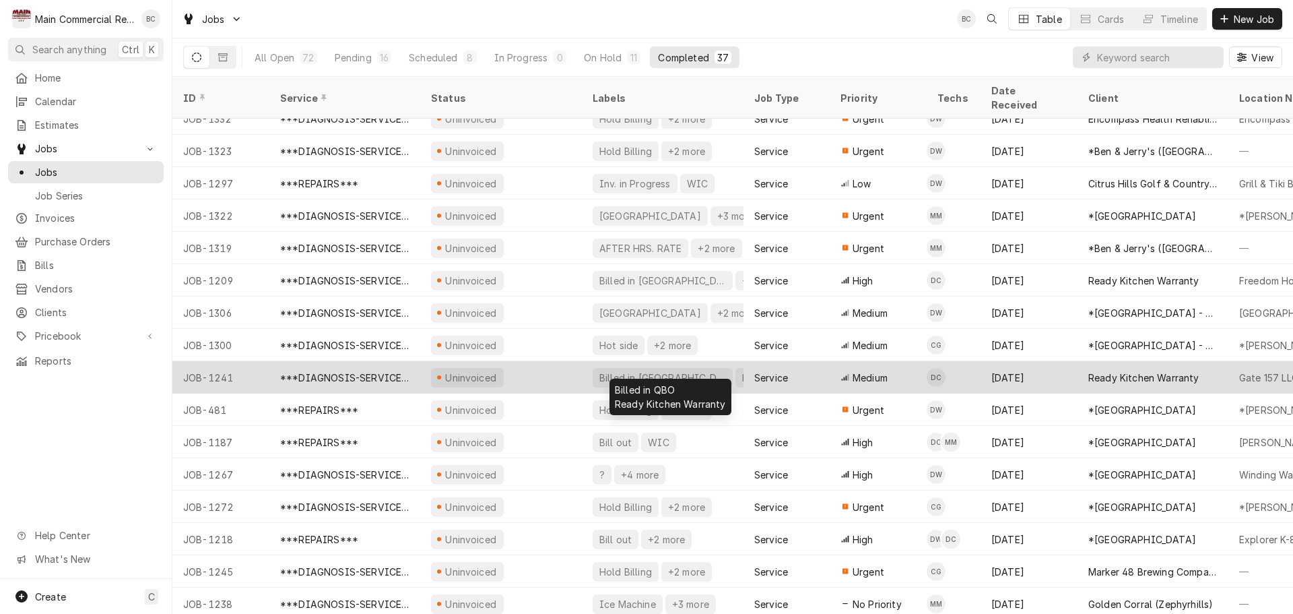
click at [600, 370] on div "Billed in [GEOGRAPHIC_DATA]" at bounding box center [662, 377] width 129 height 14
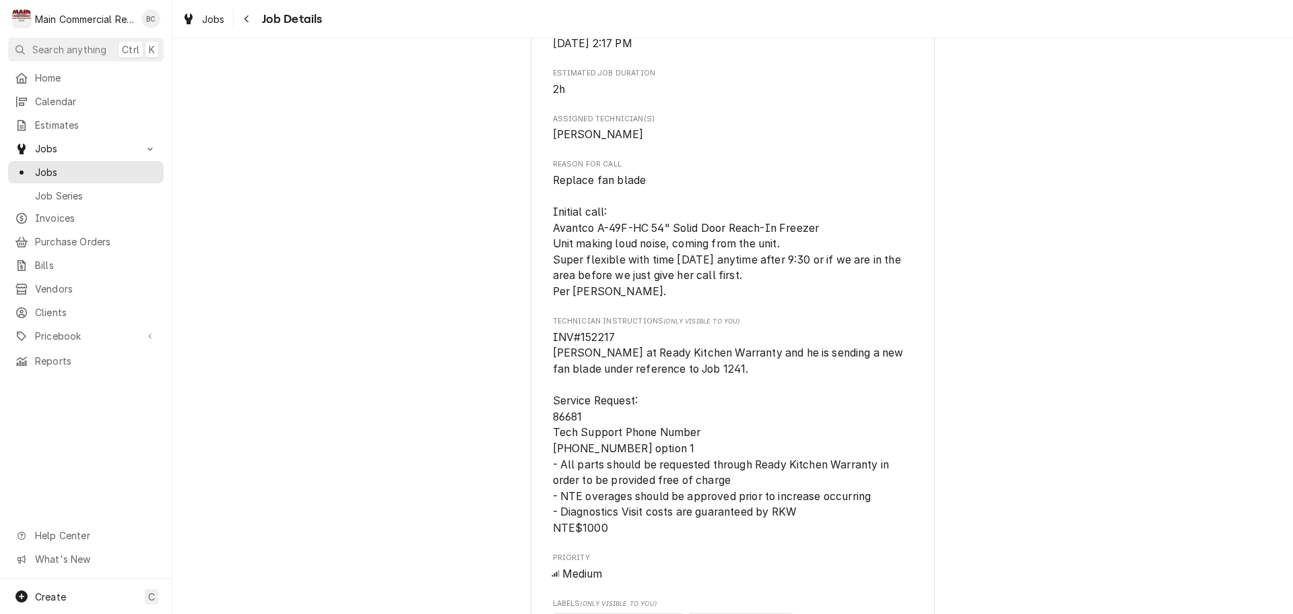
scroll to position [674, 0]
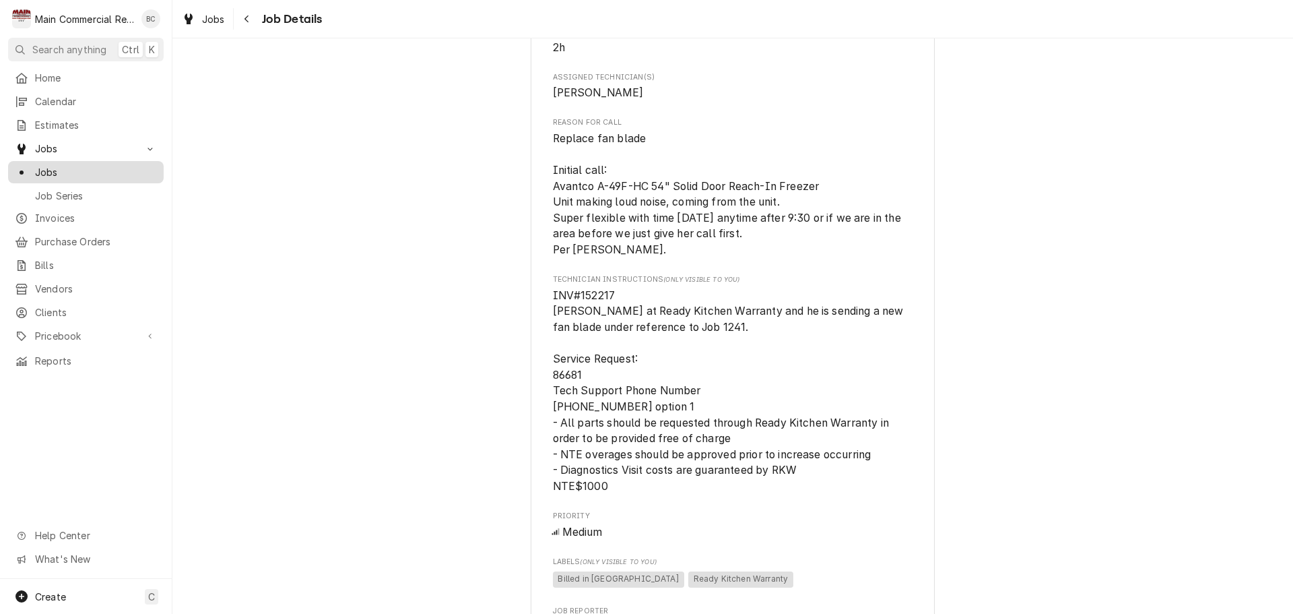
click at [94, 171] on span "Jobs" at bounding box center [96, 172] width 122 height 14
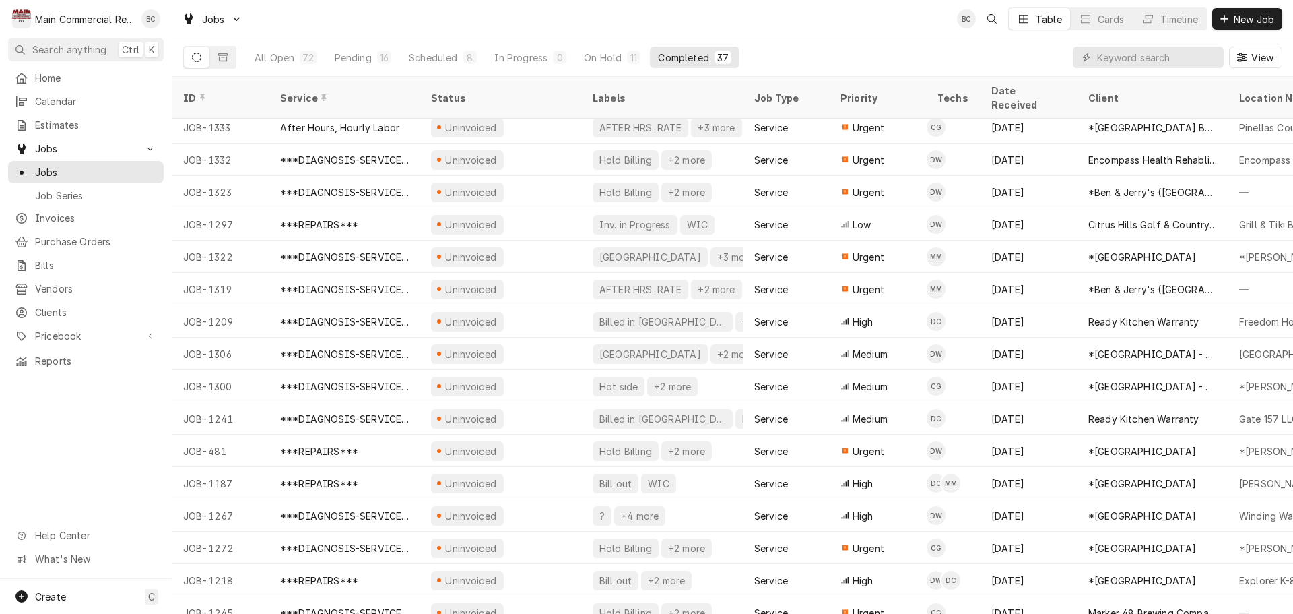
scroll to position [695, 0]
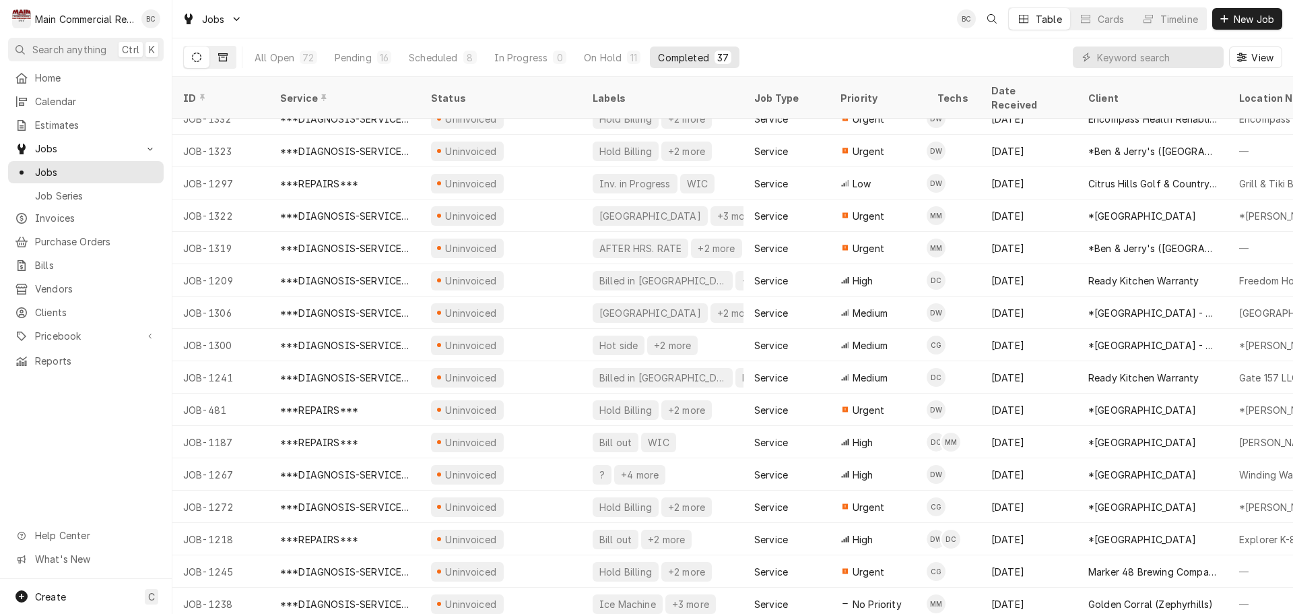
click at [222, 61] on icon "Dynamic Content Wrapper" at bounding box center [222, 57] width 9 height 8
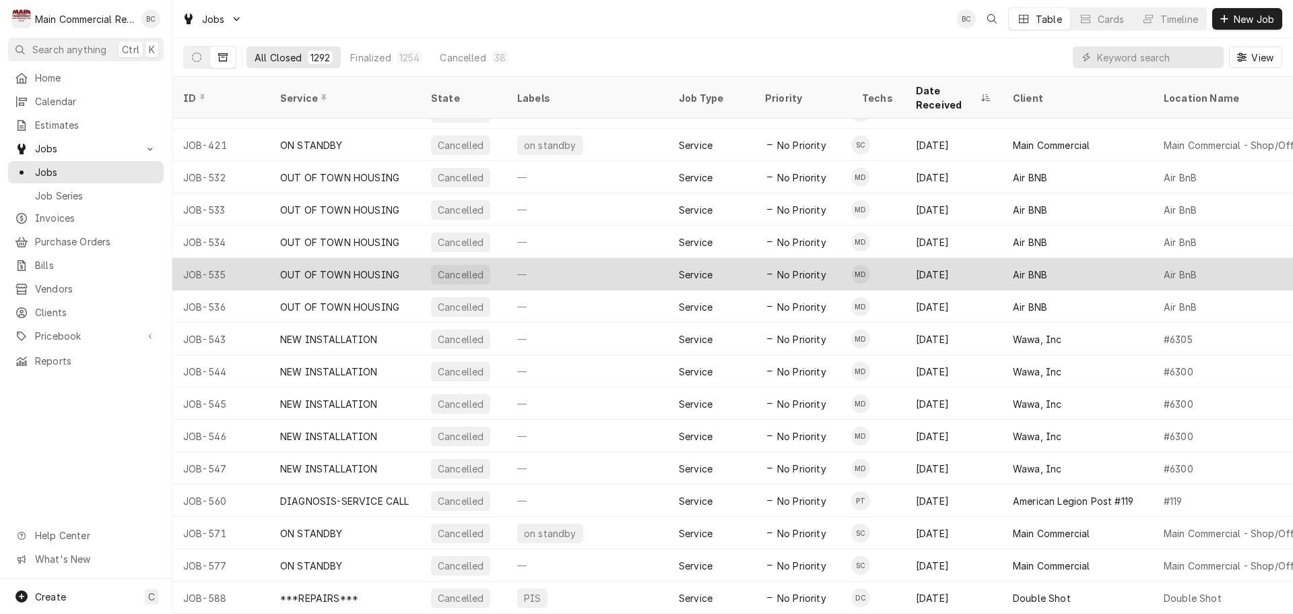
scroll to position [0, 0]
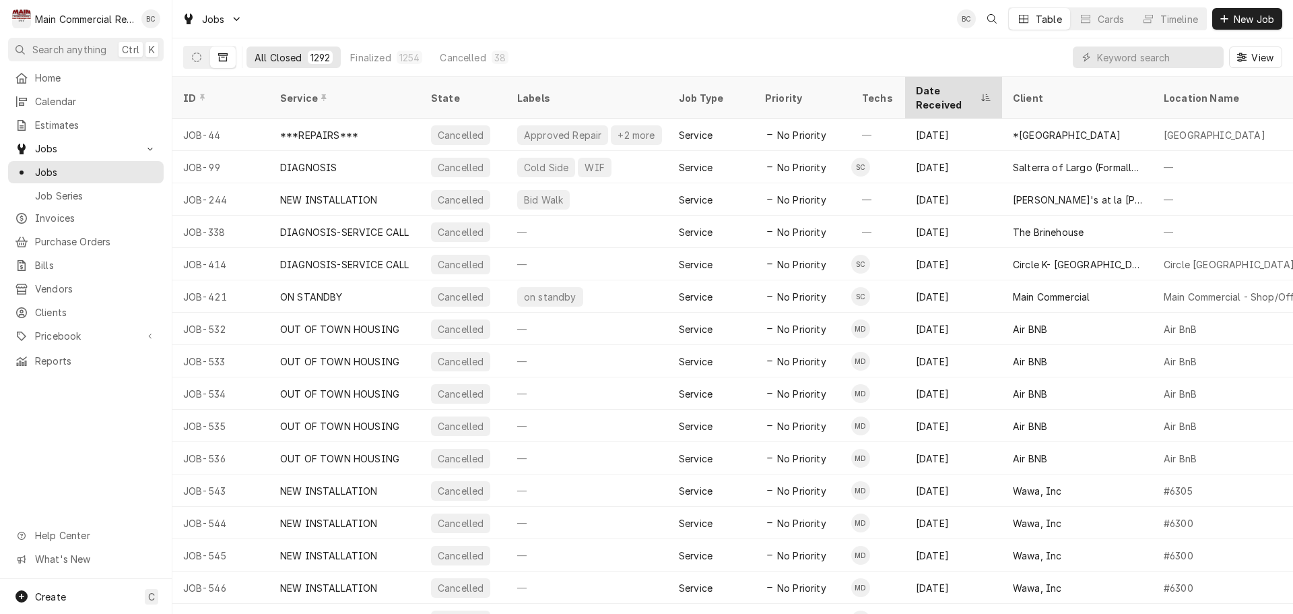
click at [979, 88] on div "Date Received" at bounding box center [954, 97] width 92 height 36
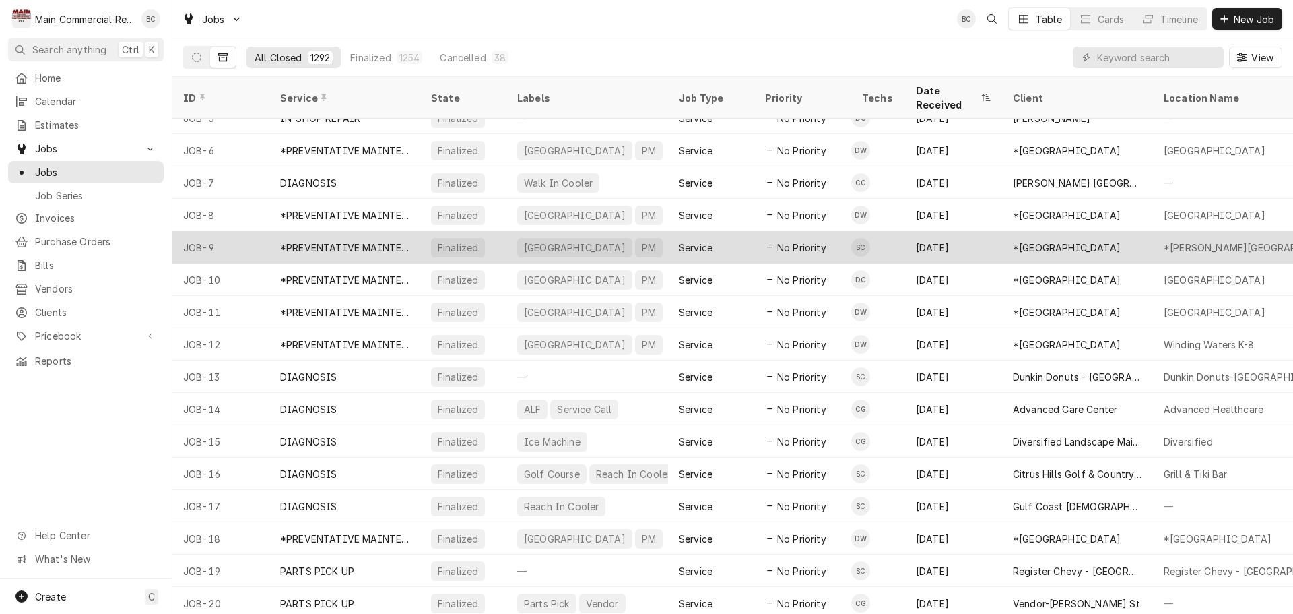
scroll to position [178, 0]
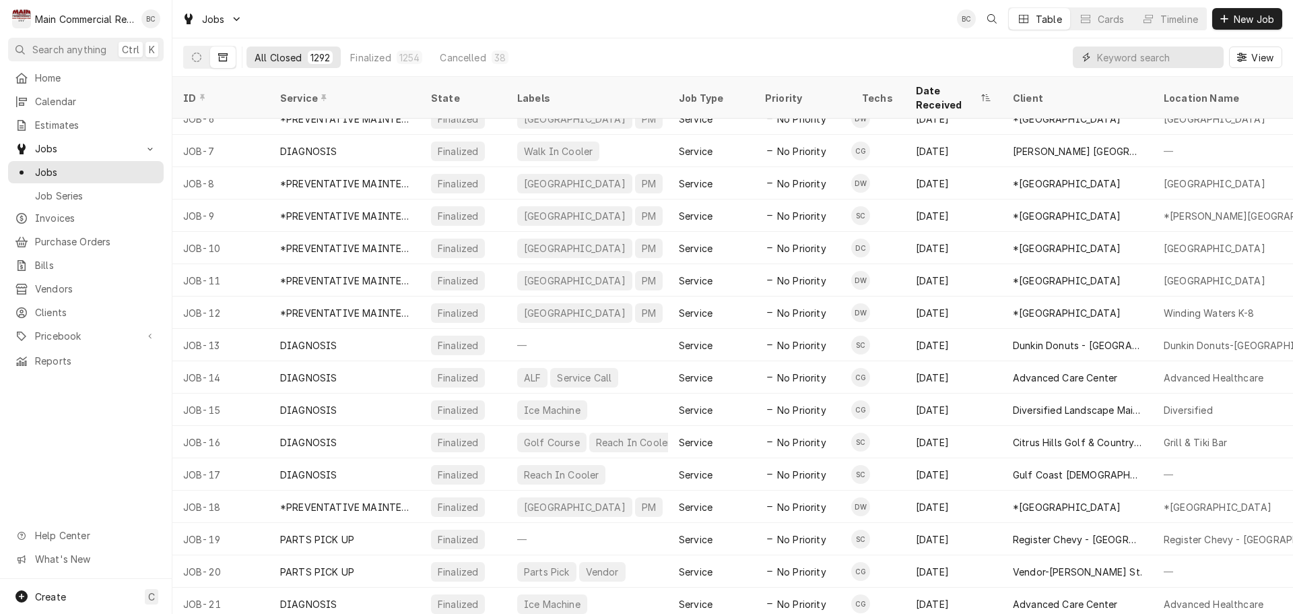
click at [1099, 59] on input "Dynamic Content Wrapper" at bounding box center [1157, 57] width 120 height 22
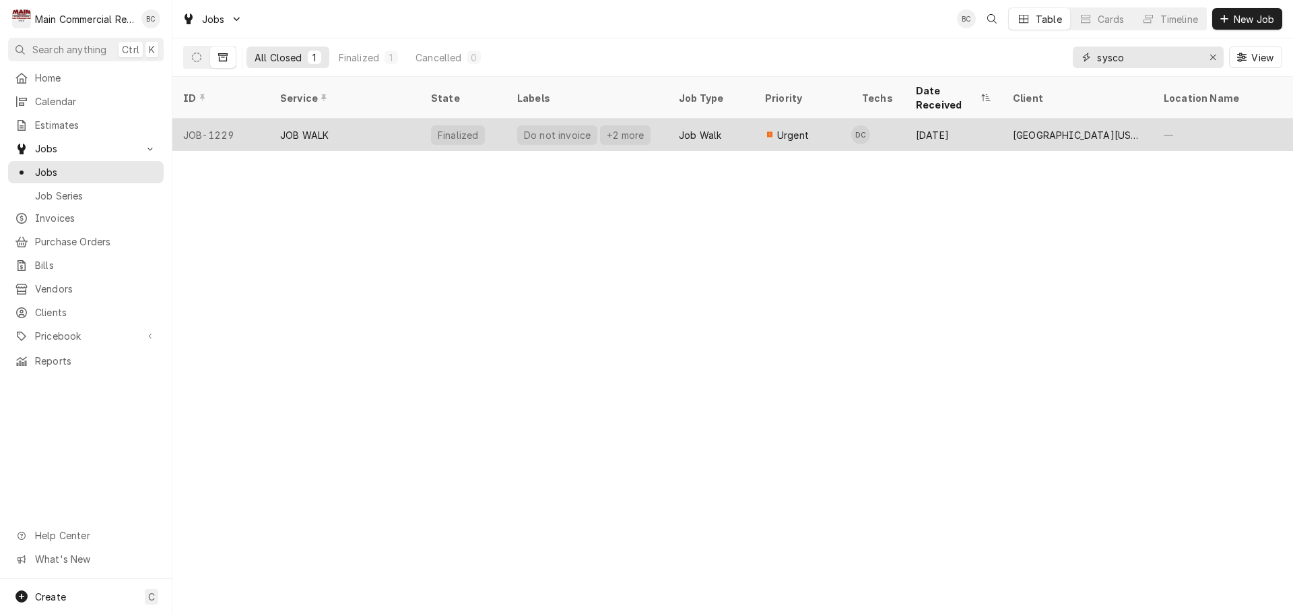
type input "sysco"
click at [224, 123] on div "JOB-1229" at bounding box center [220, 135] width 97 height 32
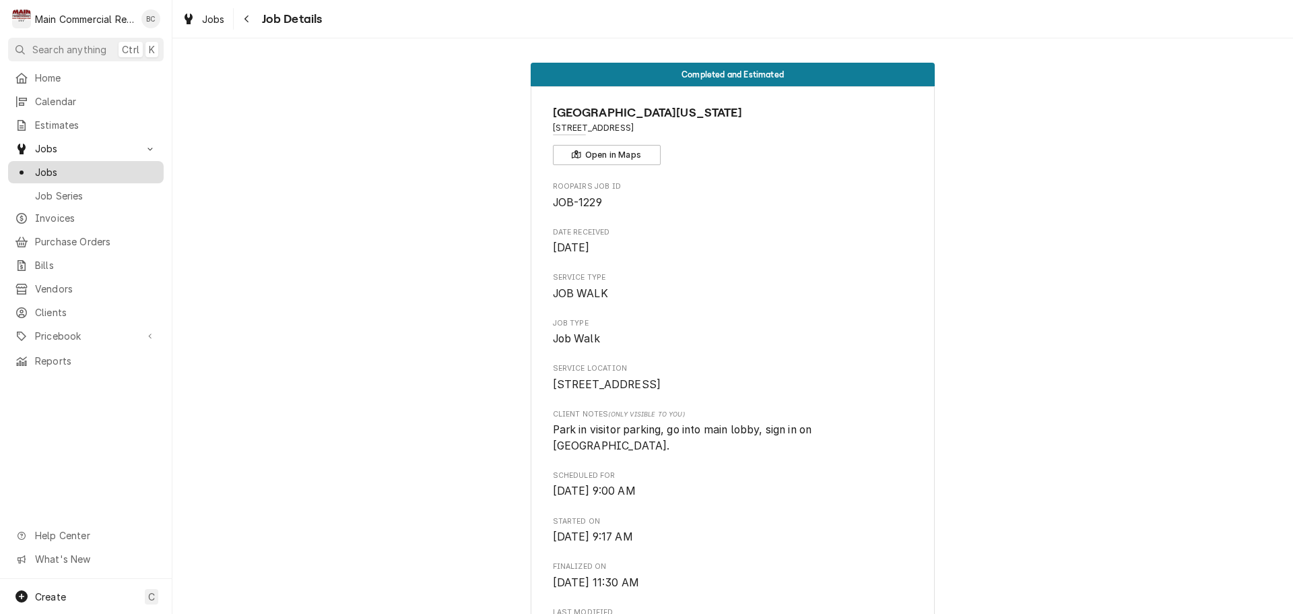
click at [57, 169] on span "Jobs" at bounding box center [96, 172] width 122 height 14
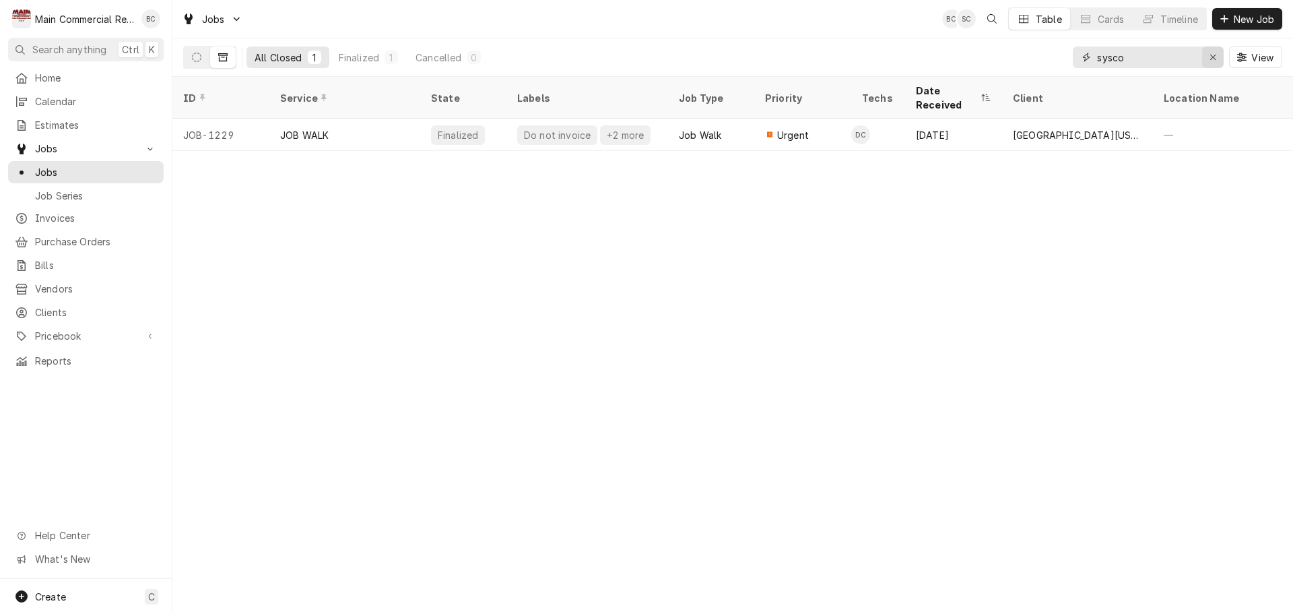
click at [1219, 54] on div "Erase input" at bounding box center [1212, 57] width 13 height 13
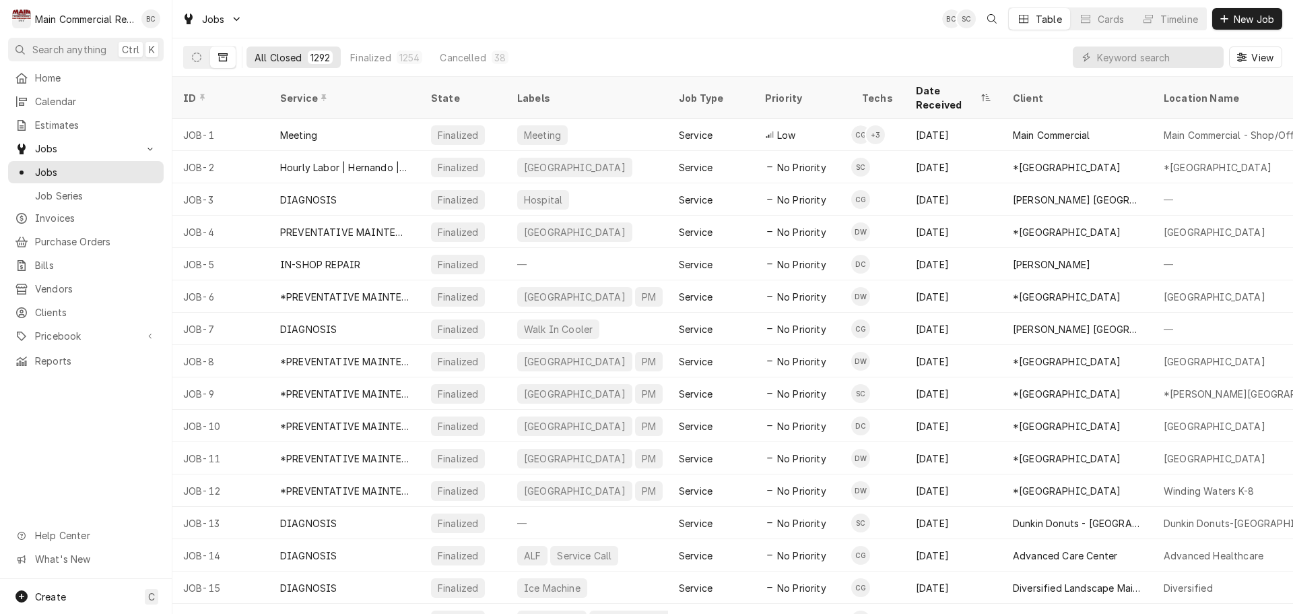
click at [222, 57] on icon "Dynamic Content Wrapper" at bounding box center [222, 57] width 9 height 8
click at [202, 55] on button "Dynamic Content Wrapper" at bounding box center [197, 57] width 26 height 22
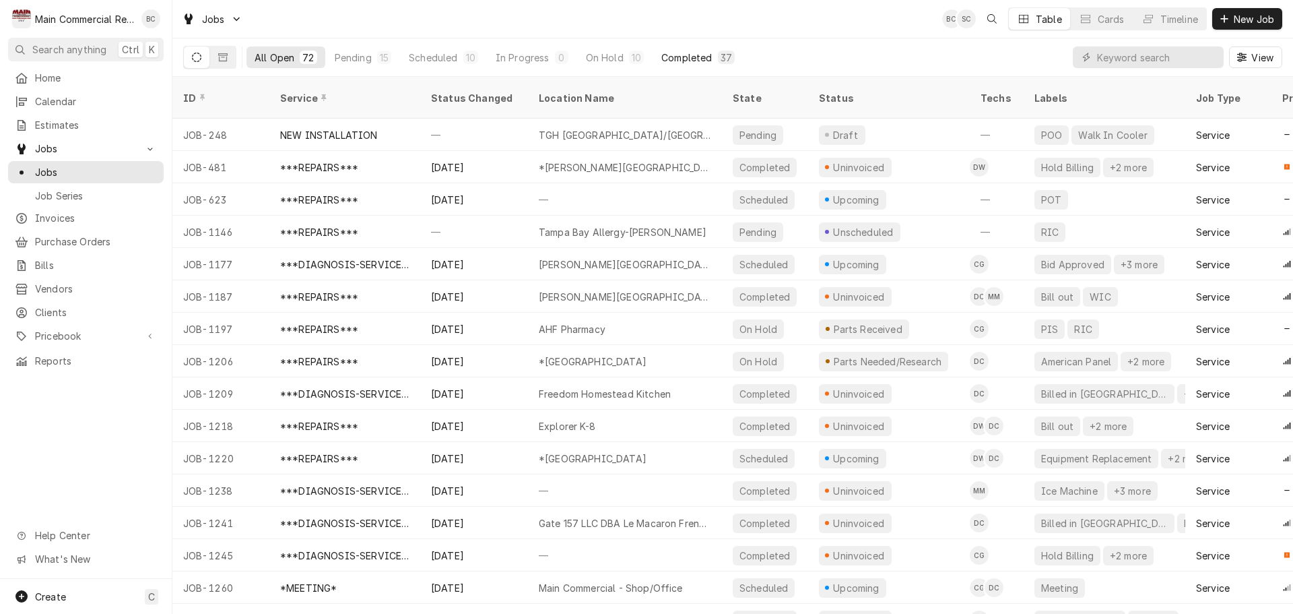
click at [694, 61] on div "Completed" at bounding box center [686, 58] width 51 height 14
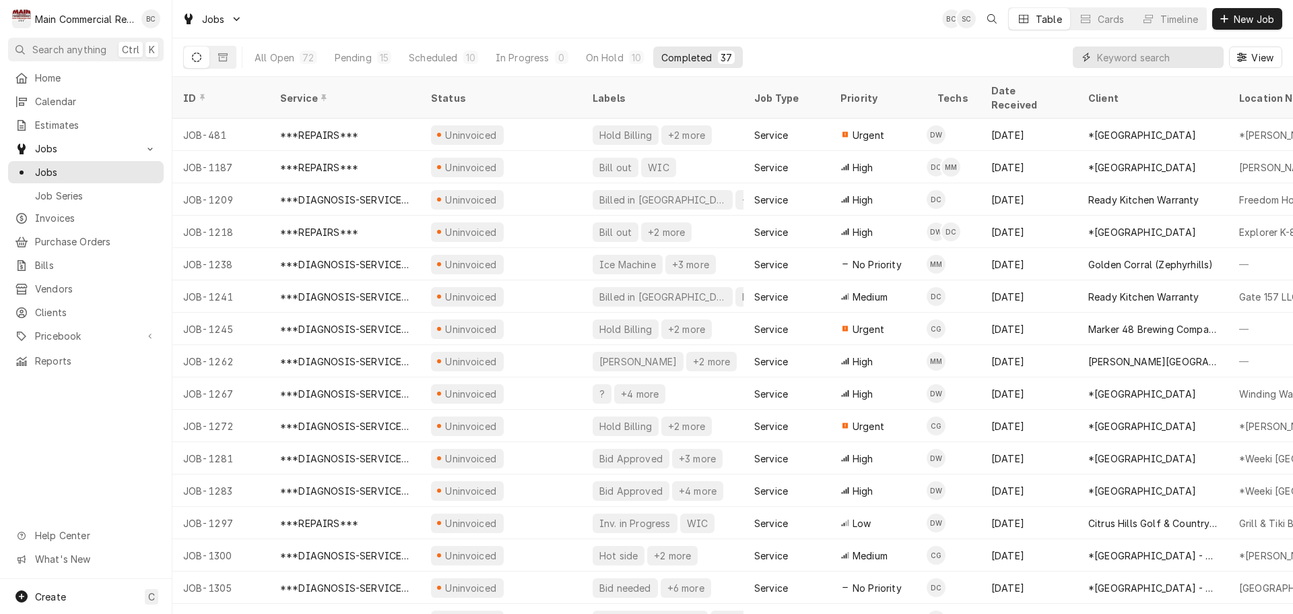
click at [1101, 58] on input "Dynamic Content Wrapper" at bounding box center [1157, 57] width 120 height 22
type input "1204"
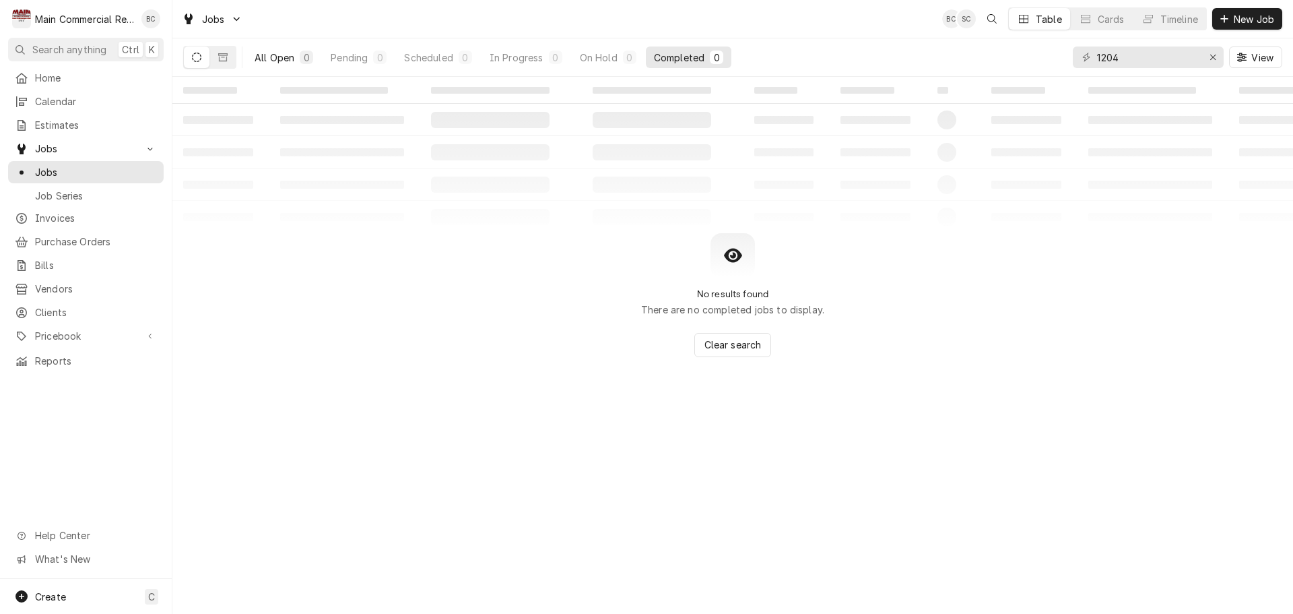
click at [273, 56] on div "All Open" at bounding box center [275, 58] width 40 height 14
click at [227, 57] on icon "Dynamic Content Wrapper" at bounding box center [222, 57] width 9 height 8
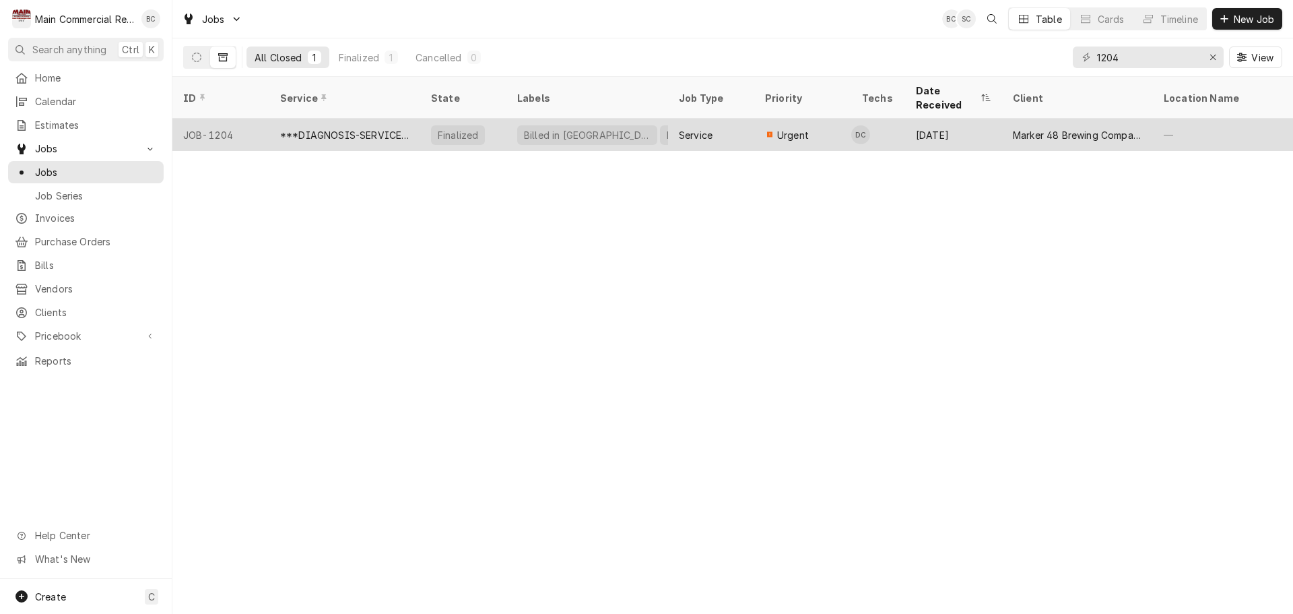
click at [344, 128] on div "***DIAGNOSIS-SERVICE CALL***" at bounding box center [344, 135] width 129 height 14
